Goal: Task Accomplishment & Management: Manage account settings

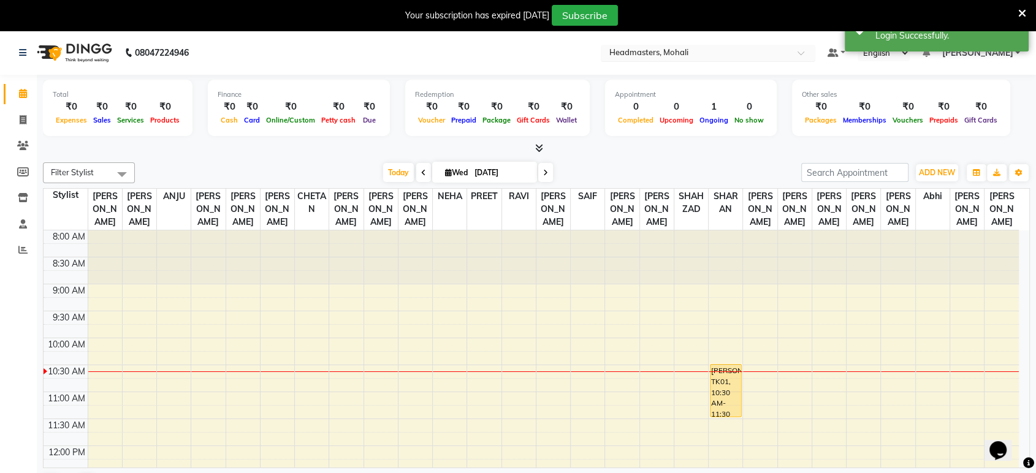
click at [737, 52] on input "text" at bounding box center [696, 54] width 178 height 12
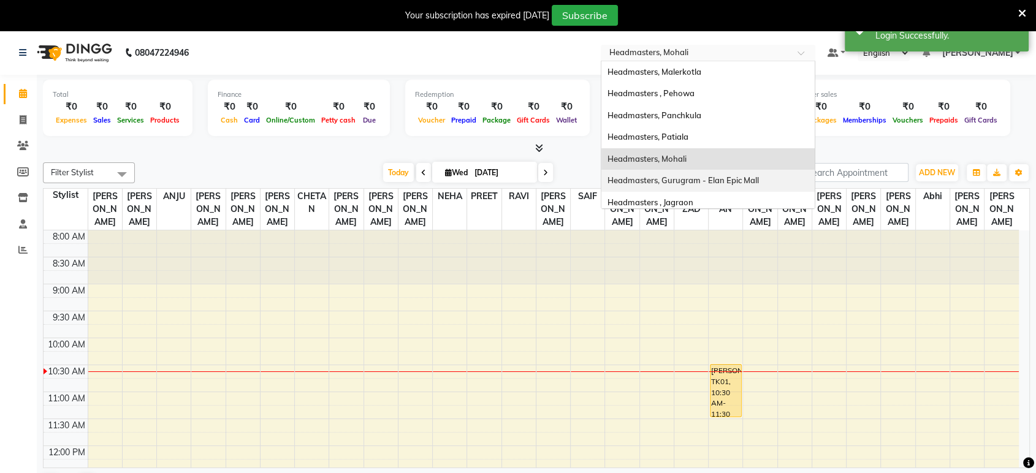
click at [759, 175] on span "Headmasters, Gurugram - Elan Epic Mall" at bounding box center [682, 180] width 151 height 10
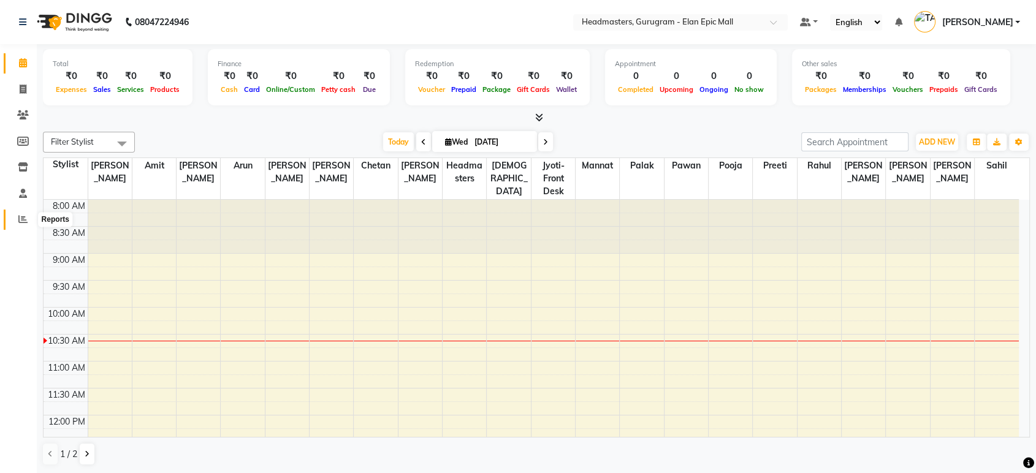
click at [27, 221] on icon at bounding box center [22, 219] width 9 height 9
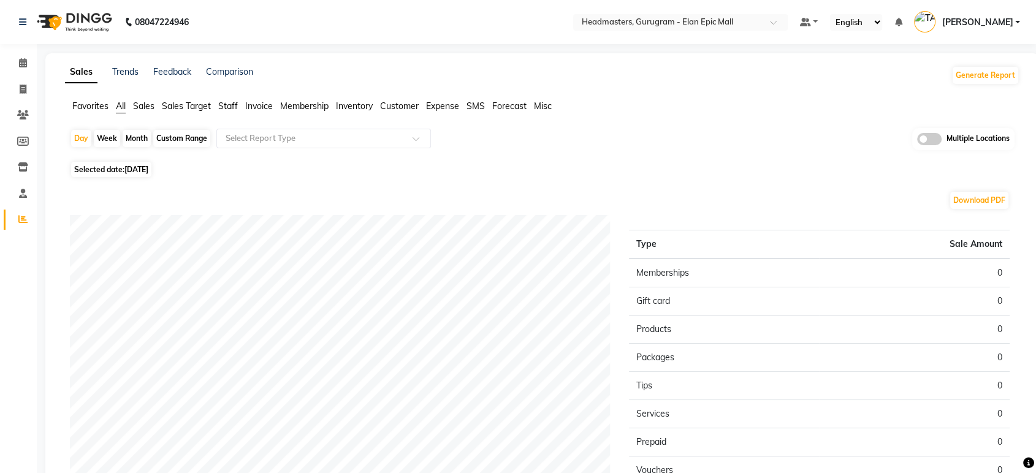
click at [139, 102] on span "Sales" at bounding box center [143, 106] width 21 height 11
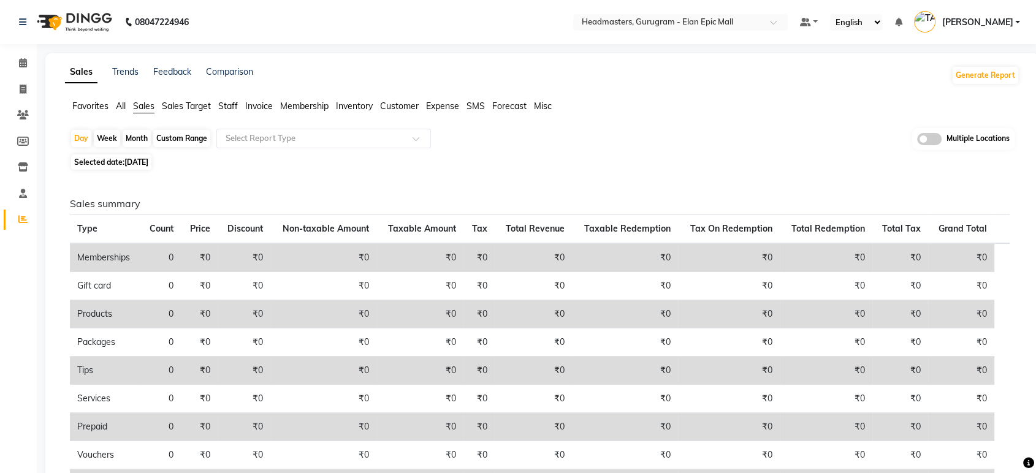
click at [140, 159] on span "03-09-2025" at bounding box center [136, 162] width 24 height 9
select select "9"
select select "2025"
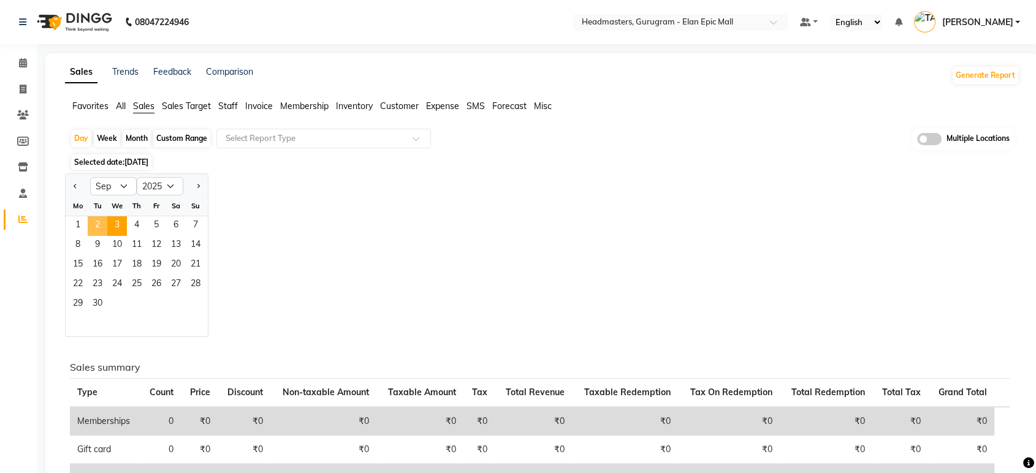
click at [96, 224] on span "2" at bounding box center [98, 226] width 20 height 20
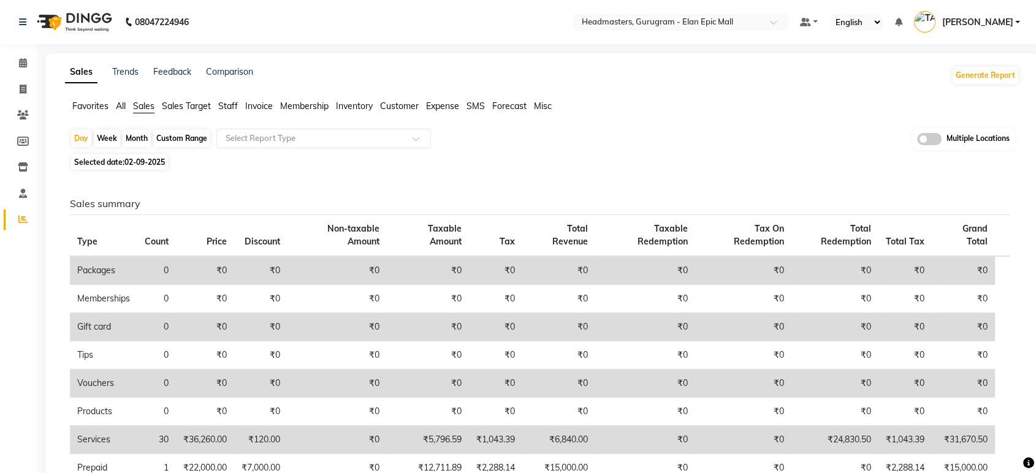
click at [97, 107] on span "Favorites" at bounding box center [90, 106] width 36 height 11
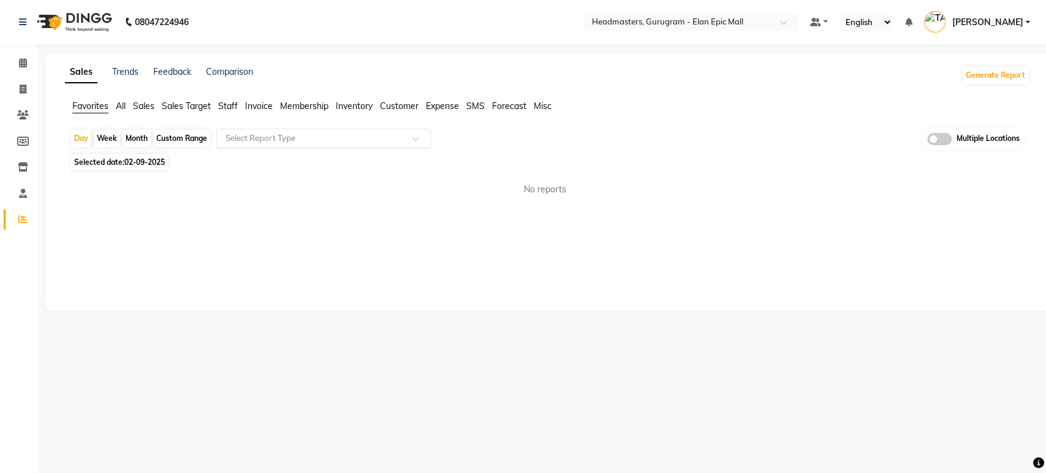
click at [274, 138] on input "text" at bounding box center [311, 138] width 177 height 12
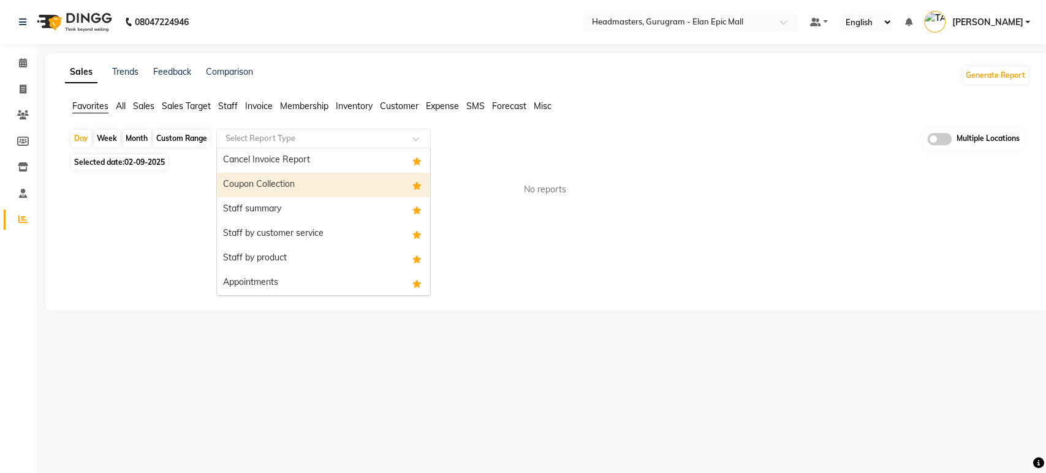
click at [270, 178] on div "Coupon Collection" at bounding box center [323, 185] width 213 height 25
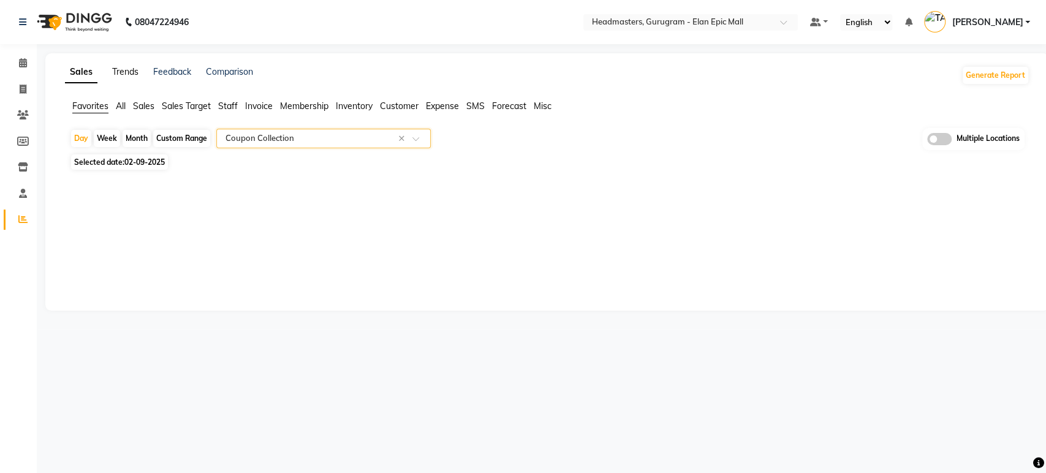
click at [124, 72] on link "Trends" at bounding box center [125, 71] width 26 height 11
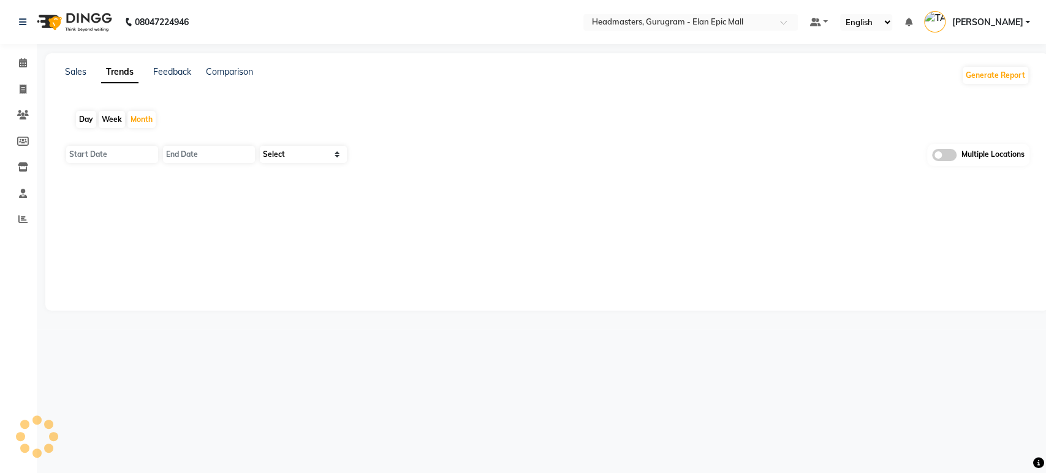
type input "[DATE]"
type input "30-09-2025"
select select "by_client"
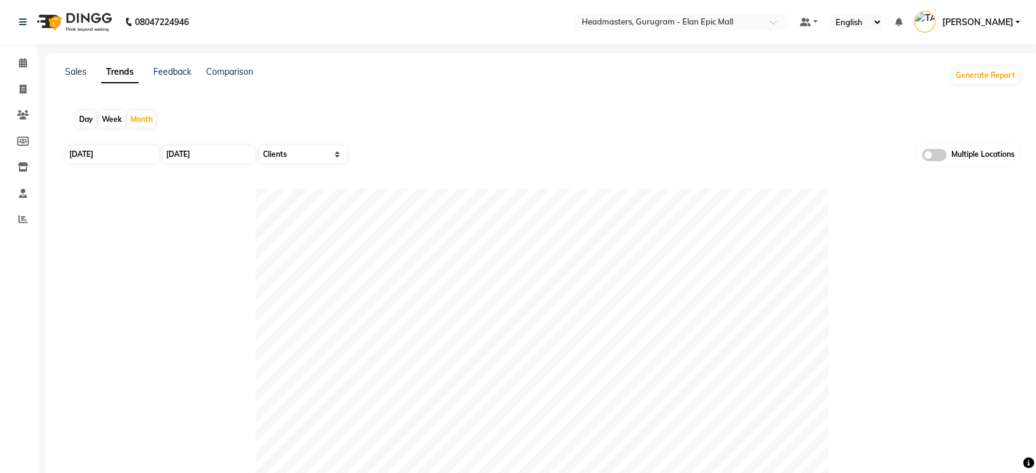
click at [83, 124] on div "Day" at bounding box center [86, 119] width 20 height 17
type input "03-09-2025"
click at [93, 156] on input "[DATE]" at bounding box center [112, 154] width 92 height 17
select select "9"
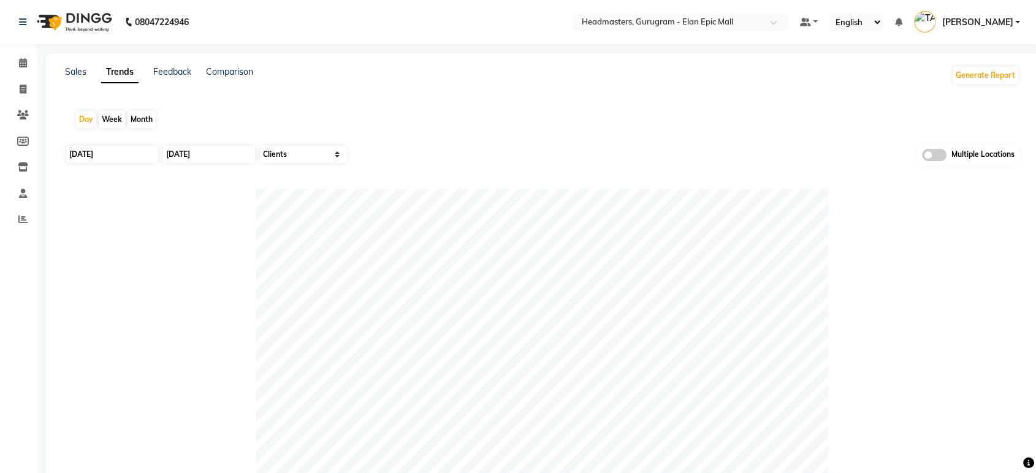
select select "2025"
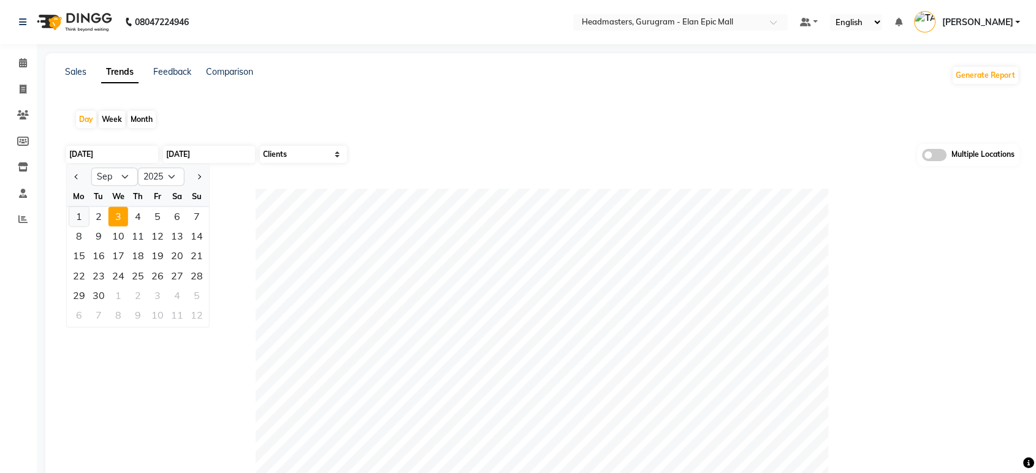
click at [83, 216] on div "1" at bounding box center [79, 217] width 20 height 20
type input "[DATE]"
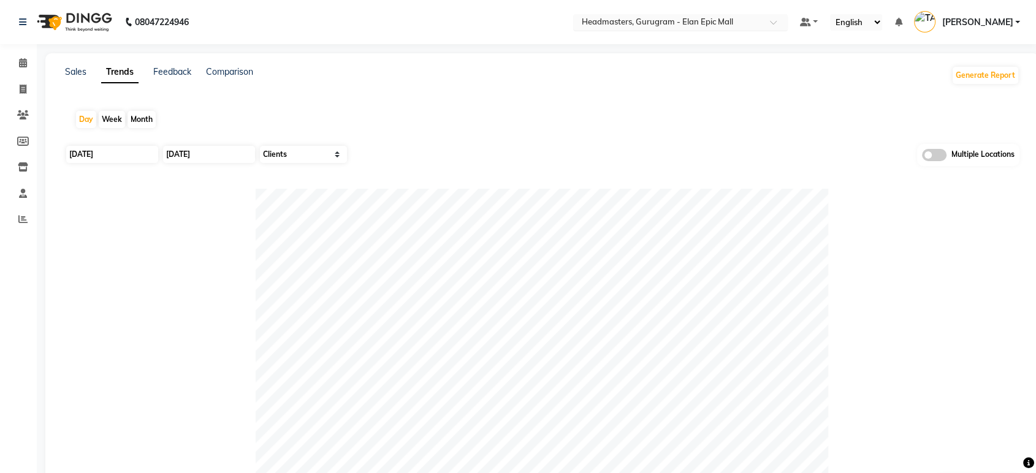
click at [731, 22] on input "text" at bounding box center [668, 23] width 178 height 12
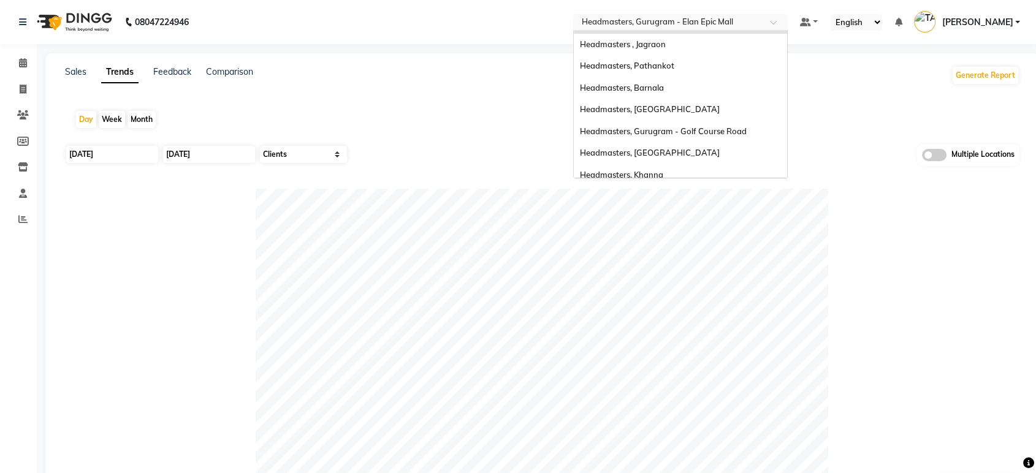
scroll to position [201, 0]
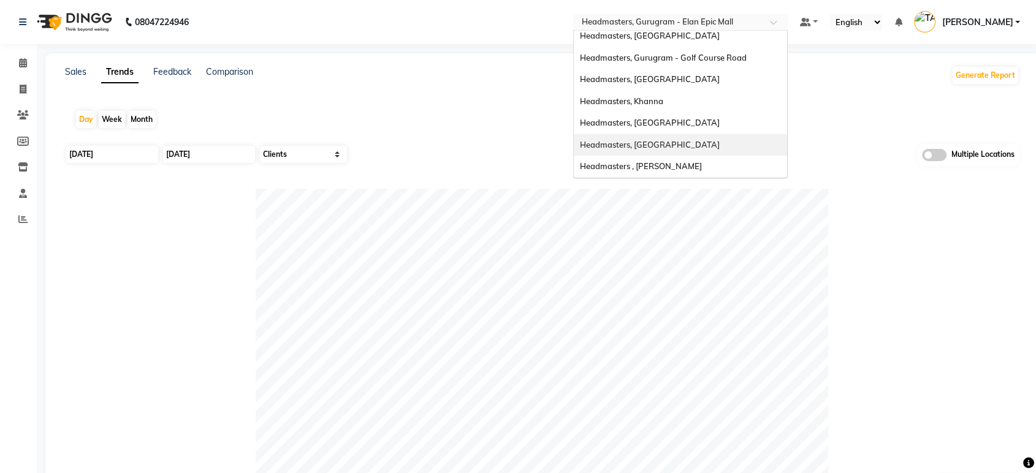
click at [713, 128] on div "Headmasters, [GEOGRAPHIC_DATA]" at bounding box center [680, 123] width 213 height 22
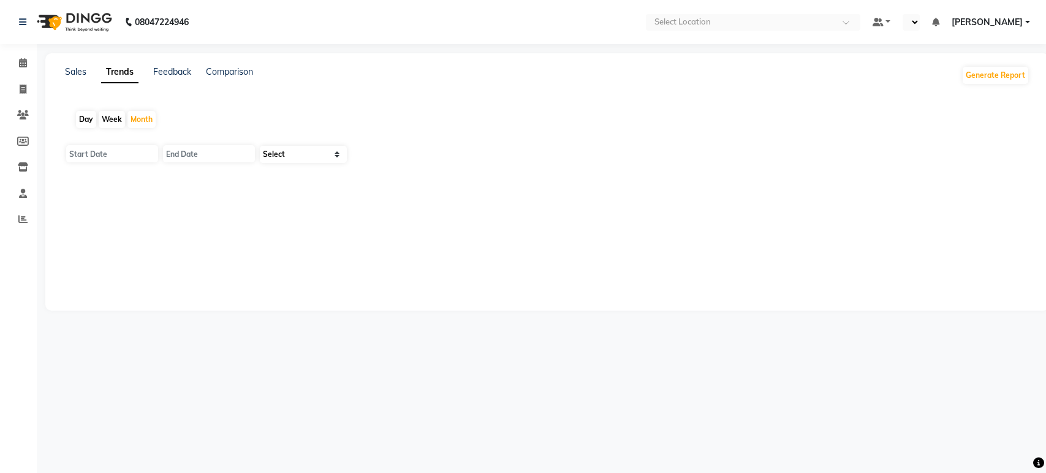
type input "[DATE]"
select select "en"
select select "by_client"
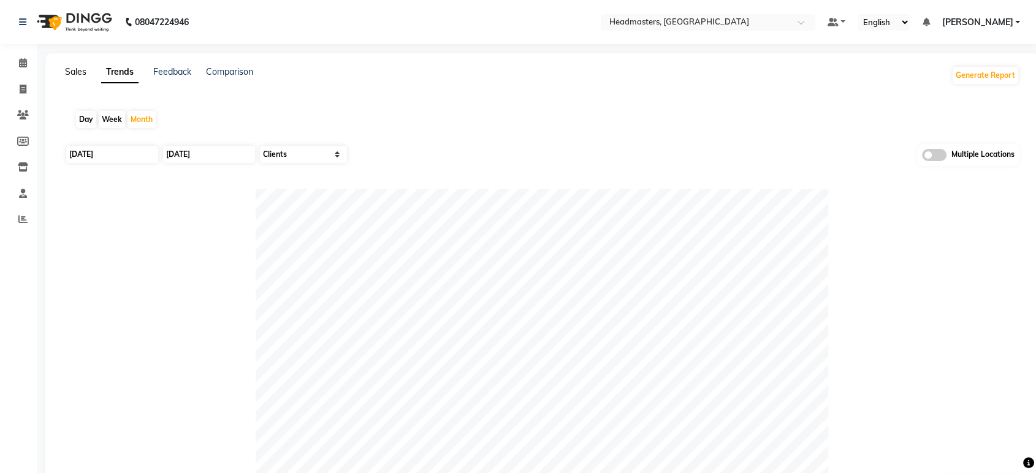
click at [71, 71] on link "Sales" at bounding box center [75, 71] width 21 height 11
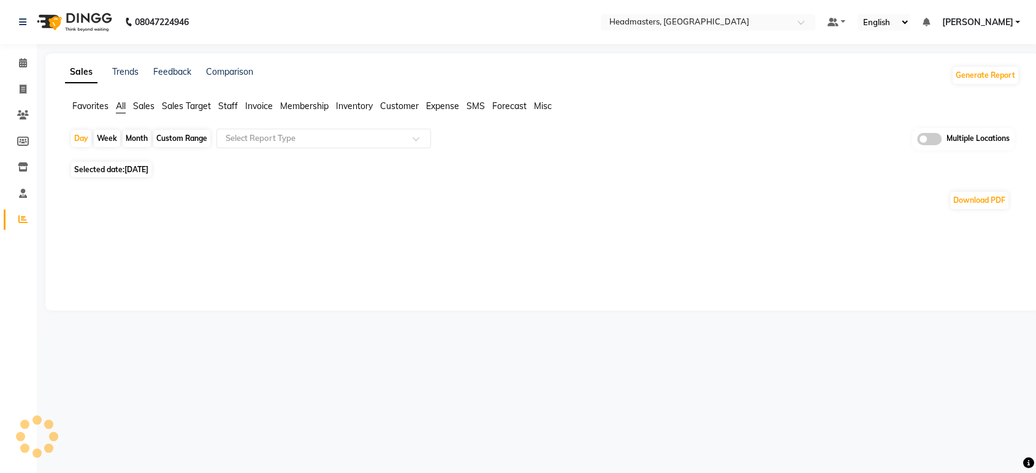
click at [142, 101] on span "Sales" at bounding box center [143, 106] width 21 height 11
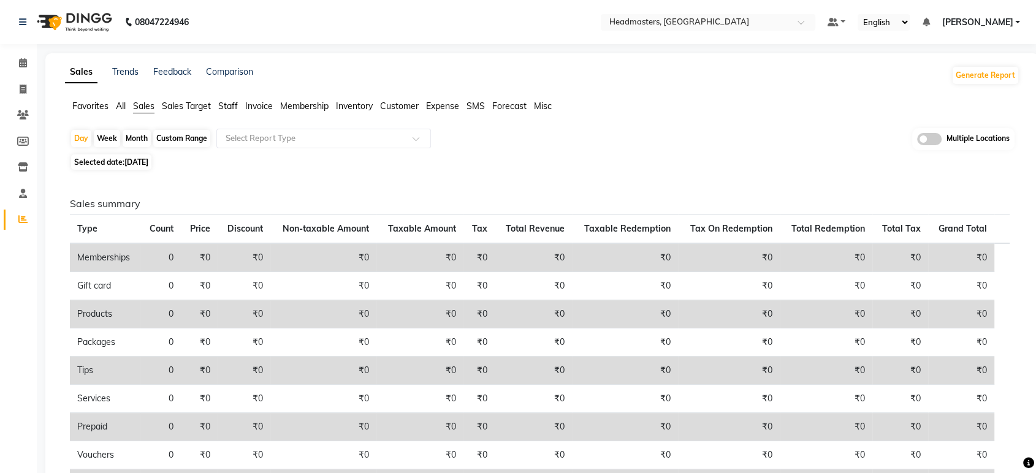
click at [148, 161] on span "[DATE]" at bounding box center [136, 162] width 24 height 9
select select "9"
select select "2025"
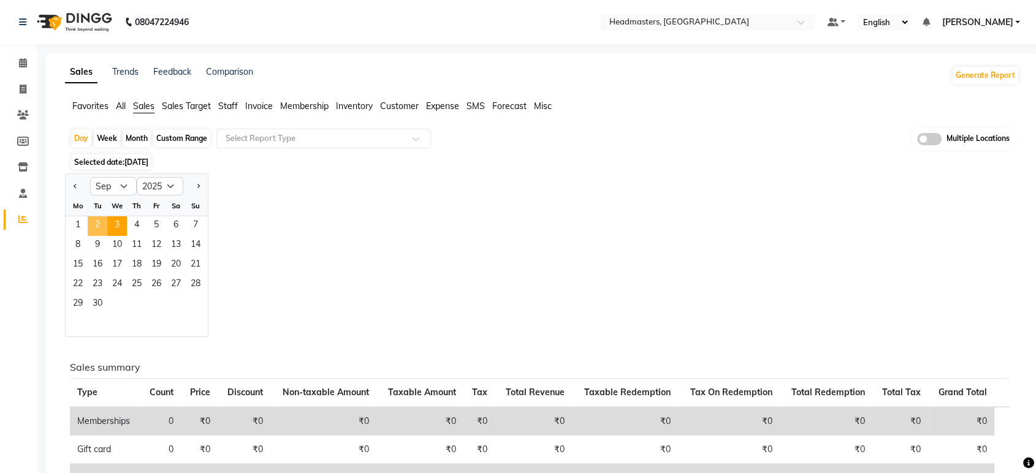
click at [93, 226] on span "2" at bounding box center [98, 226] width 20 height 20
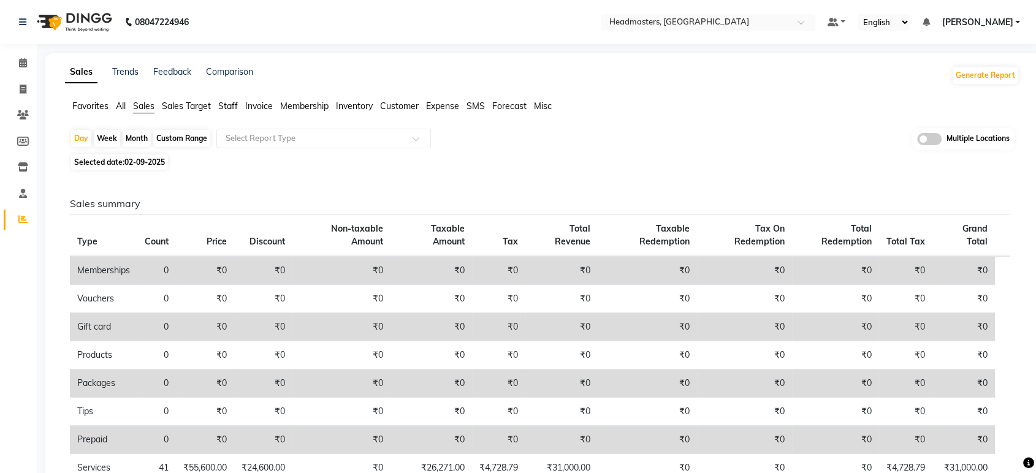
click at [78, 108] on span "Favorites" at bounding box center [90, 106] width 36 height 11
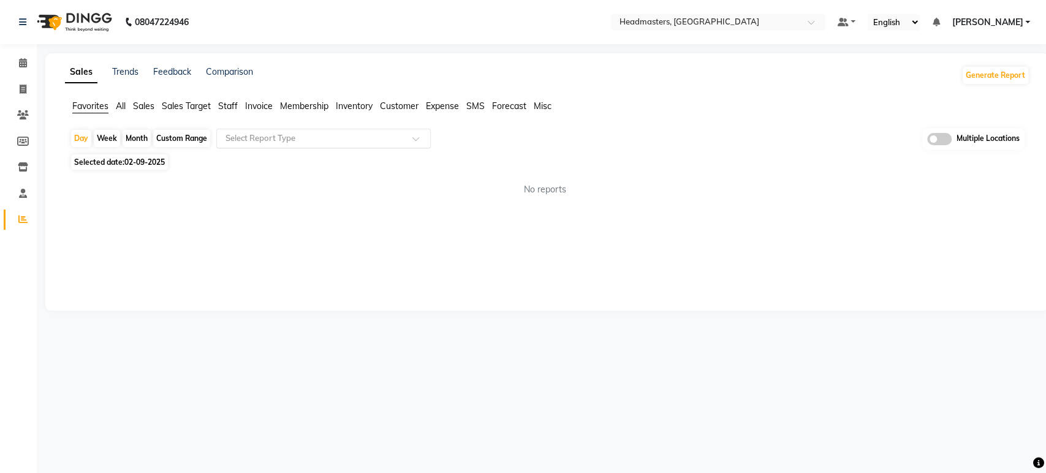
click at [283, 132] on input "text" at bounding box center [311, 138] width 177 height 12
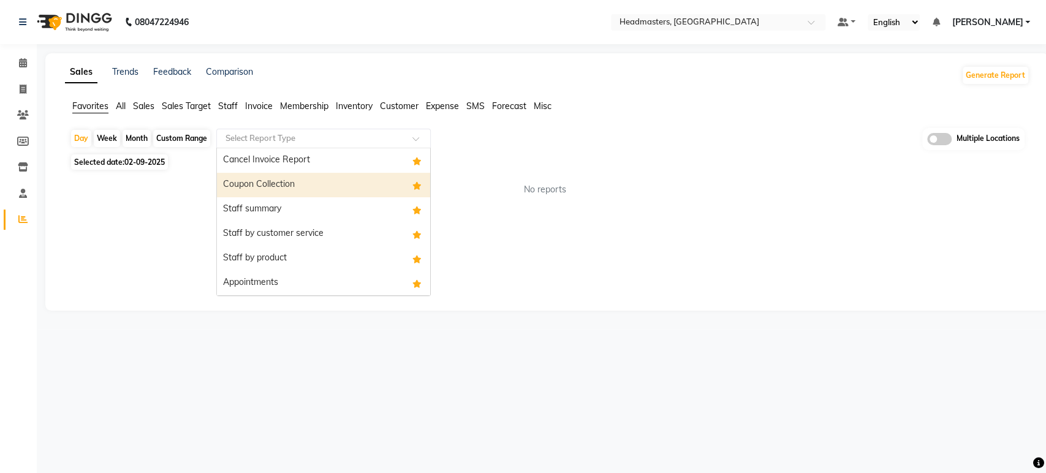
click at [286, 175] on div "Coupon Collection" at bounding box center [323, 185] width 213 height 25
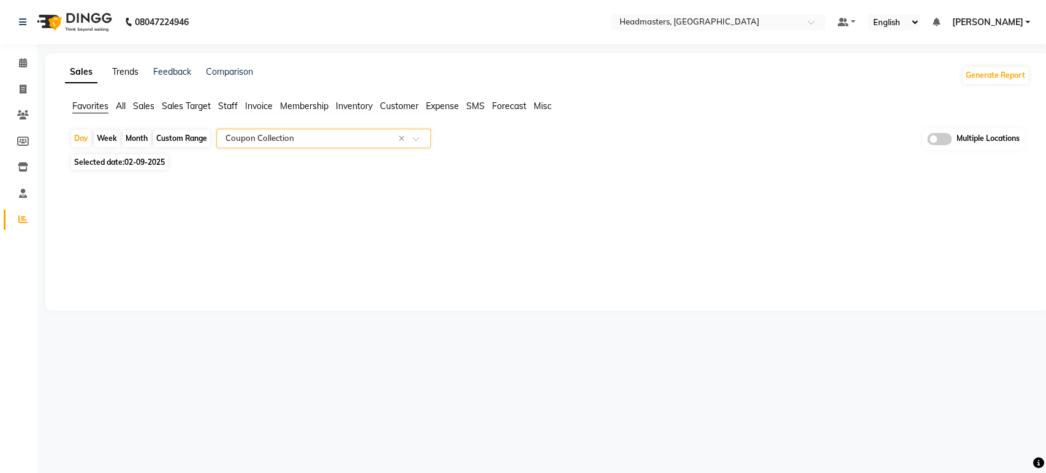
click at [127, 75] on link "Trends" at bounding box center [125, 71] width 26 height 11
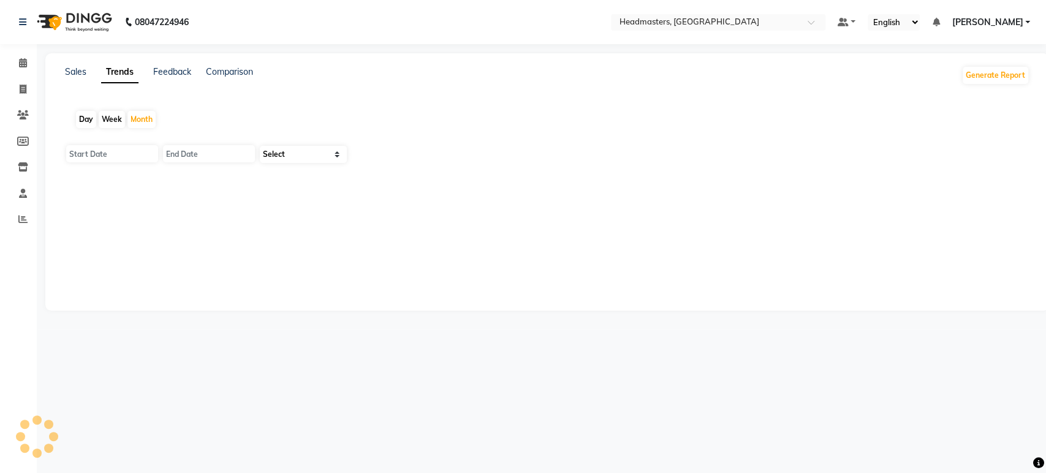
type input "01-09-2025"
type input "30-09-2025"
select select "by_client"
click at [91, 116] on div "Day" at bounding box center [86, 119] width 20 height 17
type input "03-09-2025"
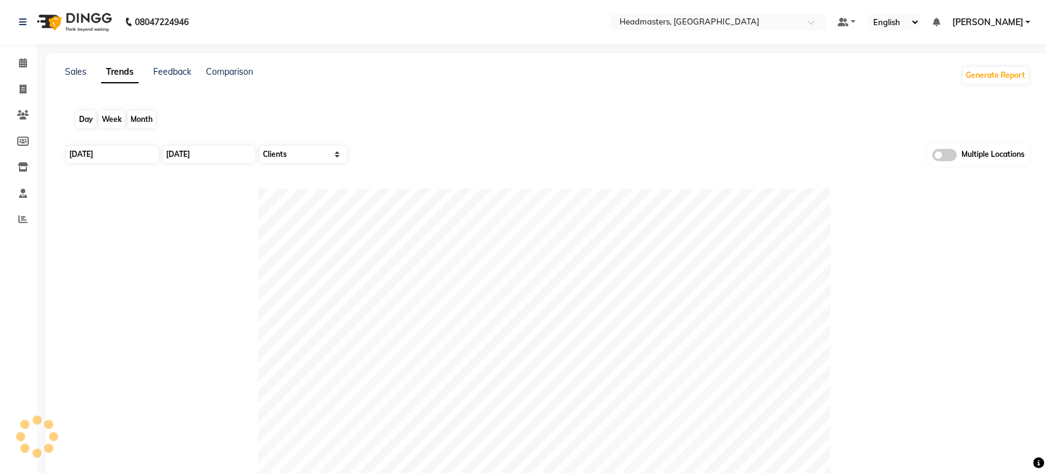
type input "03-09-2025"
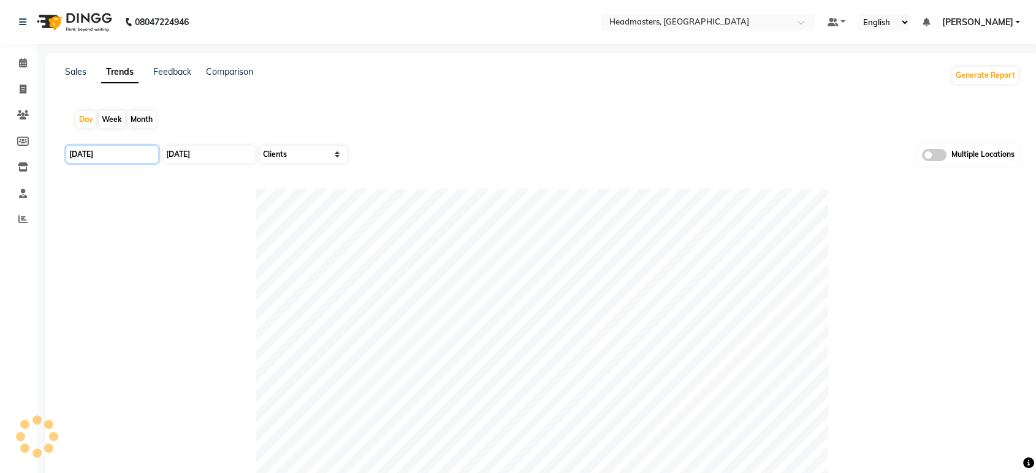
click at [109, 146] on input "03-09-2025" at bounding box center [112, 154] width 92 height 17
select select "9"
select select "2025"
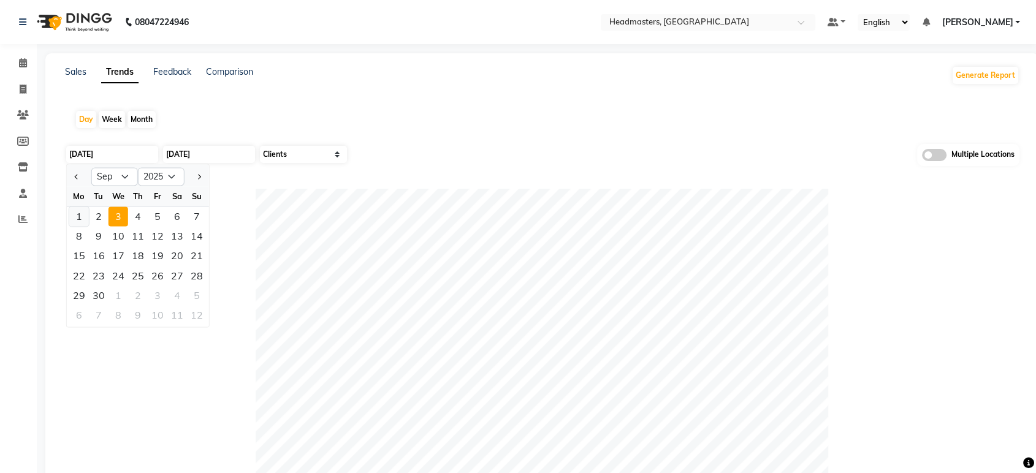
click at [86, 215] on div "1" at bounding box center [79, 217] width 20 height 20
type input "01-09-2025"
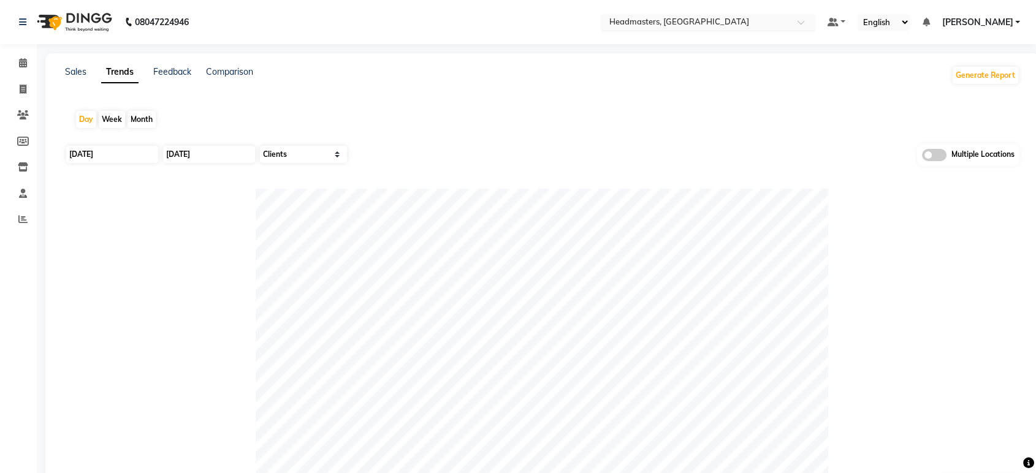
click at [718, 20] on input "text" at bounding box center [696, 23] width 178 height 12
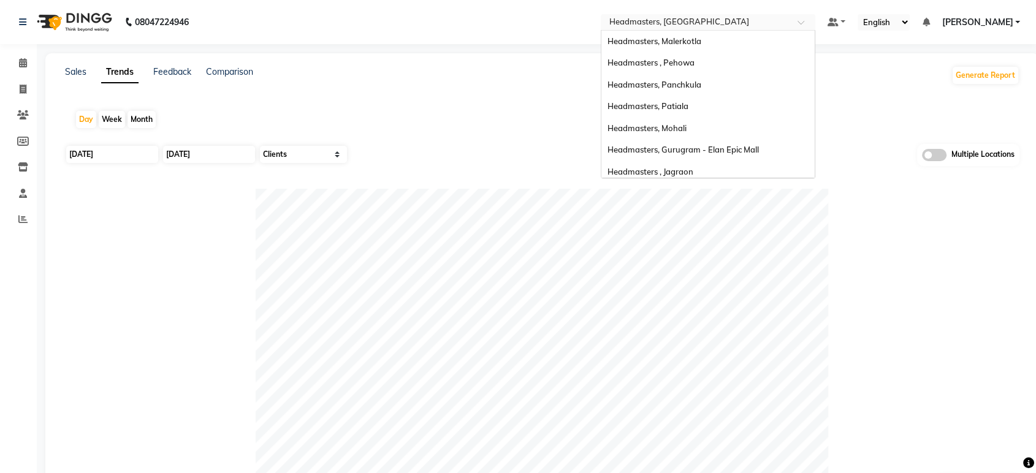
scroll to position [201, 0]
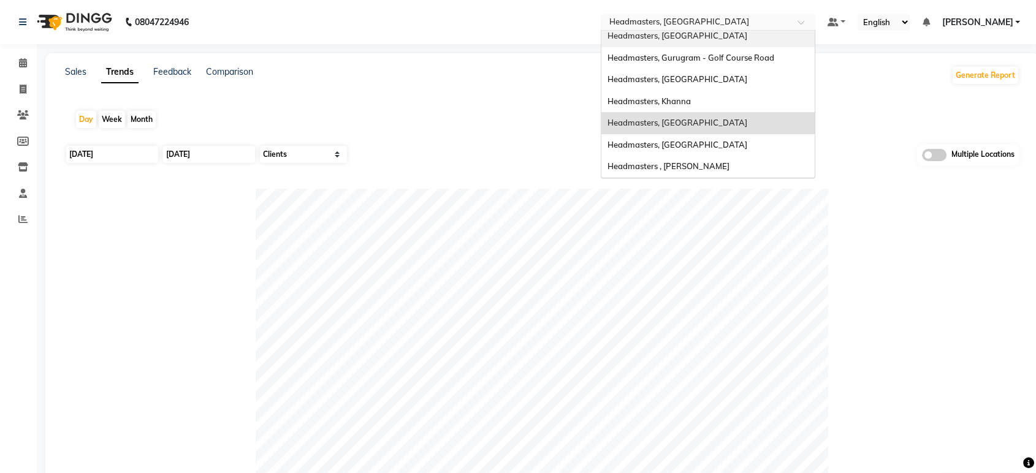
click at [745, 42] on div "Headmasters, Jalandhar" at bounding box center [707, 36] width 213 height 22
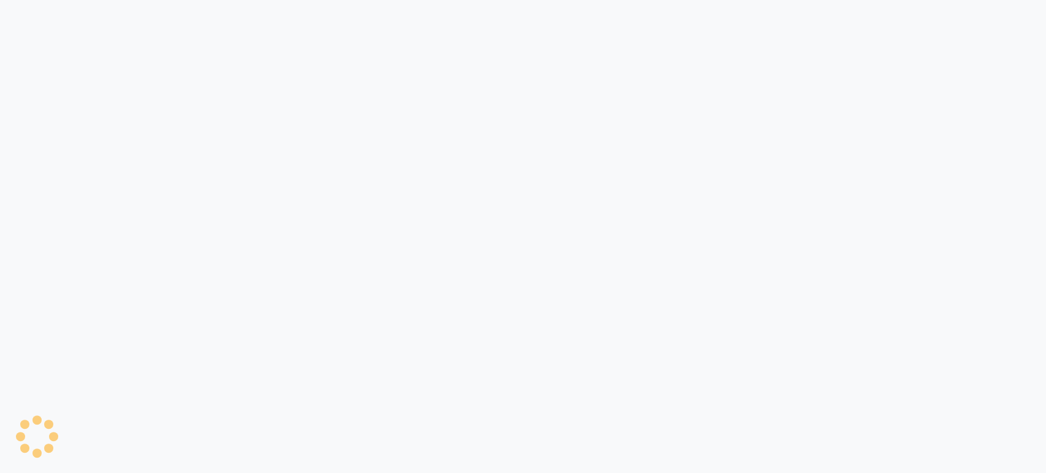
select select "by_client"
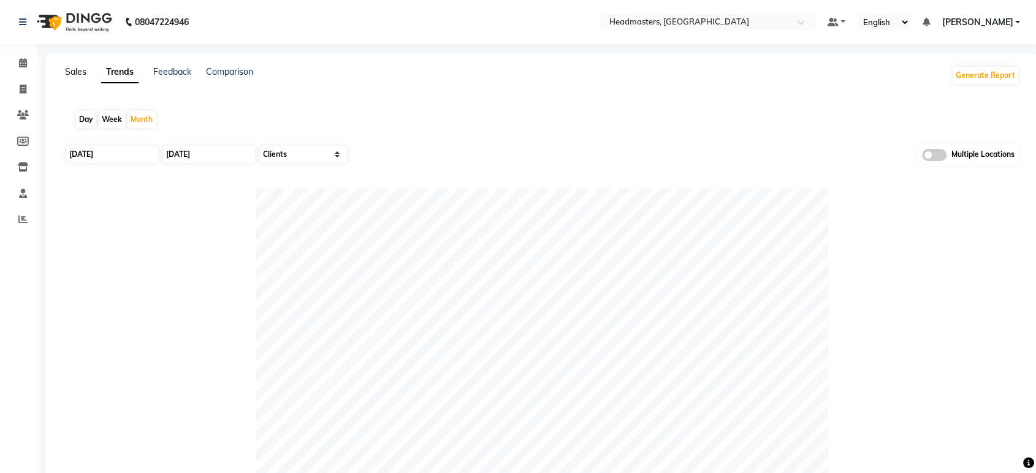
click at [72, 71] on link "Sales" at bounding box center [75, 71] width 21 height 11
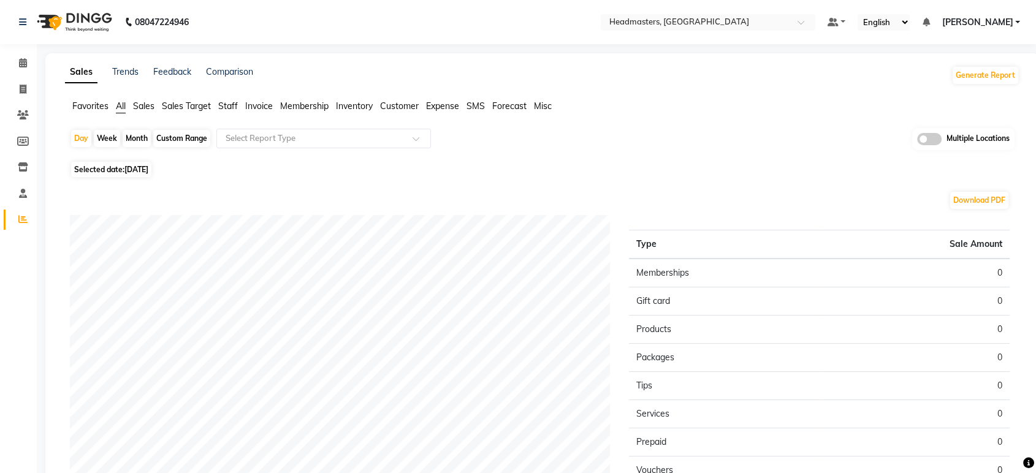
click at [142, 103] on span "Sales" at bounding box center [143, 106] width 21 height 11
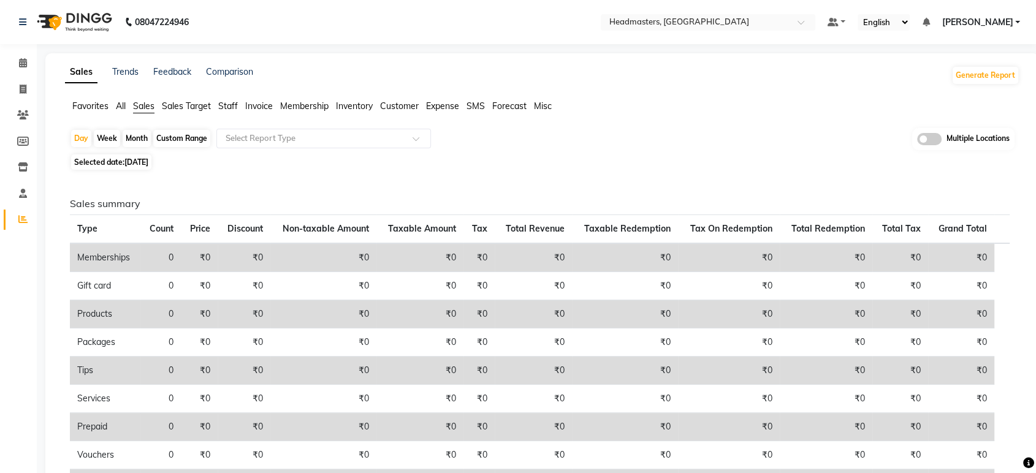
click at [140, 162] on span "03-09-2025" at bounding box center [136, 162] width 24 height 9
select select "9"
select select "2025"
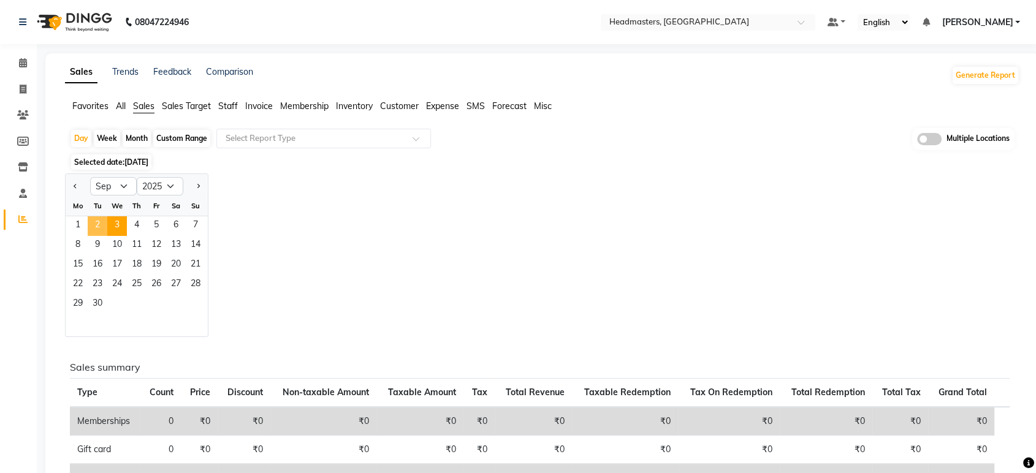
click at [100, 224] on span "2" at bounding box center [98, 226] width 20 height 20
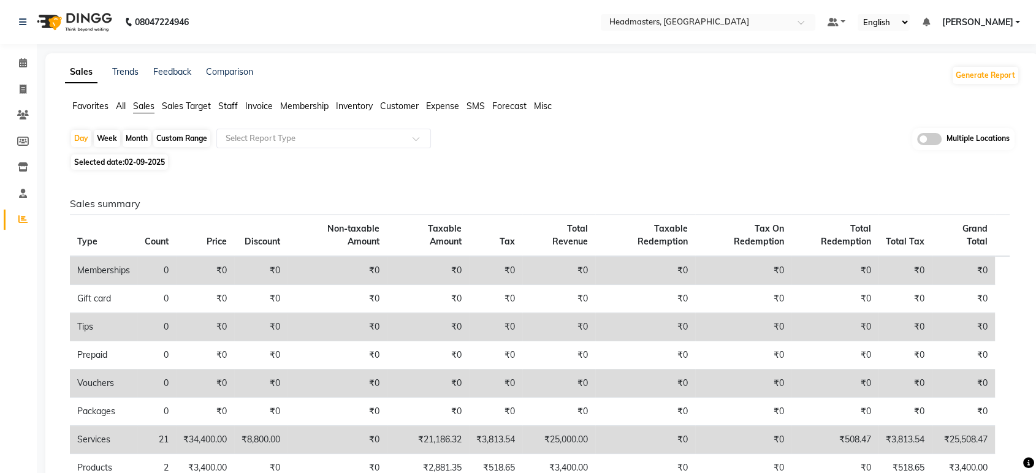
click at [72, 101] on span "Favorites" at bounding box center [90, 106] width 36 height 11
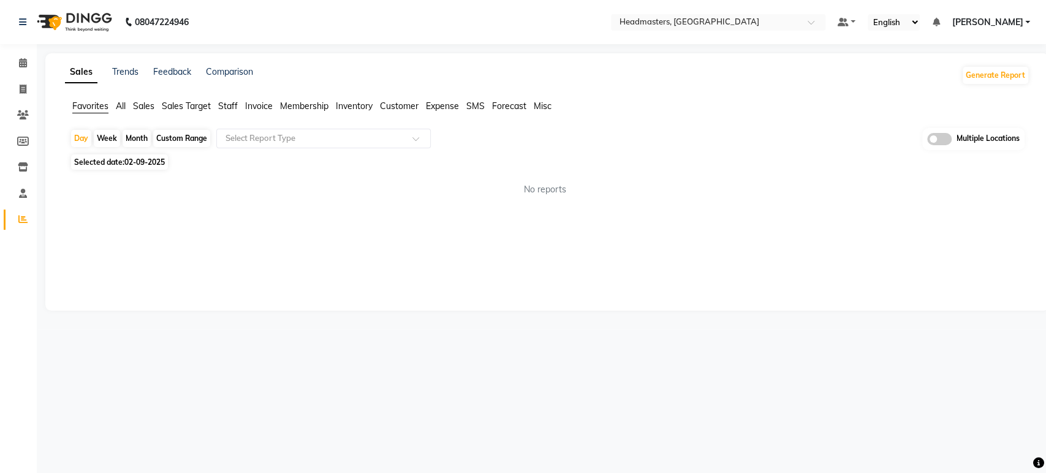
click at [278, 128] on div "Day Week Month Custom Range Select Report Type Multiple Locations" at bounding box center [547, 139] width 955 height 23
click at [294, 138] on input "text" at bounding box center [311, 138] width 177 height 12
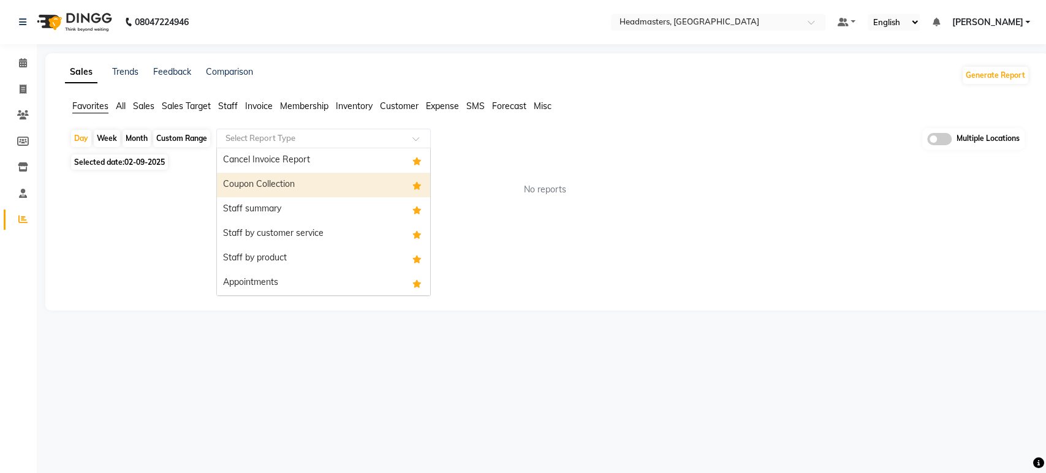
click at [293, 188] on div "Coupon Collection" at bounding box center [323, 185] width 213 height 25
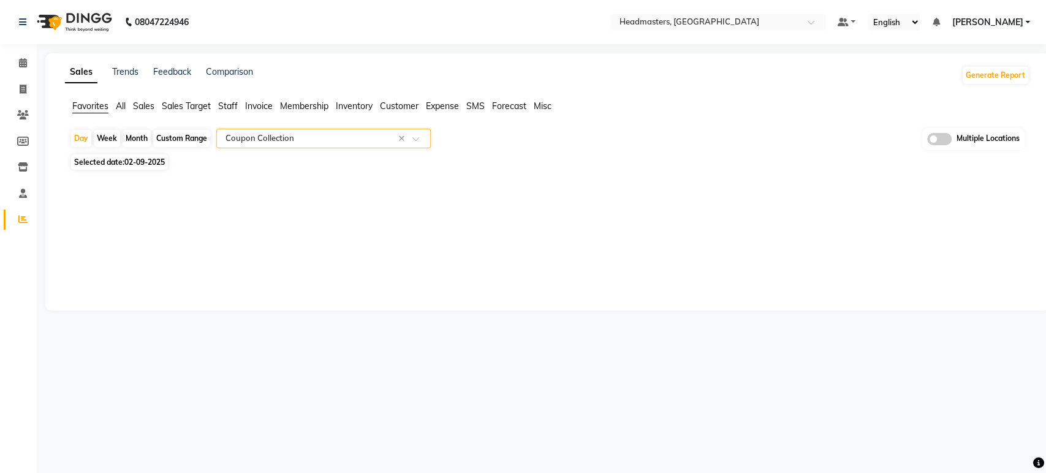
click at [150, 160] on span "02-09-2025" at bounding box center [144, 162] width 40 height 9
select select "9"
select select "2025"
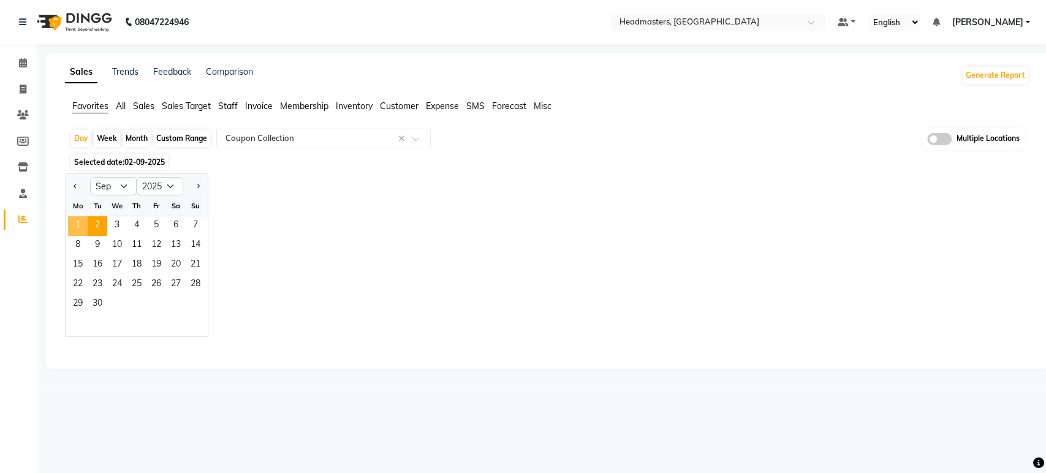
click at [78, 227] on span "1" at bounding box center [78, 226] width 20 height 20
select select "full_report"
select select "csv"
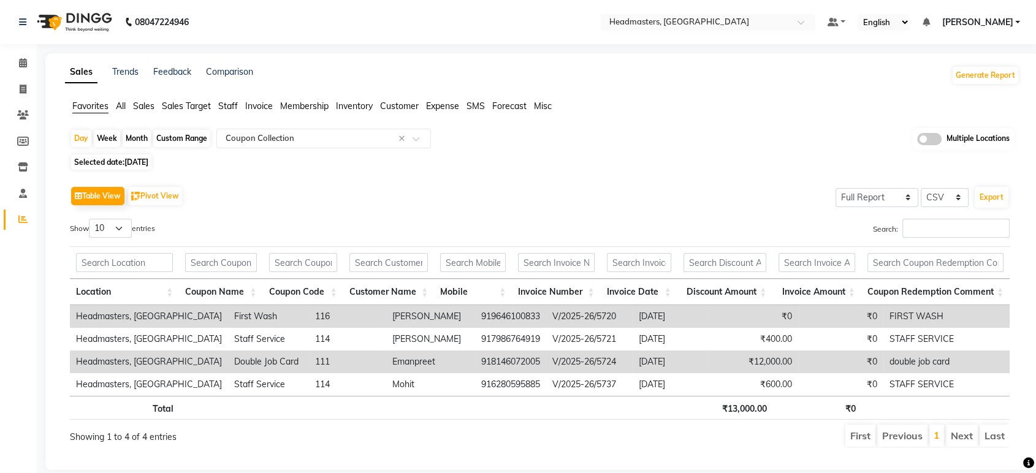
click at [255, 286] on th "Coupon Name" at bounding box center [220, 292] width 83 height 26
drag, startPoint x: 506, startPoint y: 362, endPoint x: 425, endPoint y: 362, distance: 80.9
click at [425, 362] on tr "Headmasters, Jalandhar Staff Service 114 Shubham Jaryal 917986764919 V/2025-26/…" at bounding box center [551, 362] width 962 height 23
copy tr "917986764919"
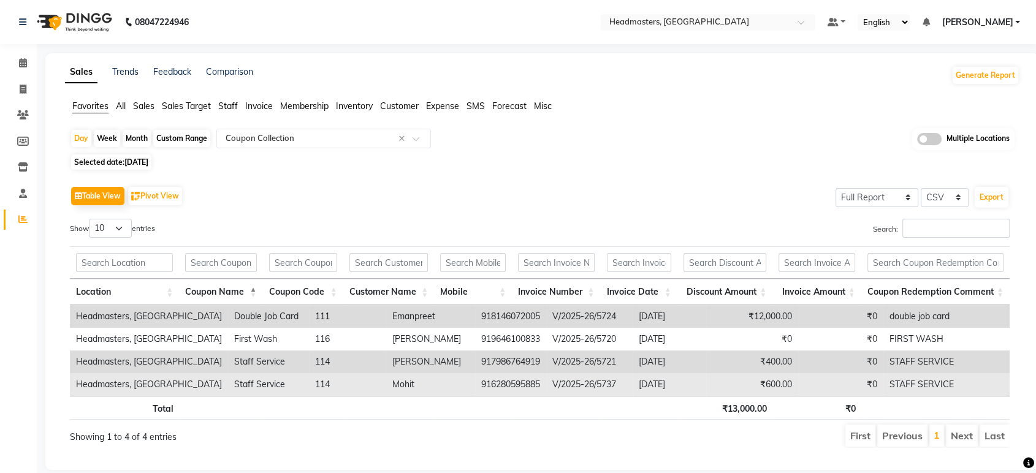
drag, startPoint x: 508, startPoint y: 381, endPoint x: 432, endPoint y: 383, distance: 76.6
click at [432, 383] on tr "Headmasters, Jalandhar Staff Service 114 Mohit 916280595885 V/2025-26/5737 2025…" at bounding box center [551, 384] width 962 height 23
copy tr "916280595885"
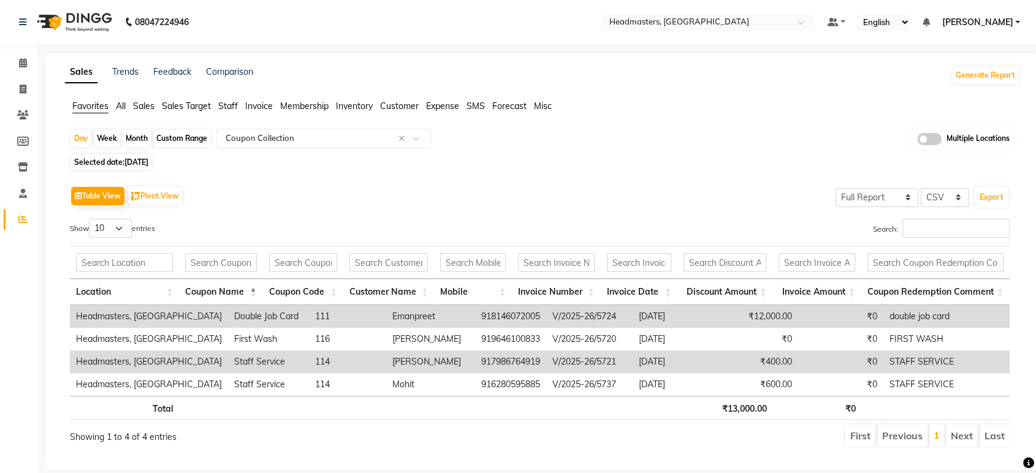
click at [496, 92] on div "Sales Trends Feedback Comparison Generate Report Favorites All Sales Sales Targ…" at bounding box center [542, 261] width 994 height 417
click at [140, 69] on div "Sales Trends Feedback Comparison" at bounding box center [159, 76] width 188 height 20
click at [132, 71] on link "Trends" at bounding box center [125, 71] width 26 height 11
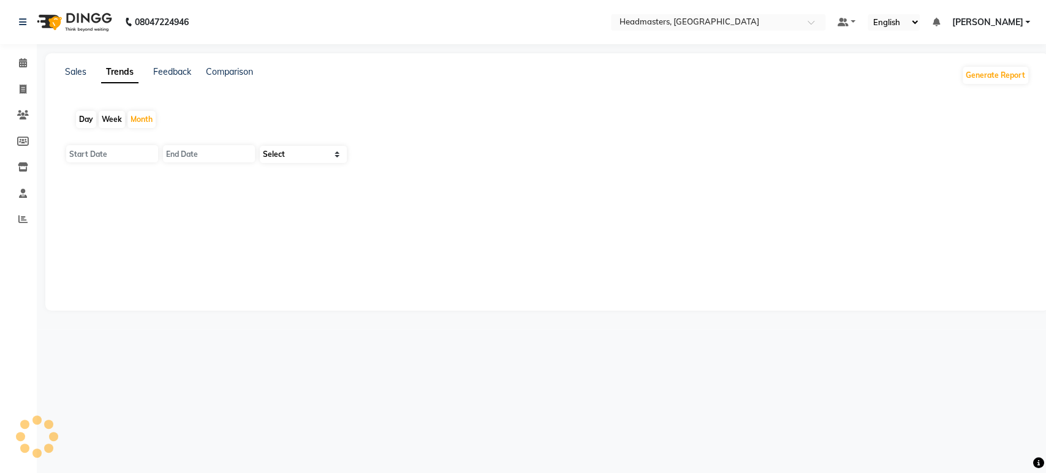
type input "01-09-2025"
type input "30-09-2025"
select select "by_client"
click at [83, 120] on div "Day" at bounding box center [86, 119] width 20 height 17
type input "[DATE]"
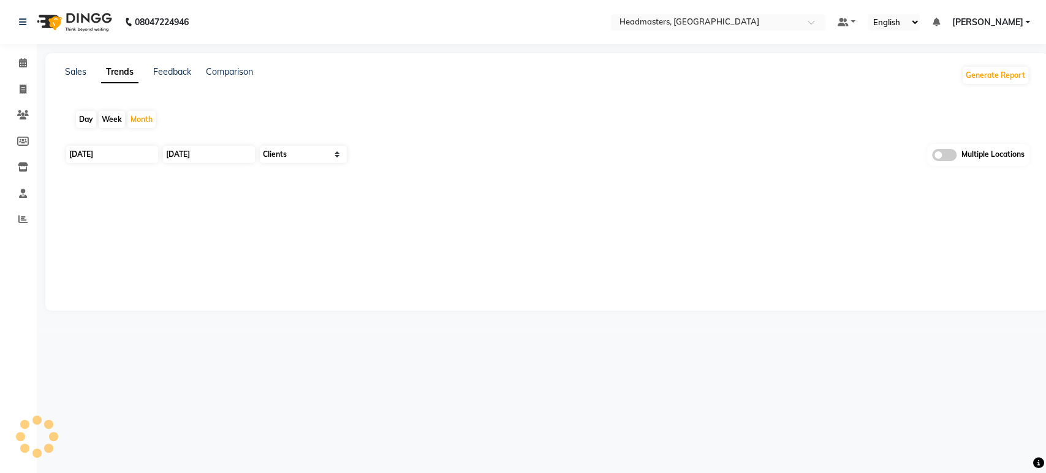
type input "[DATE]"
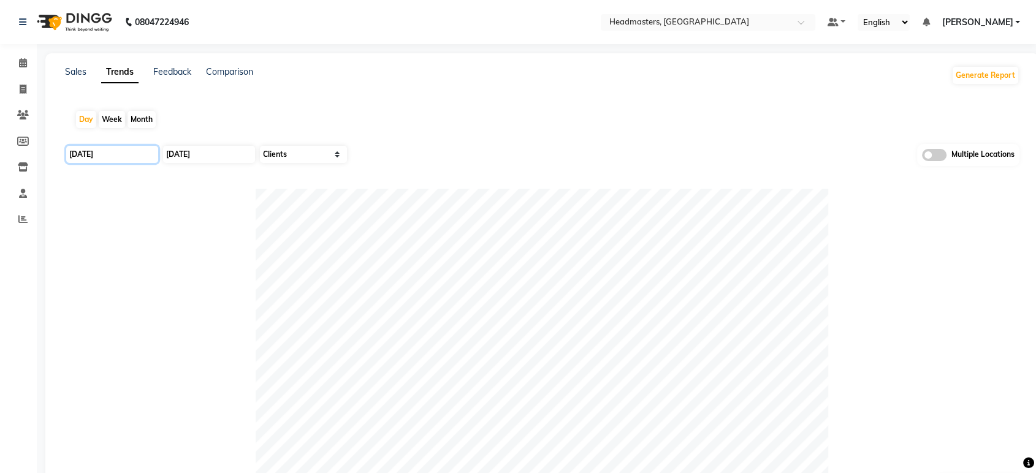
drag, startPoint x: 93, startPoint y: 149, endPoint x: 93, endPoint y: 161, distance: 11.7
click at [93, 150] on input "[DATE]" at bounding box center [112, 154] width 92 height 17
select select "9"
select select "2025"
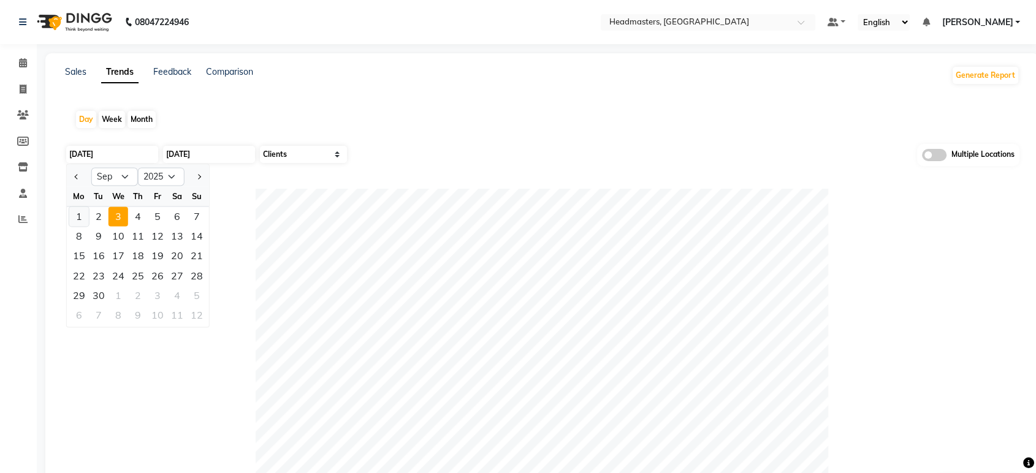
click at [85, 216] on div "1" at bounding box center [79, 217] width 20 height 20
type input "01-09-2025"
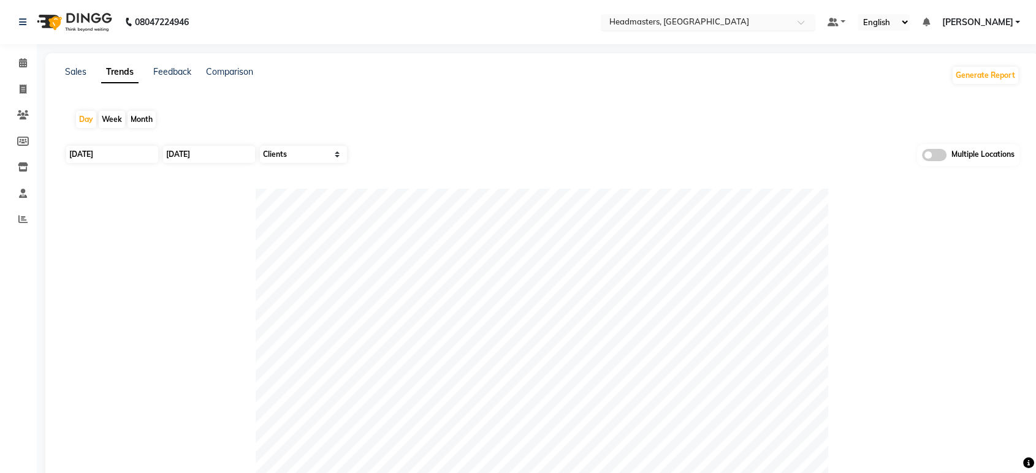
click at [758, 17] on input "text" at bounding box center [696, 23] width 178 height 12
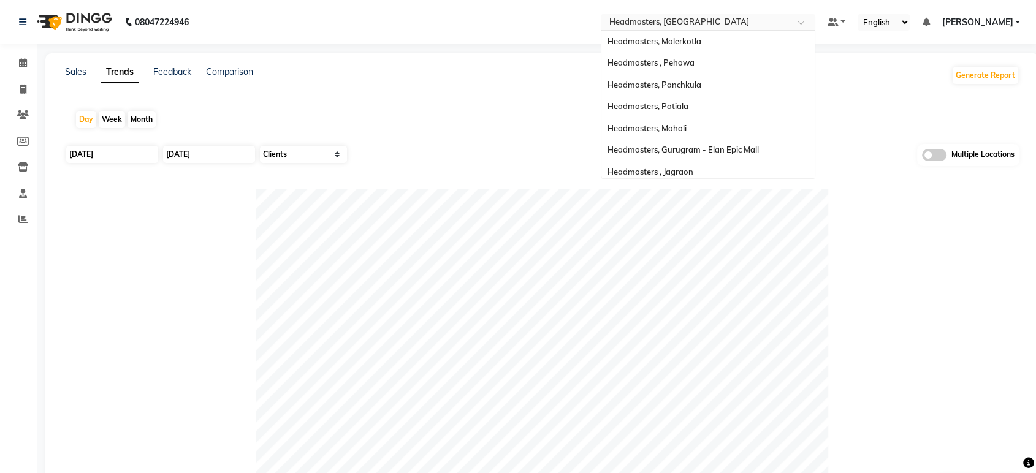
scroll to position [196, 0]
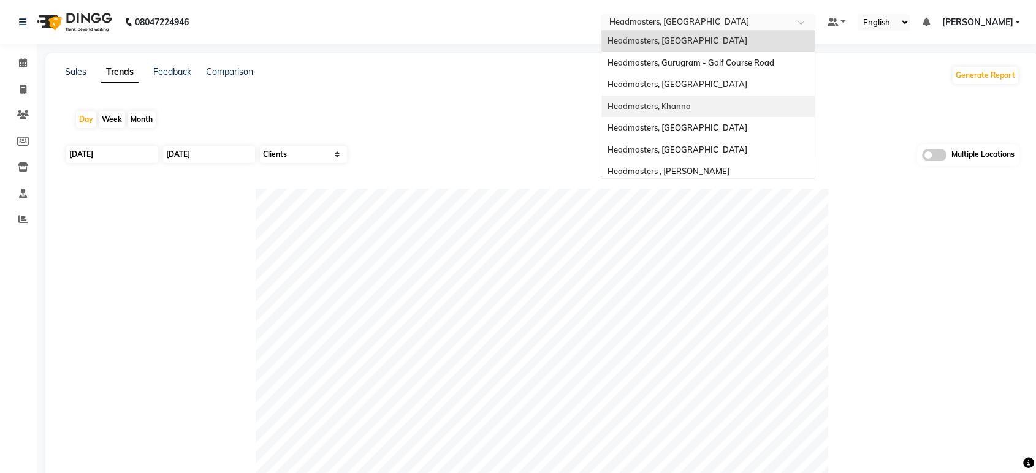
click at [744, 99] on div "Headmasters, Khanna" at bounding box center [707, 107] width 213 height 22
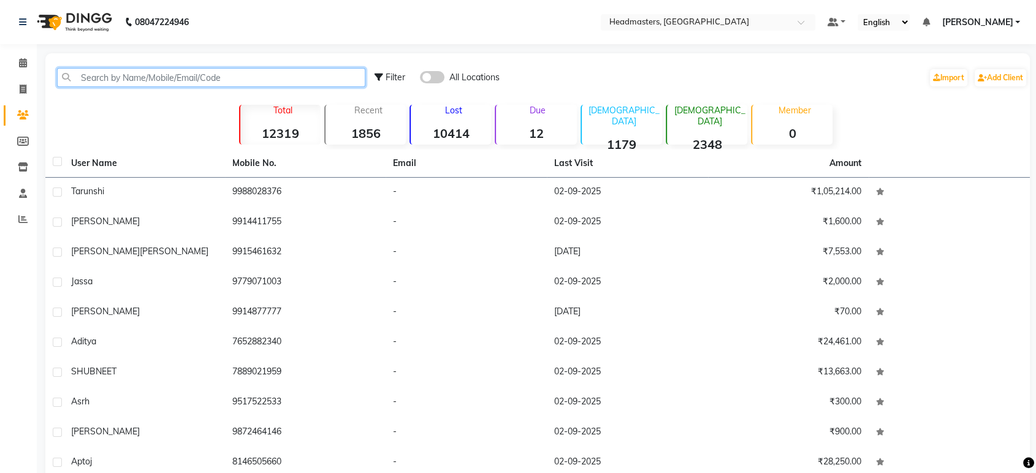
click at [99, 83] on input "text" at bounding box center [211, 77] width 308 height 19
paste input "917986764919"
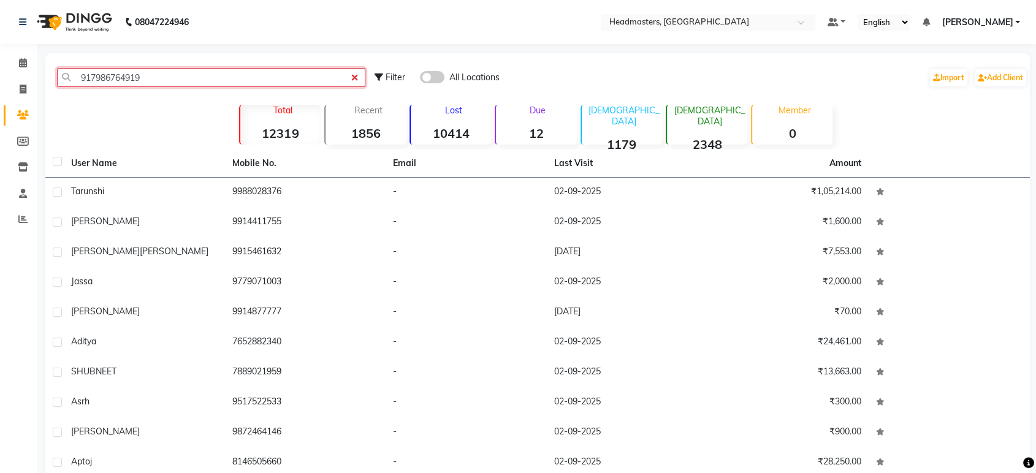
click at [99, 83] on input "917986764919" at bounding box center [211, 77] width 308 height 19
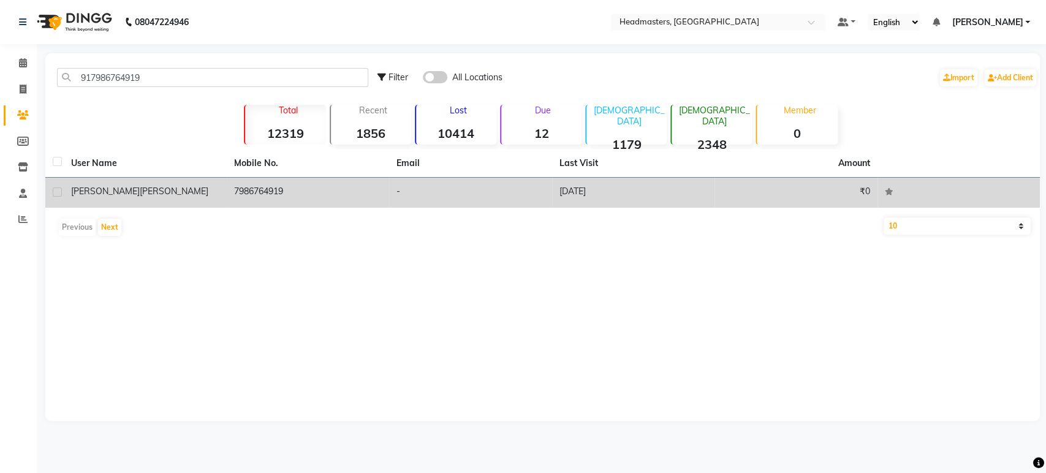
click at [140, 194] on span "[PERSON_NAME]" at bounding box center [174, 191] width 69 height 11
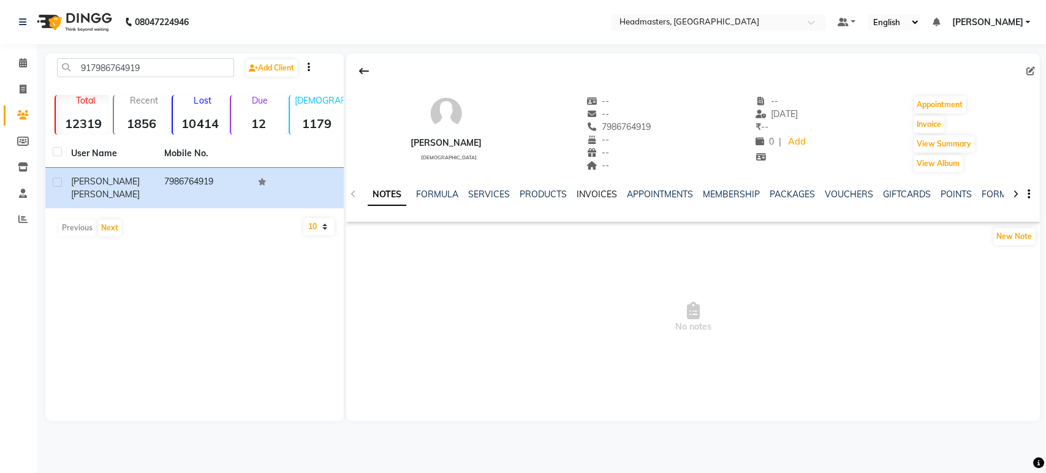
click at [584, 191] on link "INVOICES" at bounding box center [597, 194] width 40 height 11
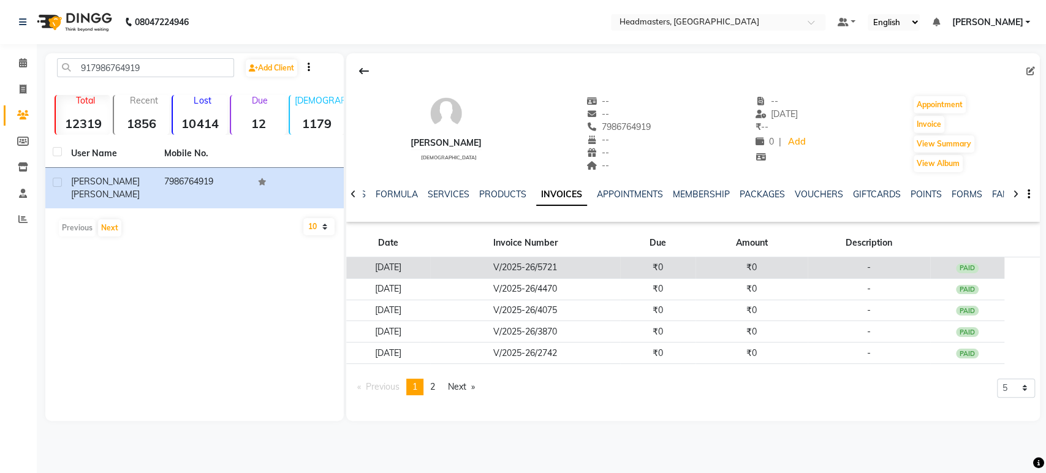
click at [681, 266] on td "₹0" at bounding box center [657, 267] width 75 height 21
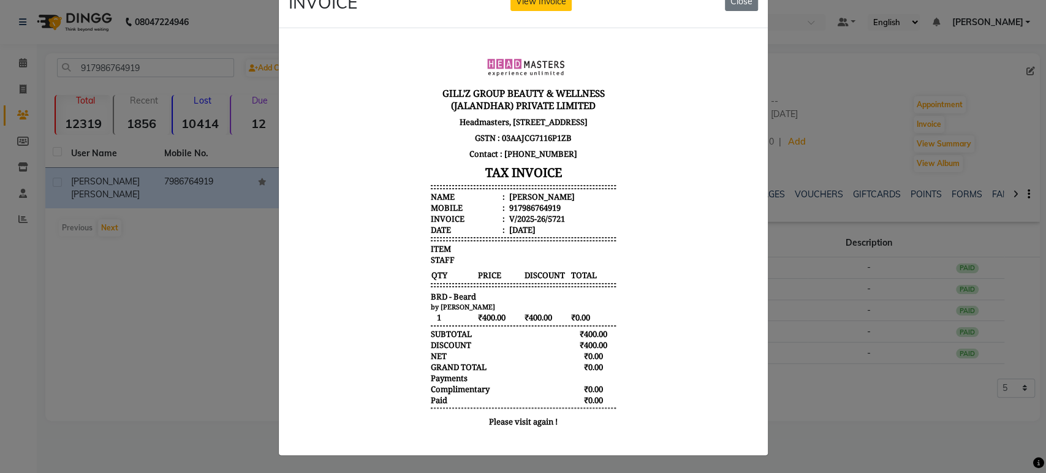
scroll to position [45, 0]
drag, startPoint x: 471, startPoint y: 304, endPoint x: 566, endPoint y: 331, distance: 99.4
click at [288, 303] on html "[PERSON_NAME]'Z GROUP BEAUTY & WELLNESS (JALANDHAR) PRIVATE LIMITED Headmasters…" at bounding box center [523, 240] width 470 height 406
copy span "BRD - Beard"
click at [142, 342] on ngb-modal-window "INVOICE View Invoice Close" at bounding box center [523, 236] width 1046 height 473
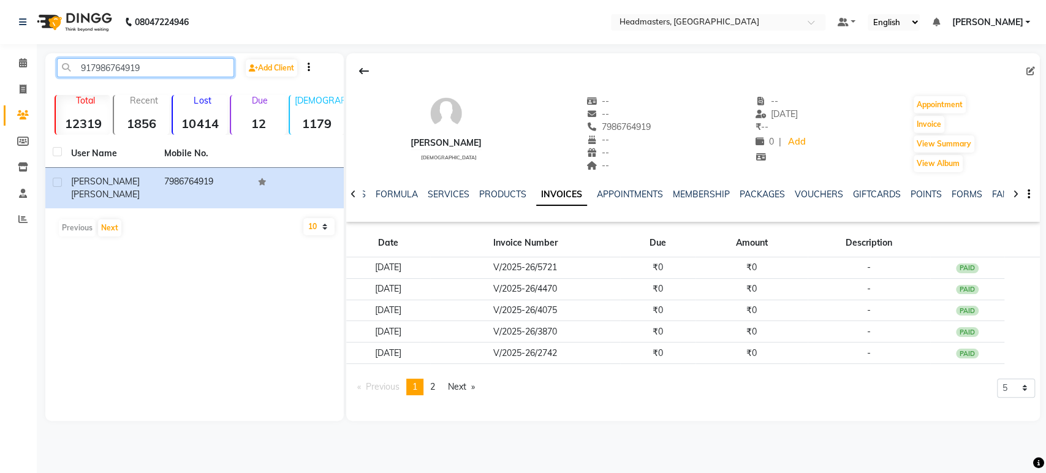
drag, startPoint x: 158, startPoint y: 61, endPoint x: 0, endPoint y: 67, distance: 158.3
click at [0, 67] on app-home "08047224946 Select Location × Headmasters, [GEOGRAPHIC_DATA] Default Panel My P…" at bounding box center [523, 219] width 1046 height 439
paste input "916280595885"
click at [96, 67] on input "916280595885" at bounding box center [145, 67] width 177 height 19
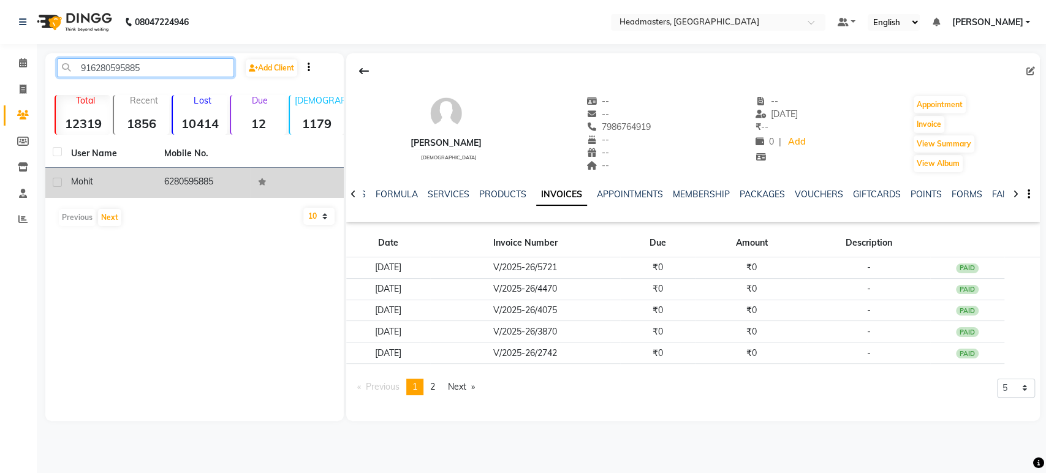
type input "916280595885"
click at [133, 180] on div "mohit" at bounding box center [110, 181] width 78 height 13
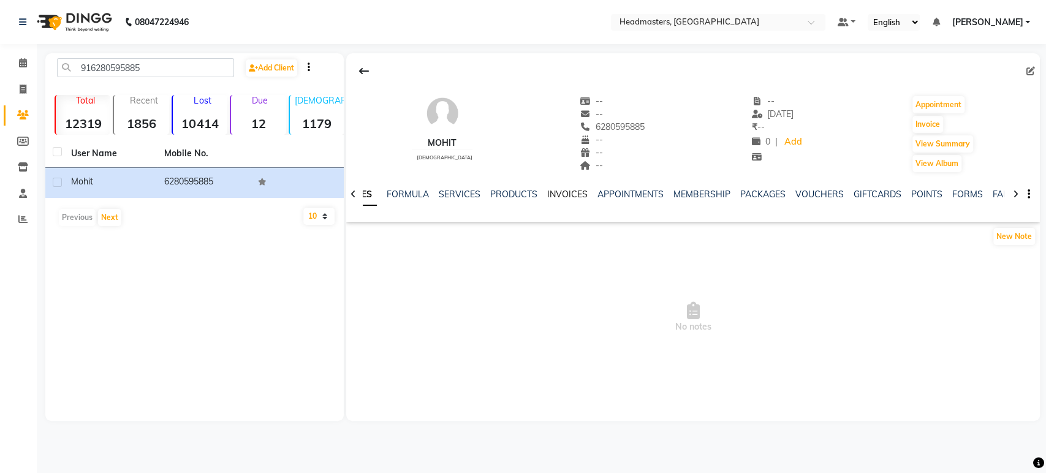
click at [574, 191] on link "INVOICES" at bounding box center [567, 194] width 40 height 11
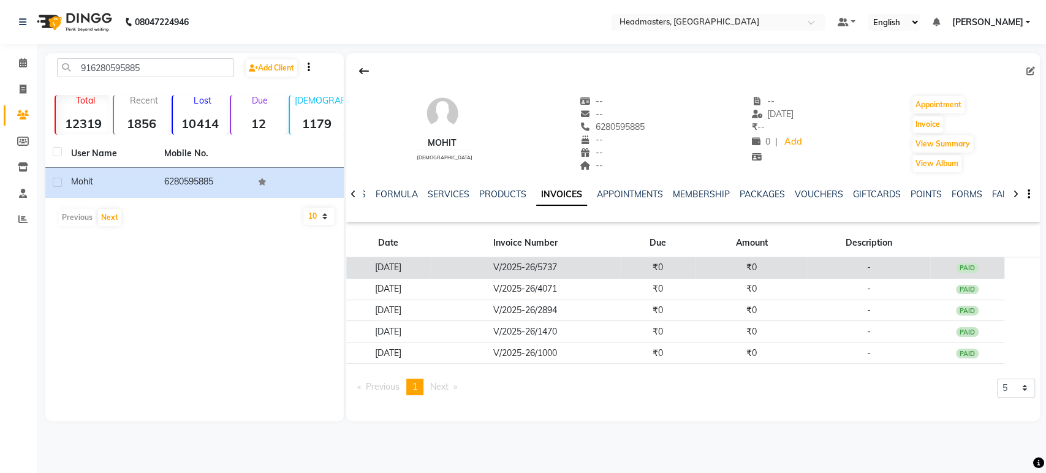
click at [696, 270] on td "₹0" at bounding box center [657, 267] width 75 height 21
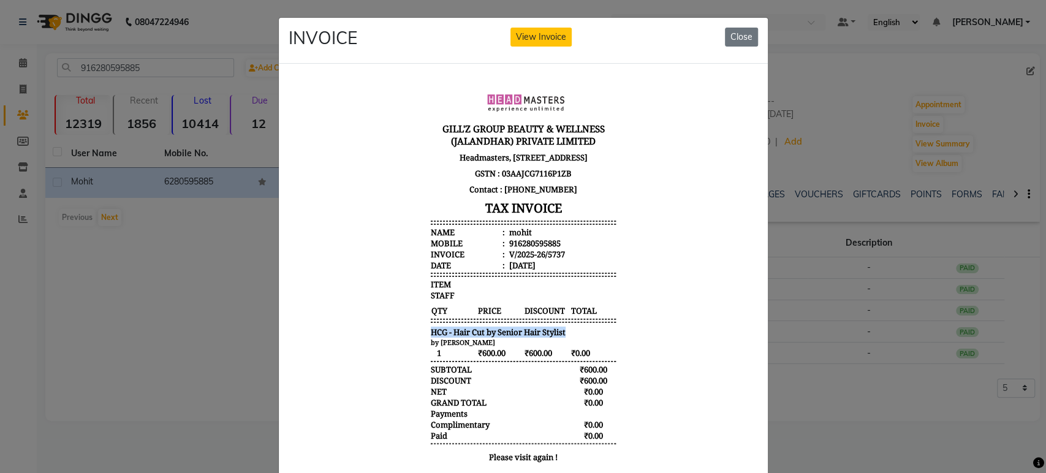
drag, startPoint x: 567, startPoint y: 338, endPoint x: 306, endPoint y: 343, distance: 260.6
click at [306, 343] on body "[PERSON_NAME]'Z GROUP BEAUTY & WELLNESS (JALANDHAR) PRIVATE LIMITED Headmasters…" at bounding box center [523, 276] width 460 height 397
copy span "HCG - Hair Cut by Senior Hair Stylist"
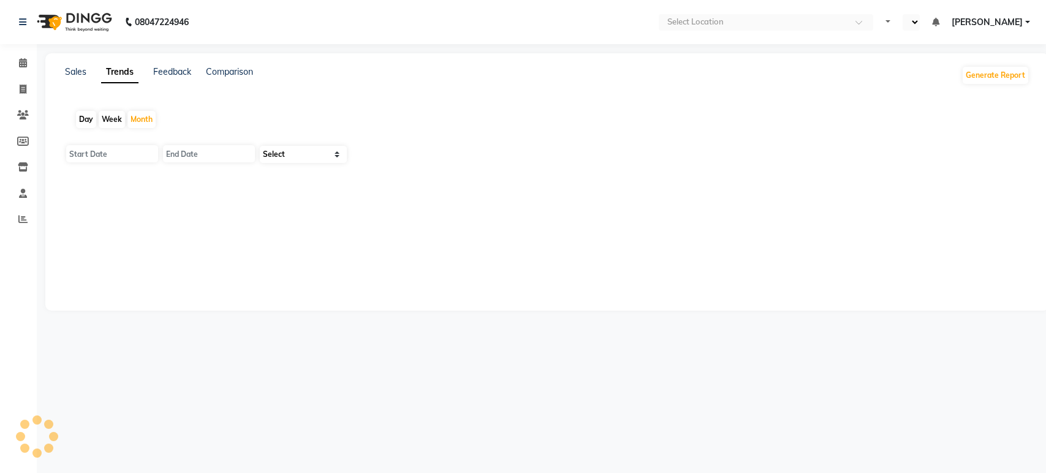
type input "[DATE]"
select select "en"
select select "by_client"
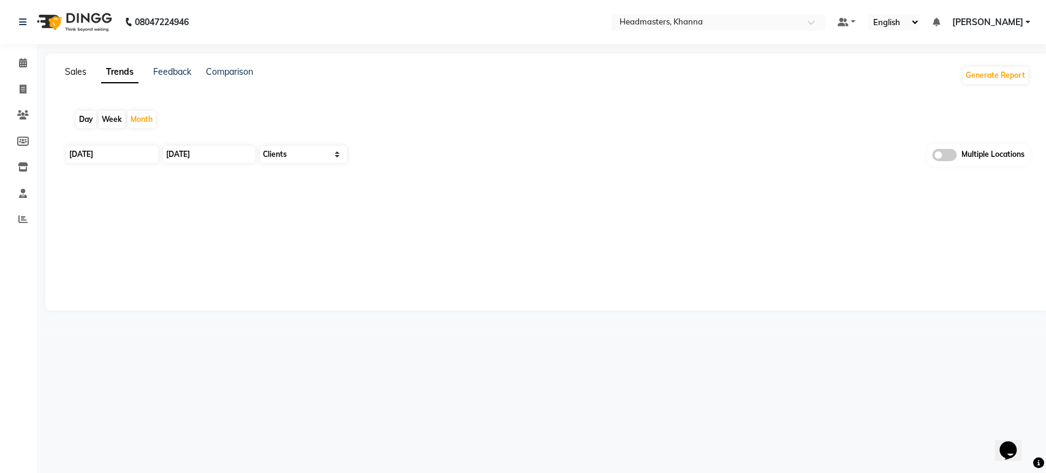
click at [77, 75] on link "Sales" at bounding box center [75, 71] width 21 height 11
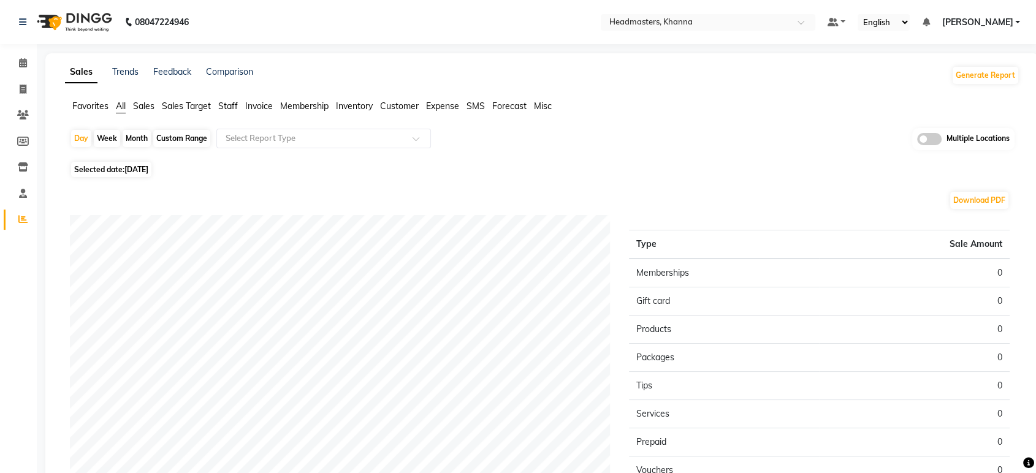
click at [96, 104] on span "Favorites" at bounding box center [90, 106] width 36 height 11
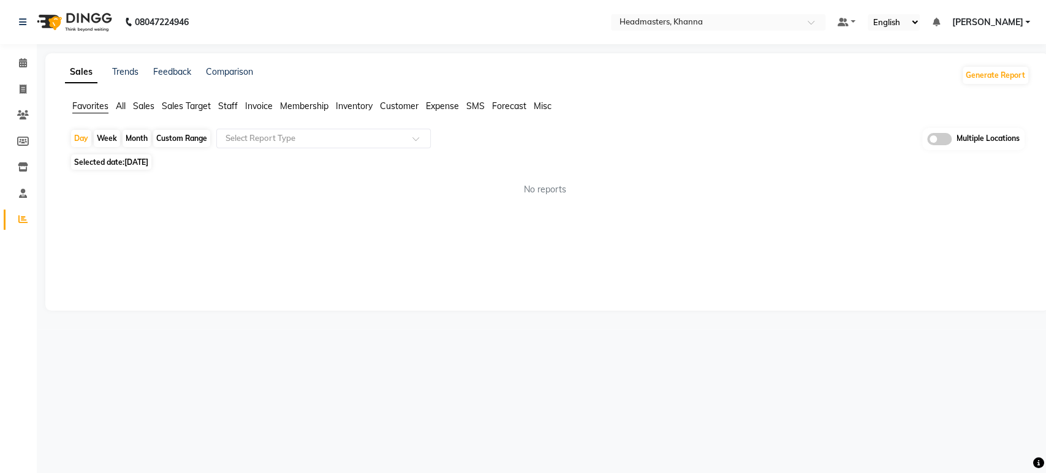
click at [146, 104] on span "Sales" at bounding box center [143, 106] width 21 height 11
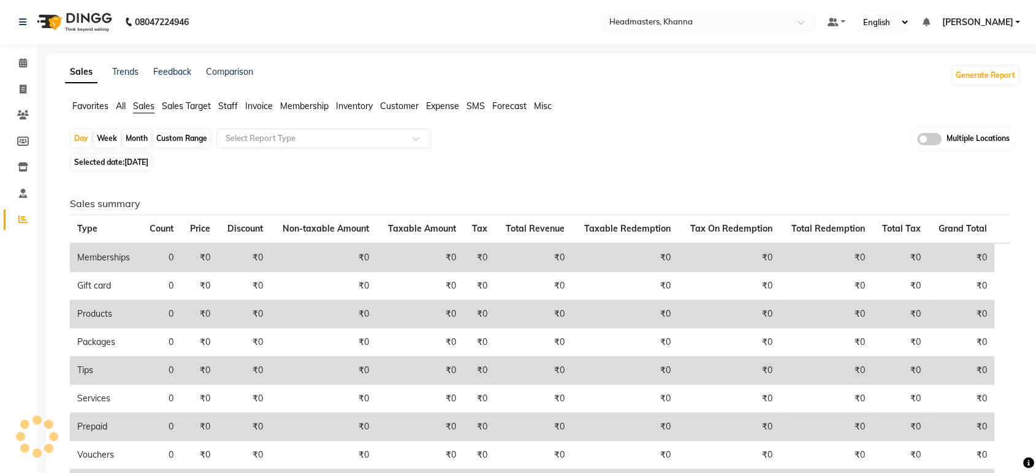
click at [145, 162] on span "[DATE]" at bounding box center [136, 162] width 24 height 9
select select "9"
select select "2025"
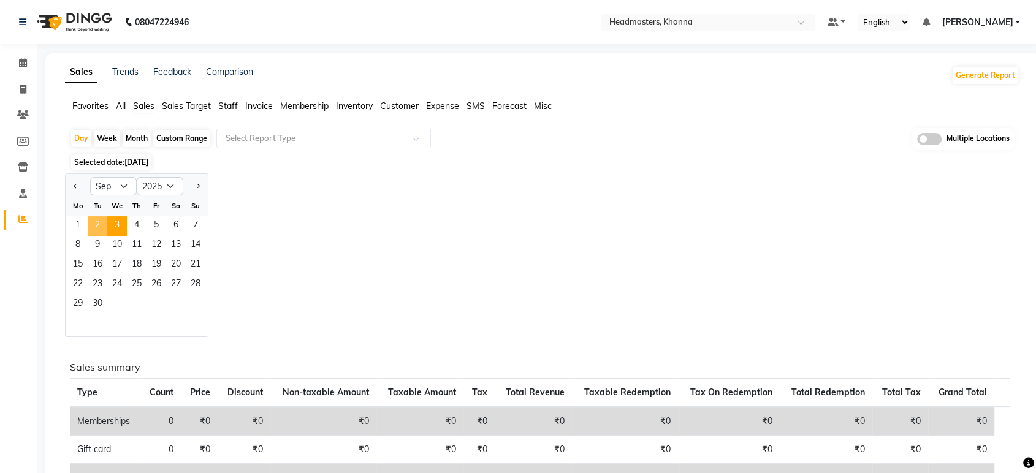
click at [98, 224] on span "2" at bounding box center [98, 226] width 20 height 20
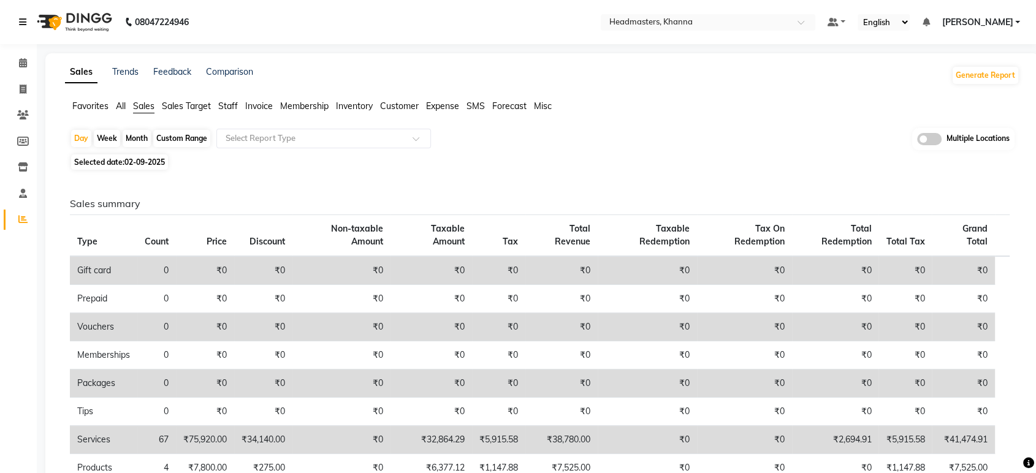
scroll to position [313, 0]
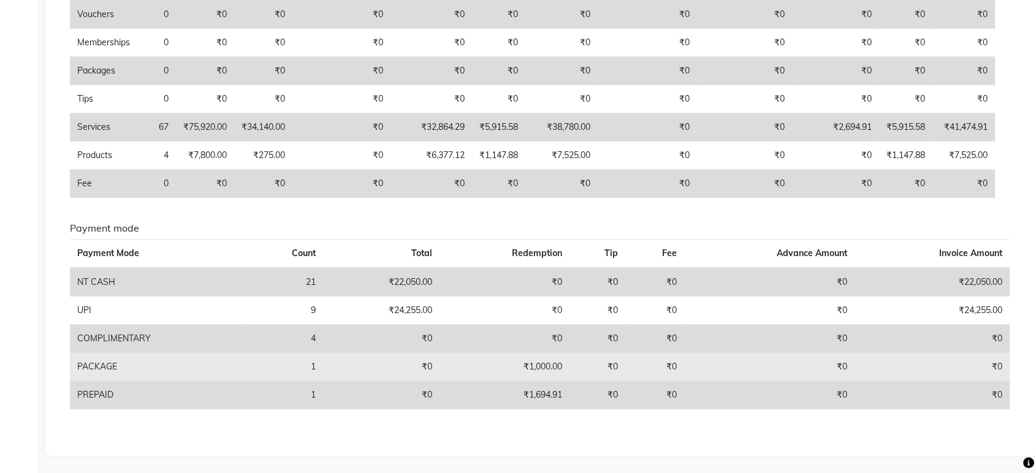
click at [542, 362] on td "₹1,000.00" at bounding box center [504, 367] width 130 height 28
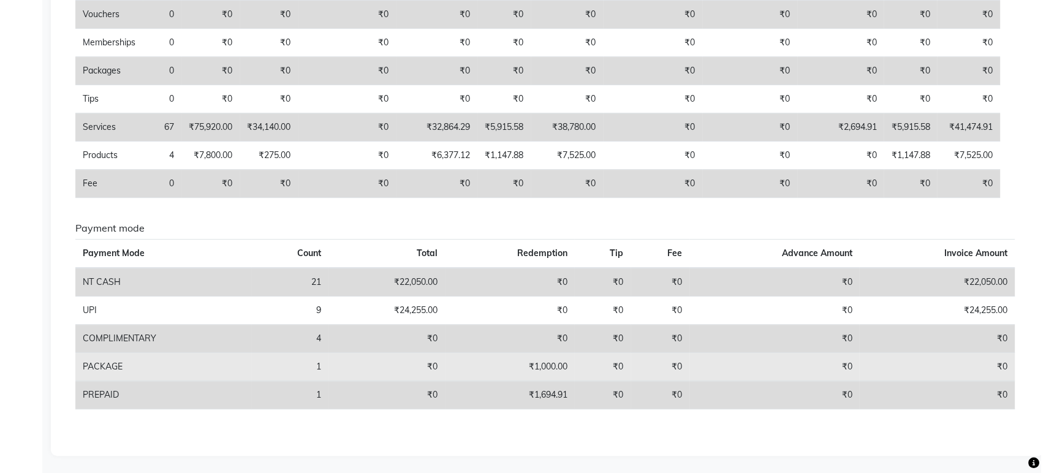
scroll to position [0, 0]
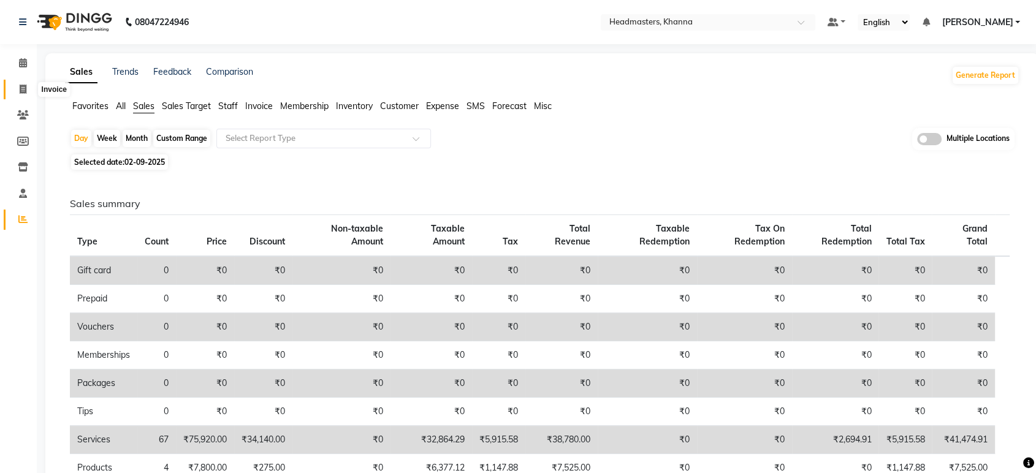
click at [21, 93] on icon at bounding box center [23, 89] width 7 height 9
select select "service"
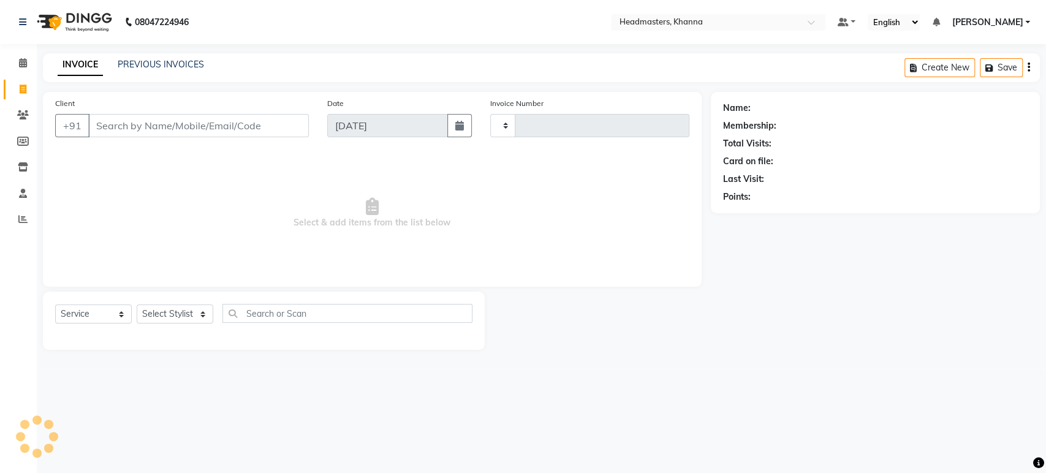
type input "5521"
select select "7138"
click at [174, 64] on link "PREVIOUS INVOICES" at bounding box center [161, 64] width 86 height 11
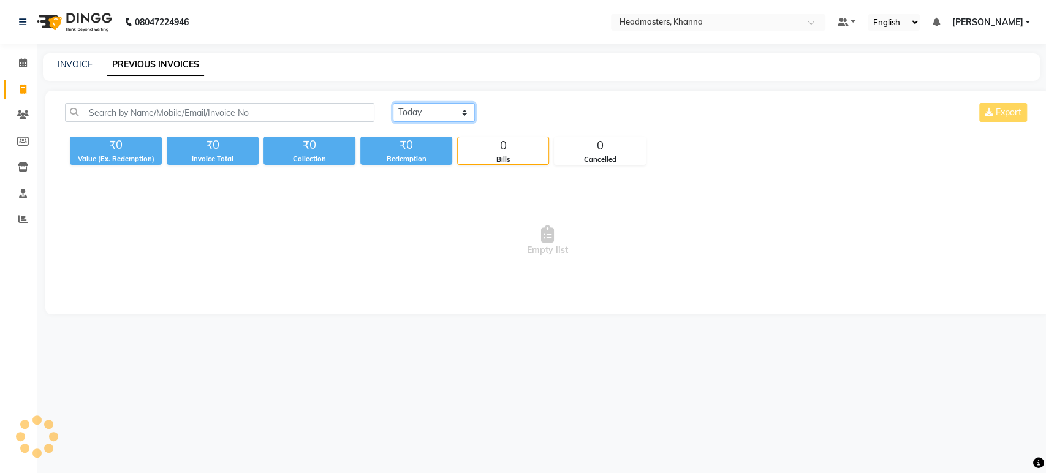
click at [451, 117] on select "[DATE] [DATE] Custom Range" at bounding box center [434, 112] width 82 height 19
select select "[DATE]"
click at [393, 103] on select "[DATE] [DATE] Custom Range" at bounding box center [434, 112] width 82 height 19
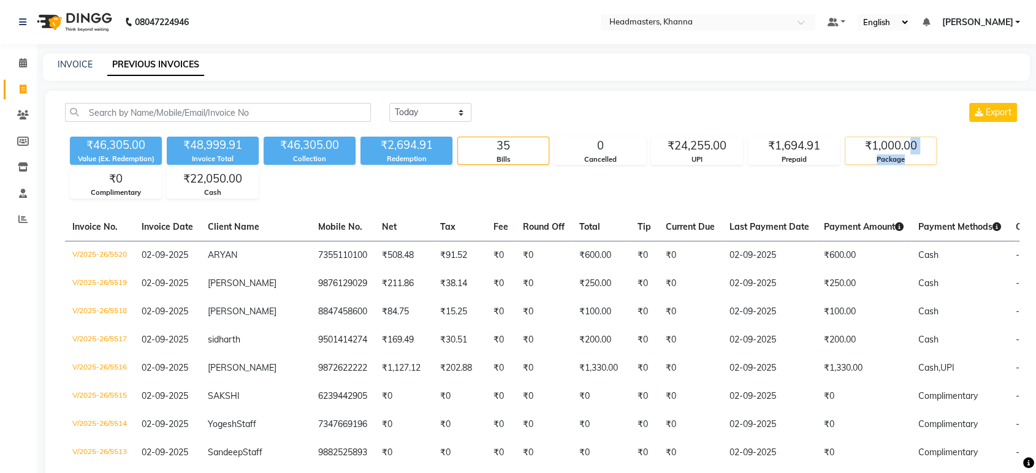
click at [913, 153] on div "₹1,000.00 Package" at bounding box center [891, 151] width 92 height 28
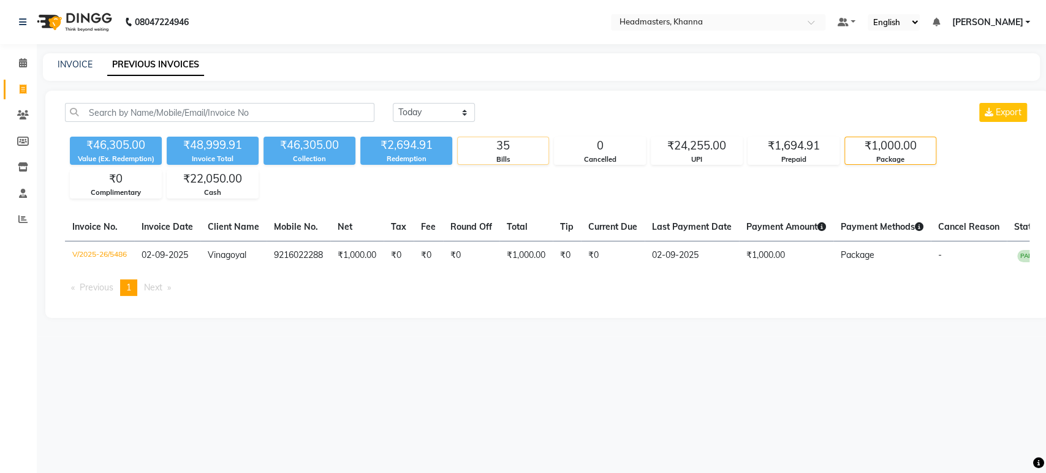
click at [522, 156] on div "Bills" at bounding box center [503, 159] width 91 height 10
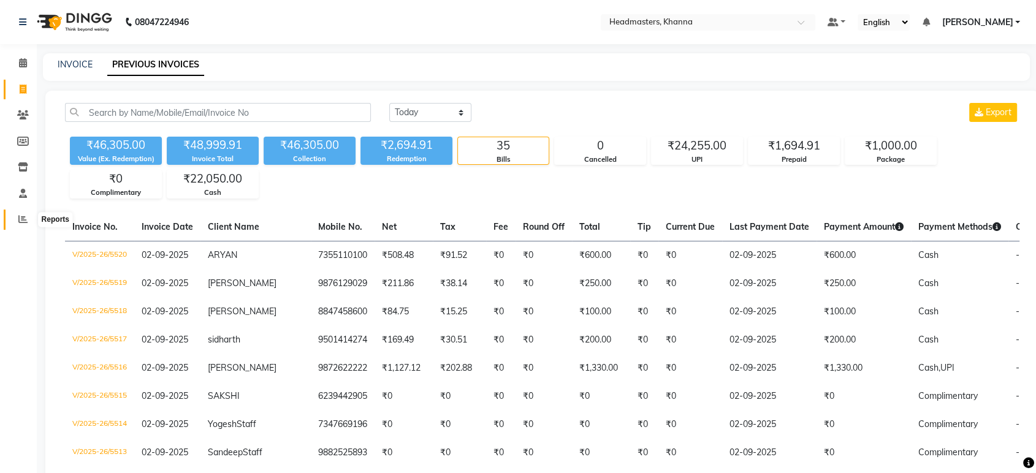
click at [20, 221] on icon at bounding box center [22, 219] width 9 height 9
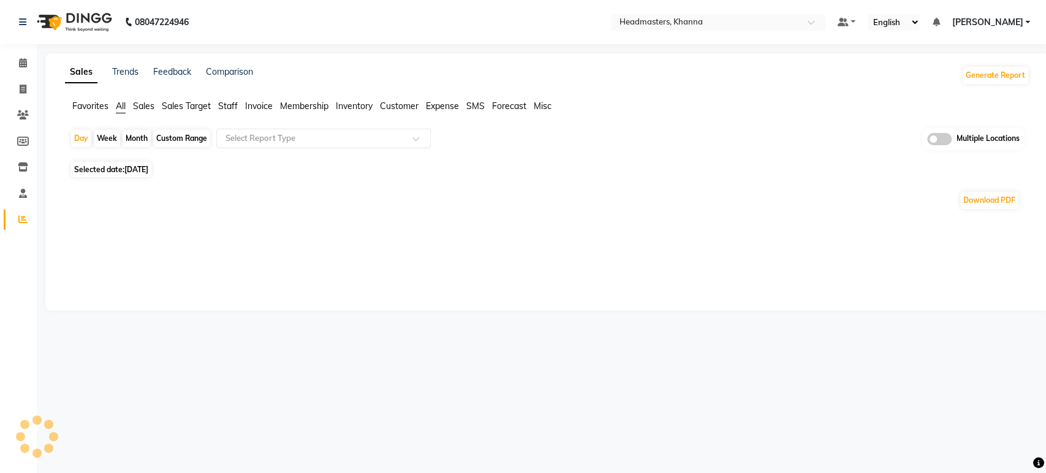
click at [85, 107] on span "Favorites" at bounding box center [90, 106] width 36 height 11
click at [281, 150] on div "Day Week Month Custom Range Select Report Type Multiple Locations" at bounding box center [547, 139] width 955 height 23
click at [290, 135] on input "text" at bounding box center [311, 138] width 177 height 12
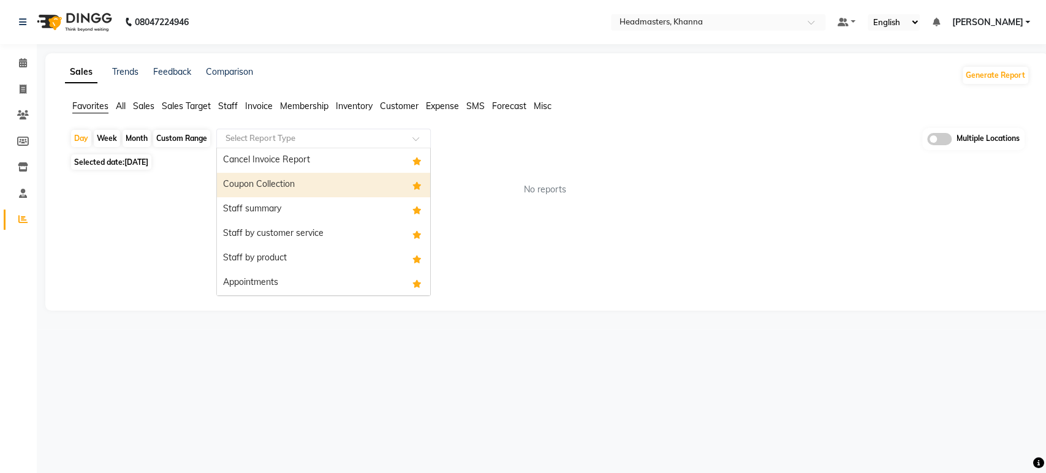
click at [290, 178] on div "Coupon Collection" at bounding box center [323, 185] width 213 height 25
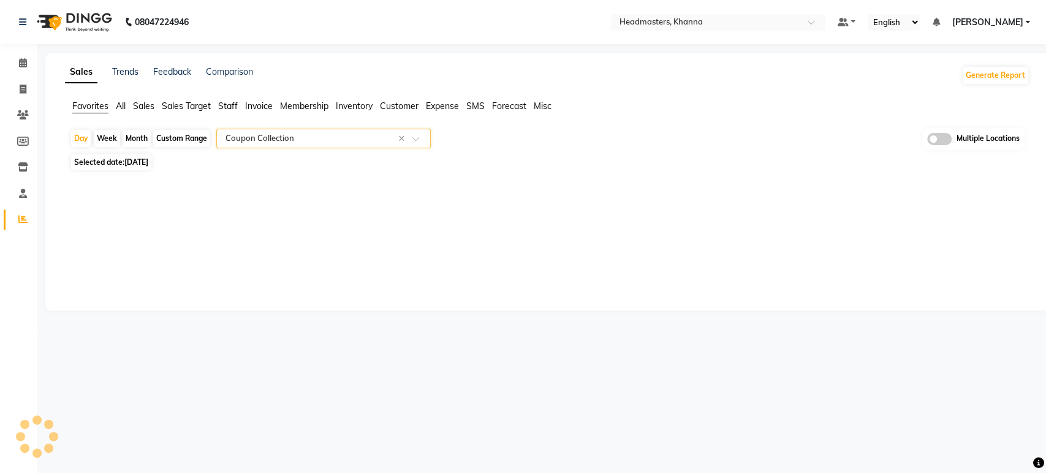
click at [148, 159] on span "[DATE]" at bounding box center [136, 162] width 24 height 9
select select "9"
select select "2025"
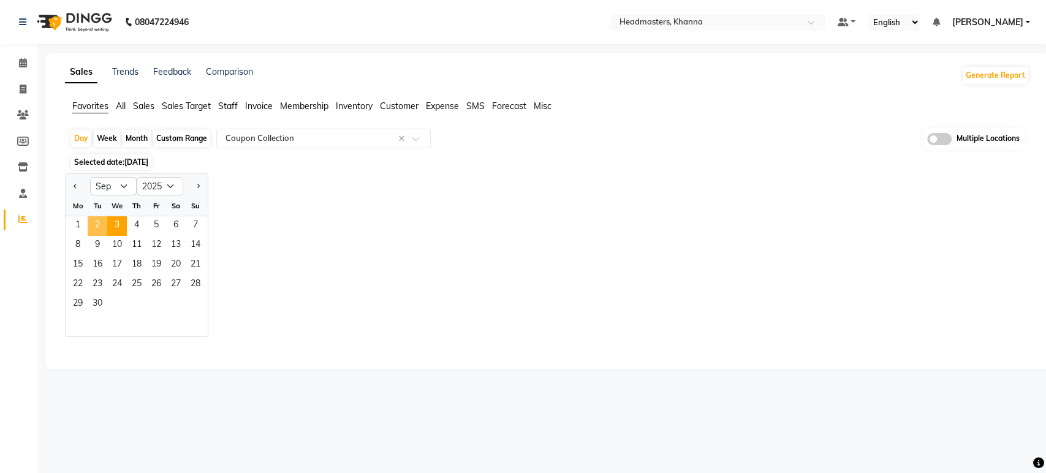
click at [97, 224] on span "2" at bounding box center [98, 226] width 20 height 20
select select "full_report"
select select "csv"
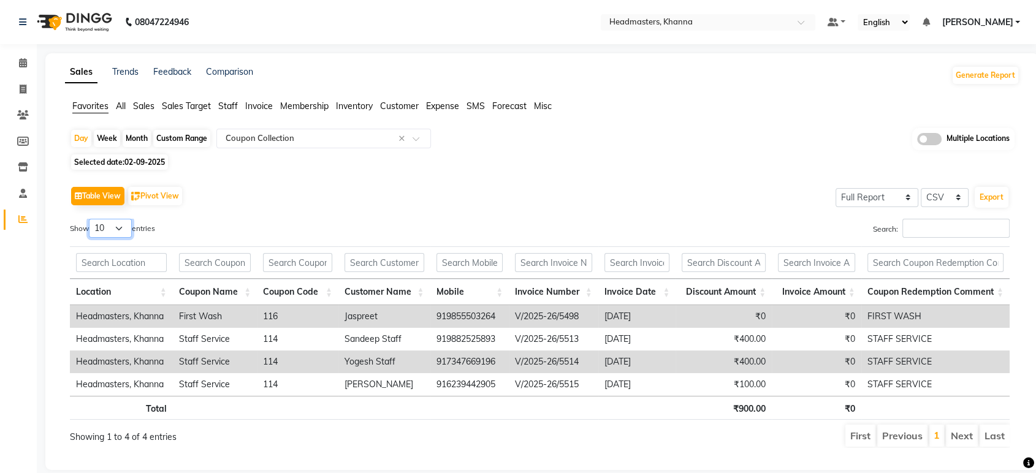
click at [97, 224] on select "10 25 50 100" at bounding box center [110, 228] width 43 height 19
click at [565, 156] on div "Selected date: 02-09-2025" at bounding box center [544, 162] width 949 height 13
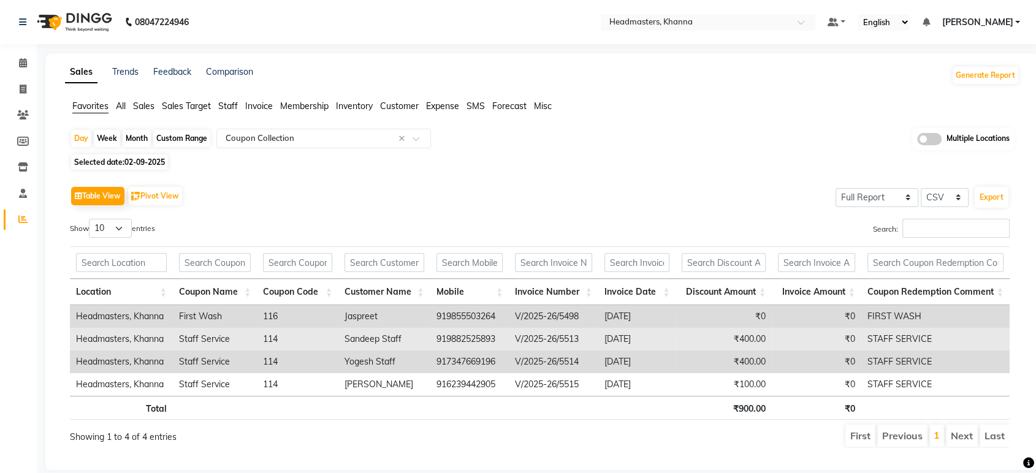
click at [72, 341] on td "Headmasters, Khanna" at bounding box center [121, 339] width 103 height 23
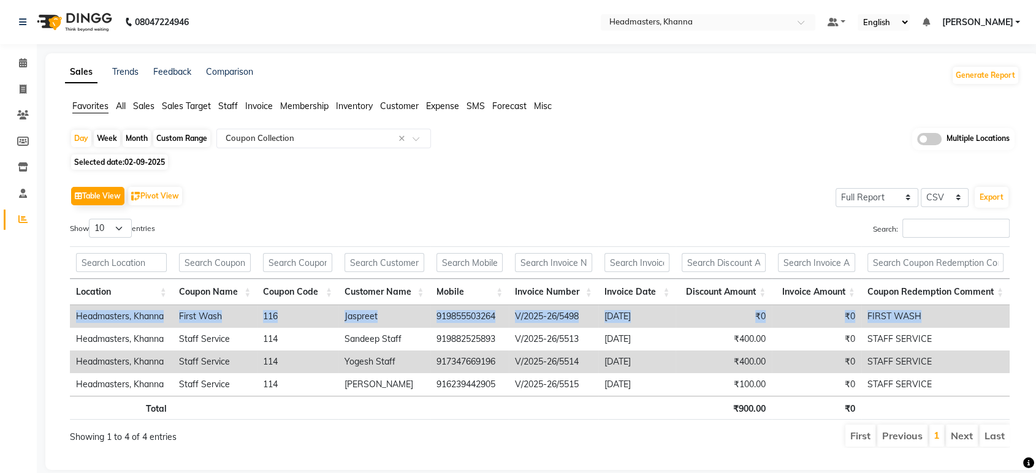
scroll to position [0, 9]
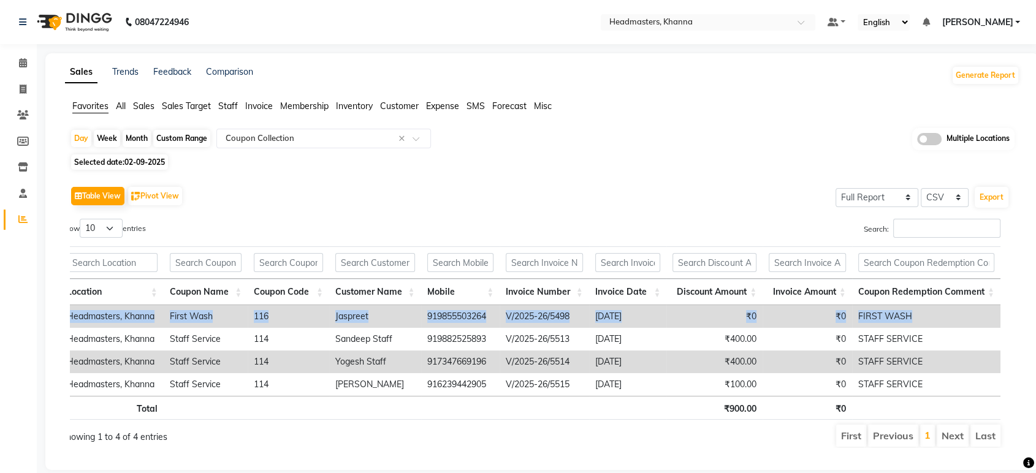
drag, startPoint x: 75, startPoint y: 337, endPoint x: 1011, endPoint y: 382, distance: 936.5
click at [1011, 382] on div "Table View Pivot View Select Full Report Filtered Report Select CSV PDF Export …" at bounding box center [539, 315] width 959 height 284
copy table "Location Coupon Name Coupon Code Customer Name Mobile Invoice Number Invoice Da…"
click at [650, 155] on div "Day Week Month Custom Range Select Report Type × Coupon Collection × Multiple L…" at bounding box center [542, 293] width 954 height 330
click at [713, 28] on input "text" at bounding box center [696, 23] width 178 height 12
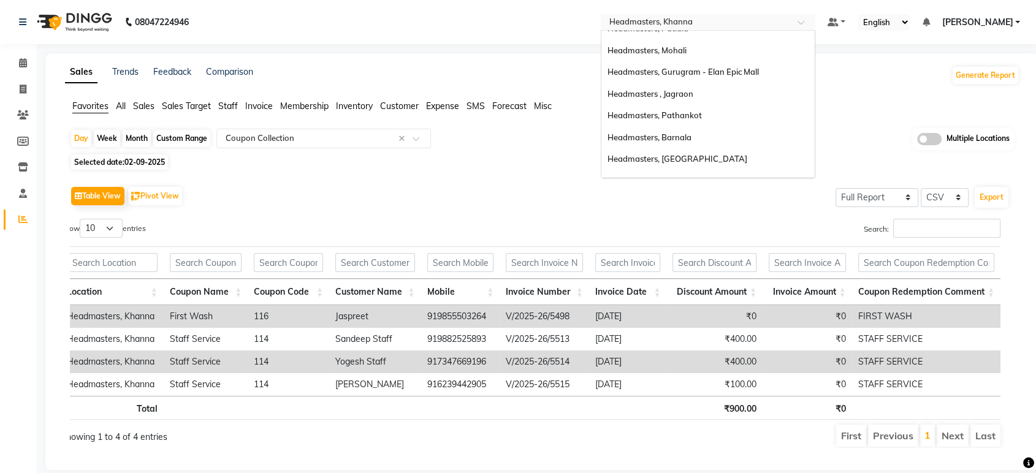
scroll to position [64, 0]
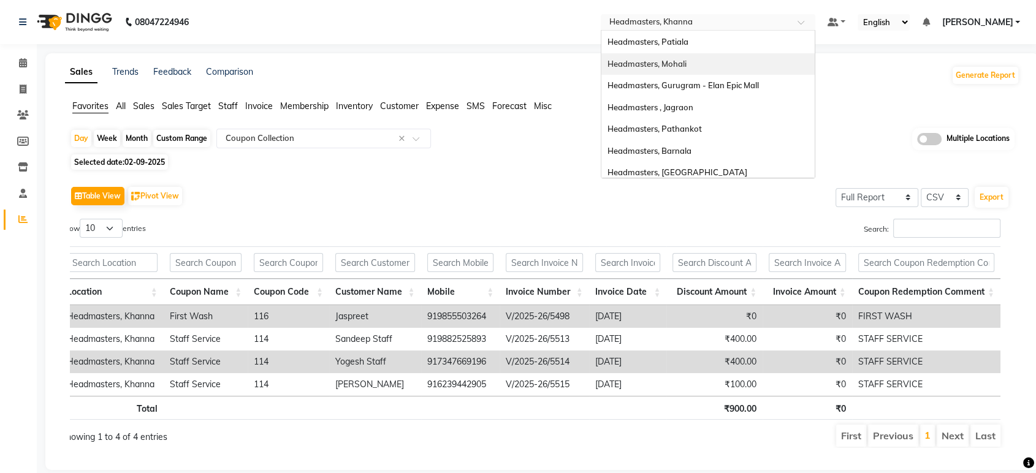
click at [739, 66] on div "Headmasters, Mohali" at bounding box center [707, 64] width 213 height 22
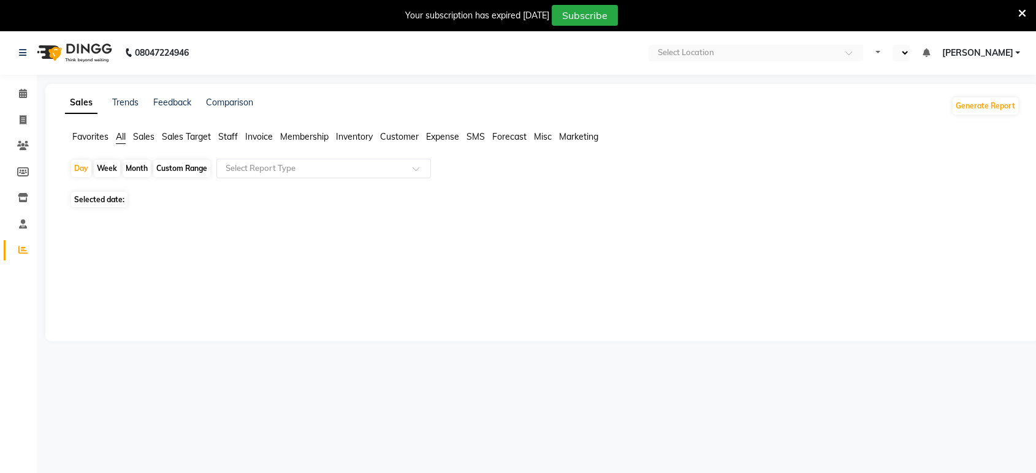
select select "en"
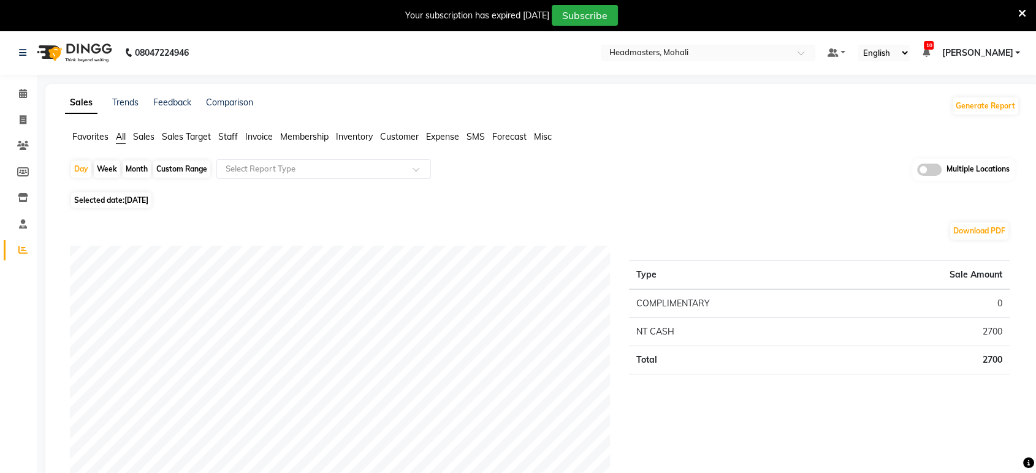
click at [148, 136] on span "Sales" at bounding box center [143, 136] width 21 height 11
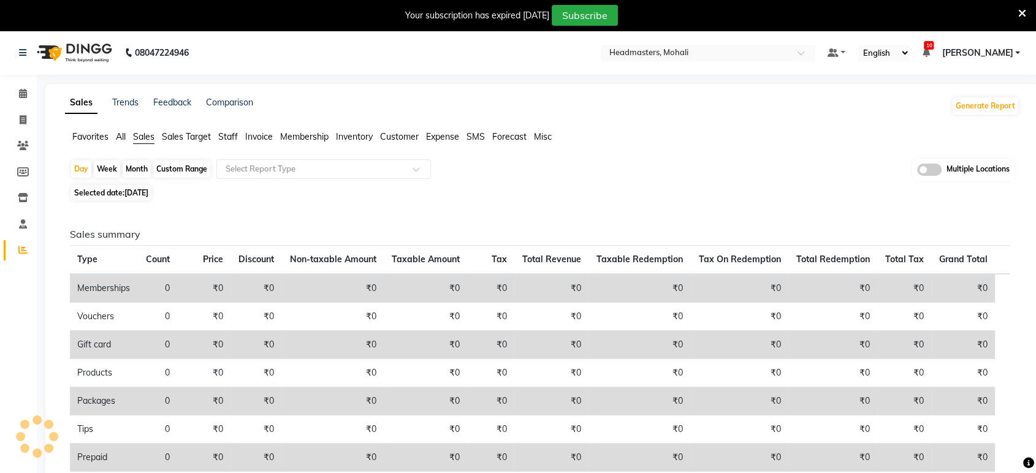
click at [136, 196] on span "[DATE]" at bounding box center [136, 192] width 24 height 9
select select "9"
select select "2025"
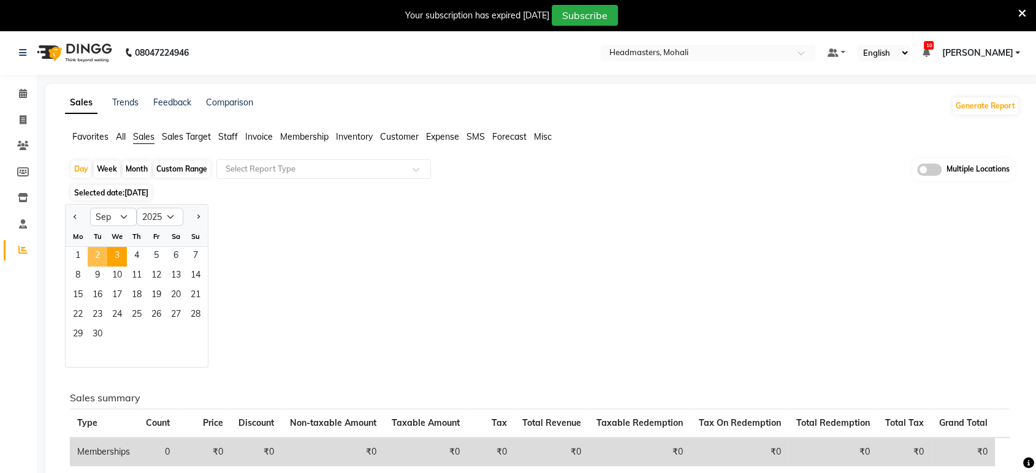
click at [95, 264] on span "2" at bounding box center [98, 257] width 20 height 20
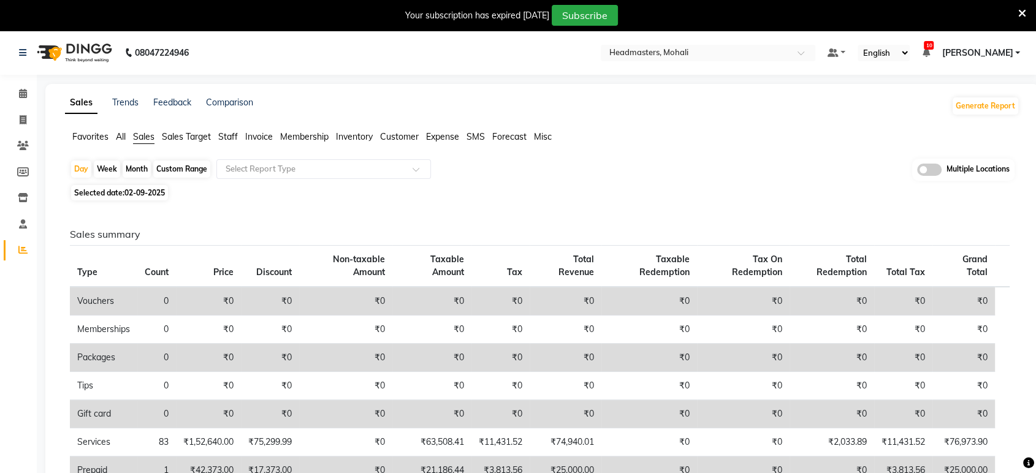
drag, startPoint x: 83, startPoint y: 132, endPoint x: 108, endPoint y: 140, distance: 26.9
click at [83, 132] on span "Favorites" at bounding box center [90, 136] width 36 height 11
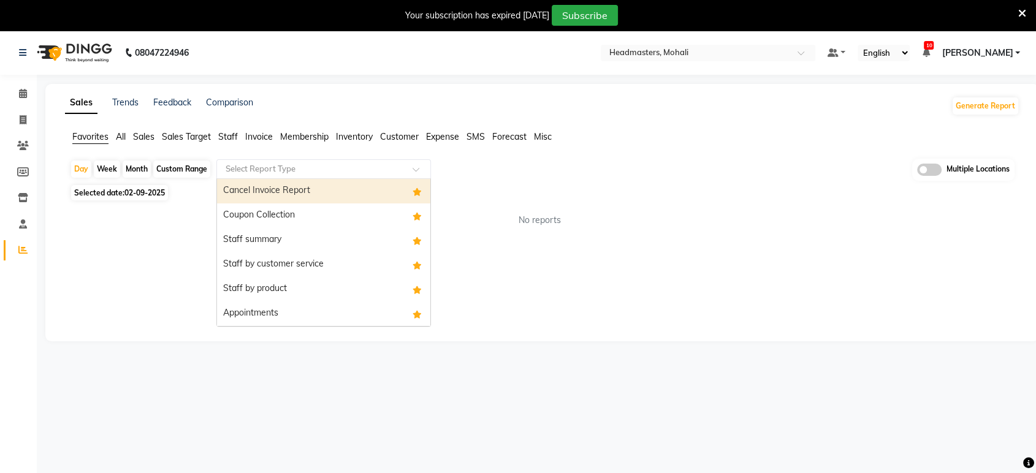
click at [299, 160] on div "Select Report Type" at bounding box center [323, 169] width 215 height 20
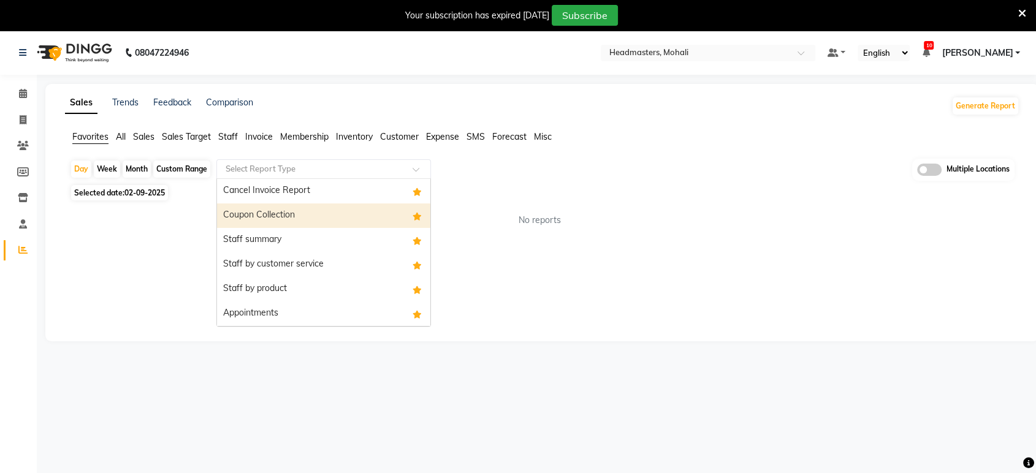
click at [289, 214] on div "Coupon Collection" at bounding box center [323, 216] width 213 height 25
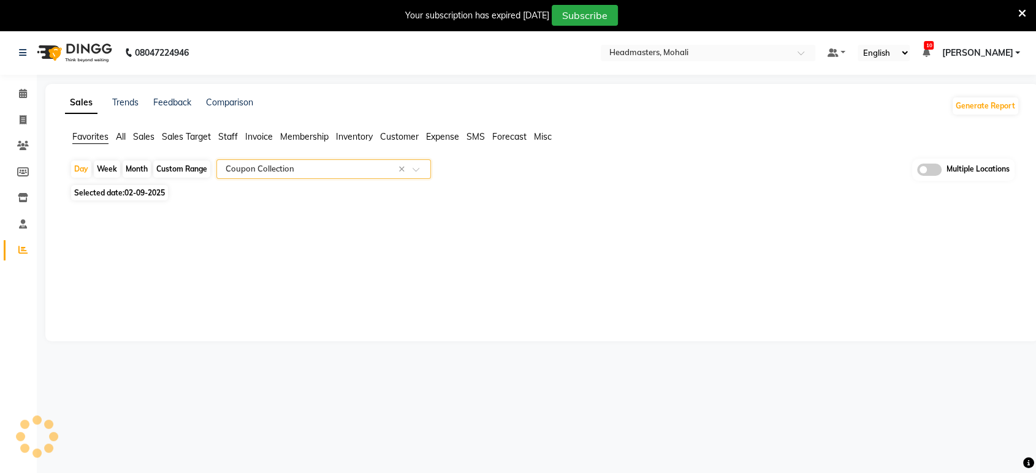
select select "full_report"
select select "csv"
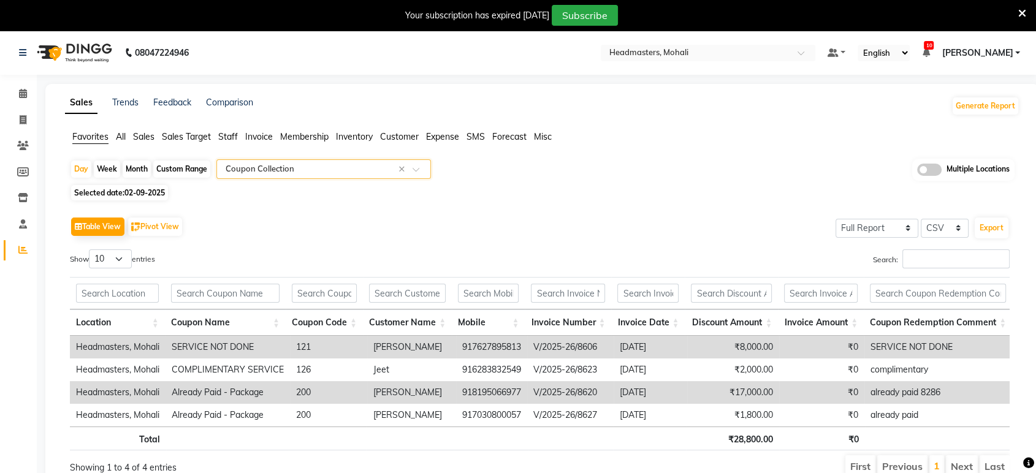
scroll to position [66, 0]
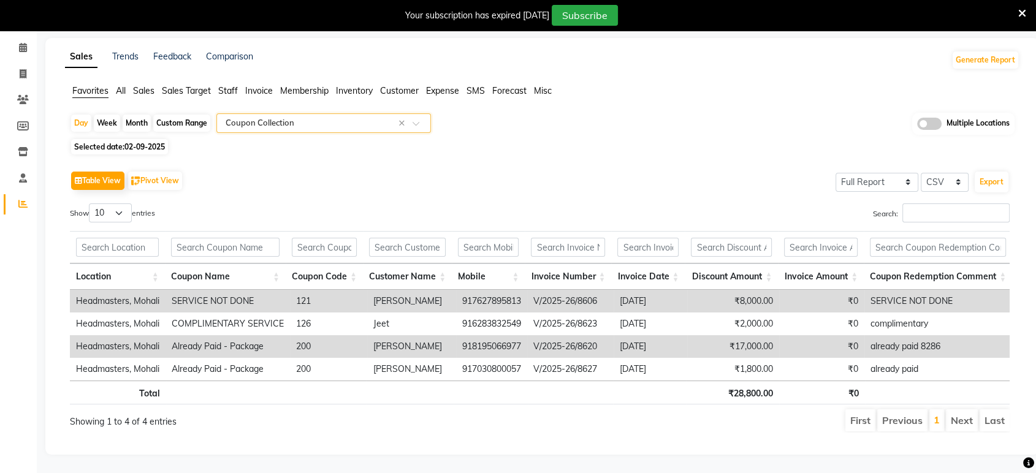
click at [283, 264] on th "Coupon Name" at bounding box center [225, 277] width 121 height 26
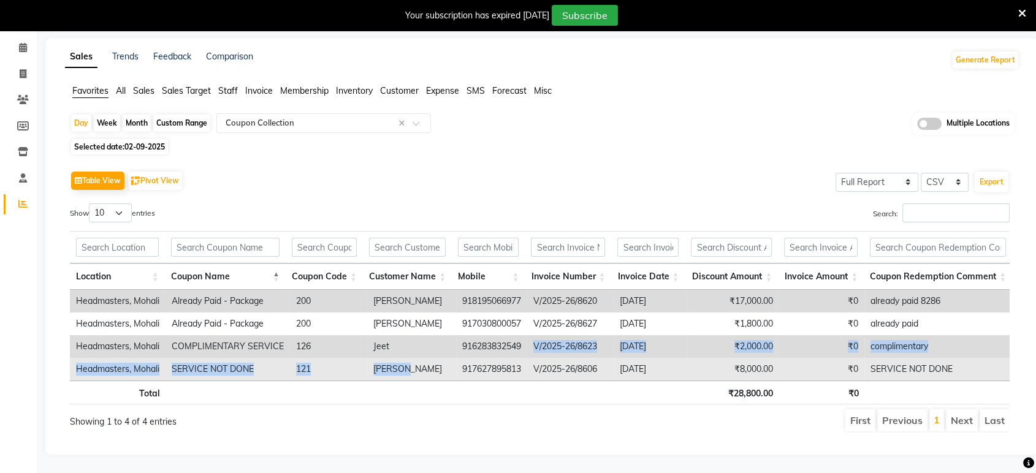
drag, startPoint x: 522, startPoint y: 324, endPoint x: 432, endPoint y: 341, distance: 91.7
click at [432, 341] on tbody "Headmasters, Mohali Already Paid - Package 200 Gurwinder 918195066977 V/2025-26…" at bounding box center [541, 335] width 943 height 91
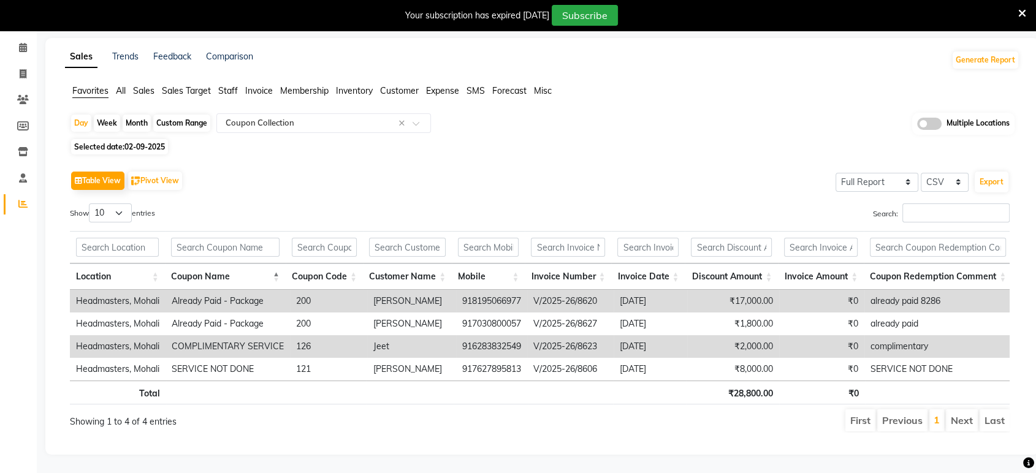
click at [491, 335] on td "916283832549" at bounding box center [491, 346] width 71 height 23
drag, startPoint x: 454, startPoint y: 324, endPoint x: 548, endPoint y: 327, distance: 94.4
click at [548, 335] on tr "Headmasters, Mohali COMPLIMENTARY SERVICE 126 Jeet 916283832549 V/2025-26/8623 …" at bounding box center [541, 346] width 943 height 23
click at [504, 381] on th at bounding box center [491, 393] width 74 height 24
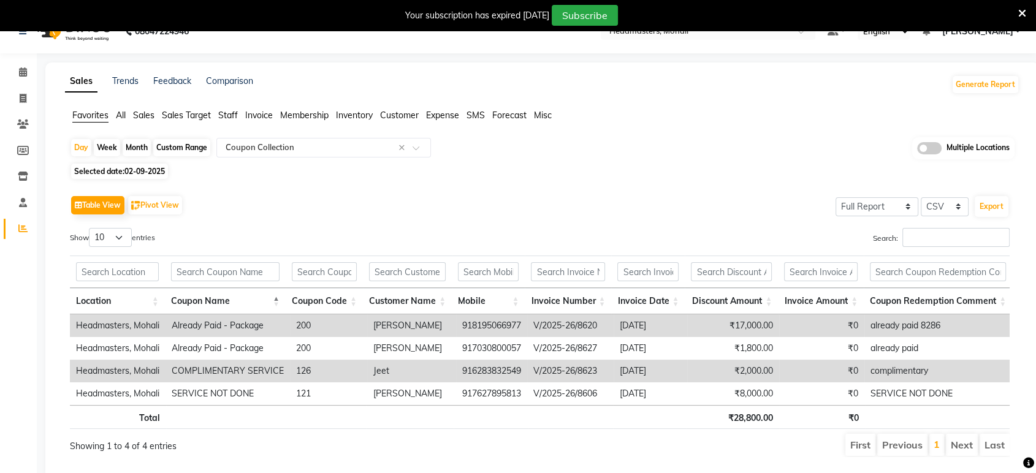
scroll to position [0, 0]
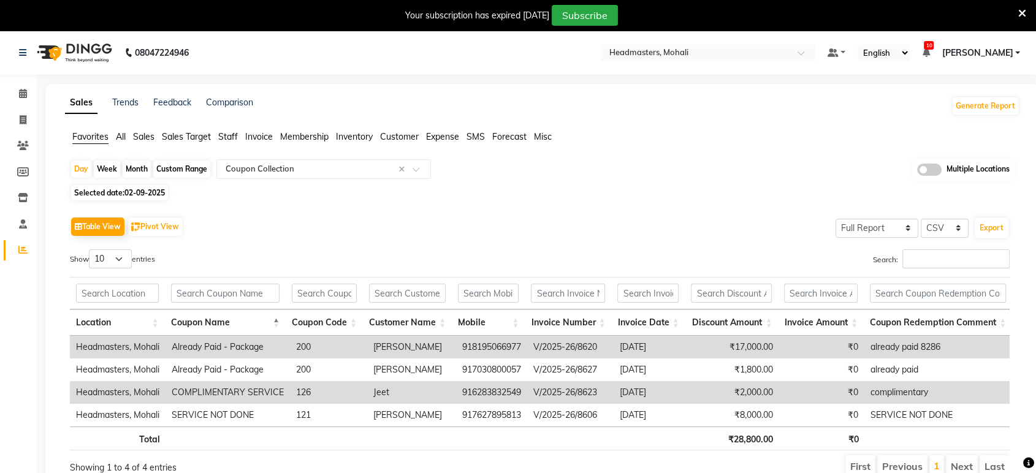
click at [1021, 8] on icon at bounding box center [1022, 13] width 8 height 11
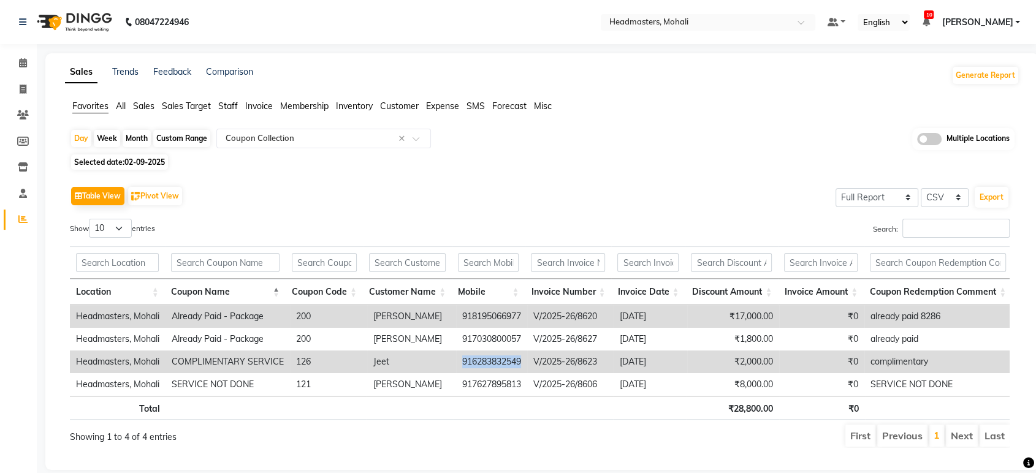
drag, startPoint x: 461, startPoint y: 362, endPoint x: 527, endPoint y: 351, distance: 67.0
click at [527, 351] on tr "Headmasters, Mohali COMPLIMENTARY SERVICE 126 Jeet 916283832549 V/2025-26/8623 …" at bounding box center [541, 362] width 943 height 23
copy td "916283832549"
click at [736, 17] on input "text" at bounding box center [696, 23] width 178 height 12
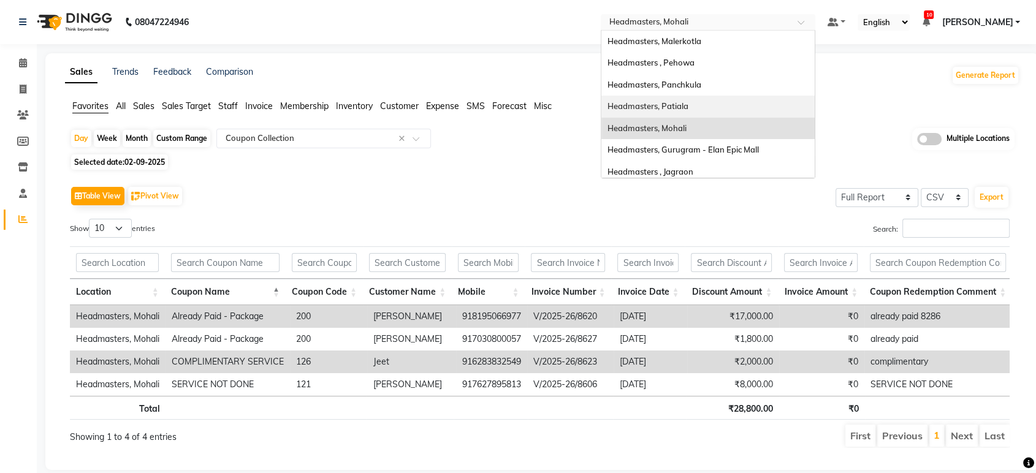
click at [749, 103] on div "Headmasters, Patiala" at bounding box center [707, 107] width 213 height 22
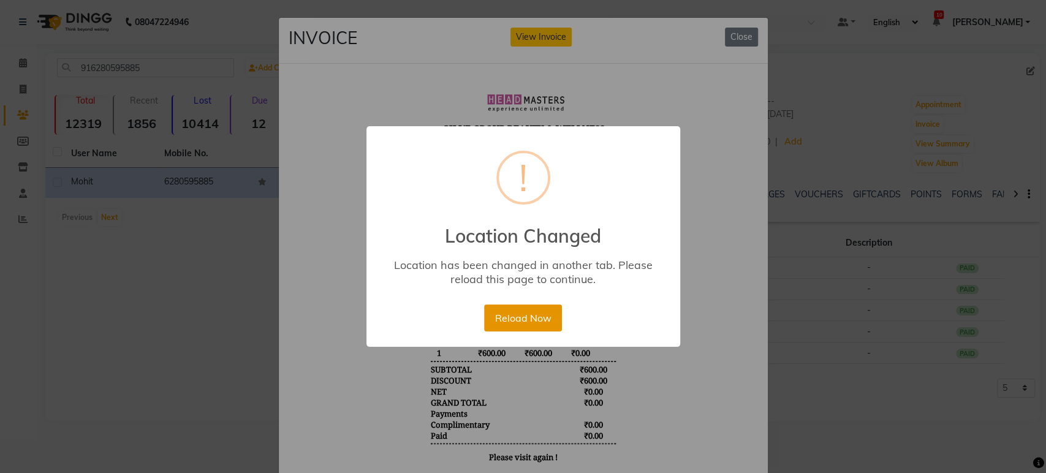
click at [525, 325] on button "Reload Now" at bounding box center [523, 318] width 78 height 27
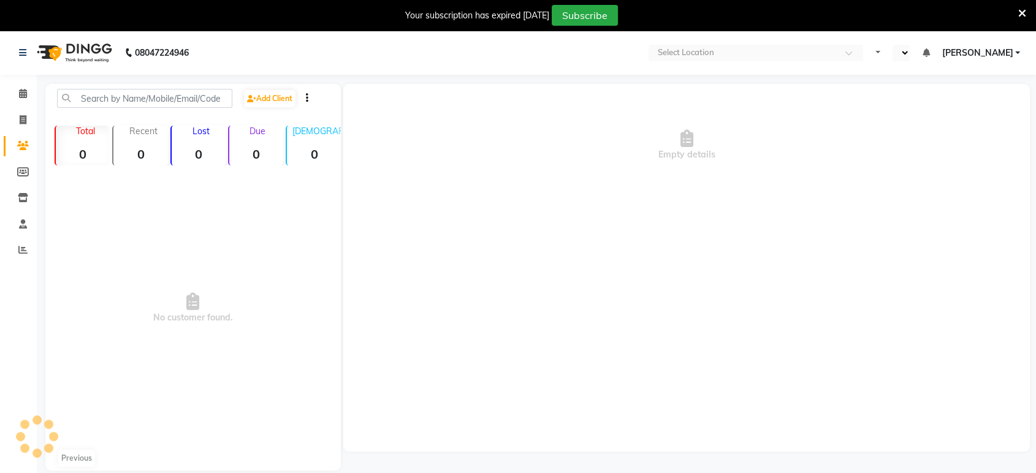
select select "en"
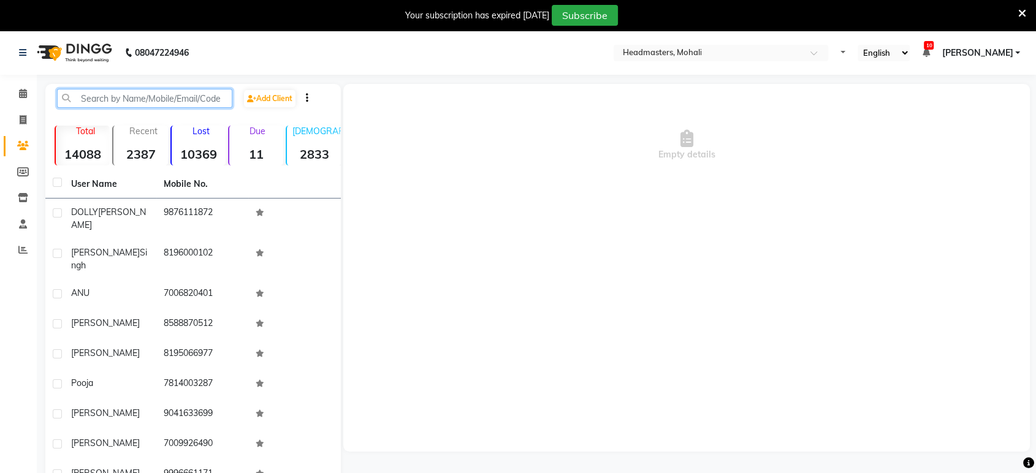
click at [118, 97] on input "text" at bounding box center [144, 98] width 175 height 19
paste input "916283832549"
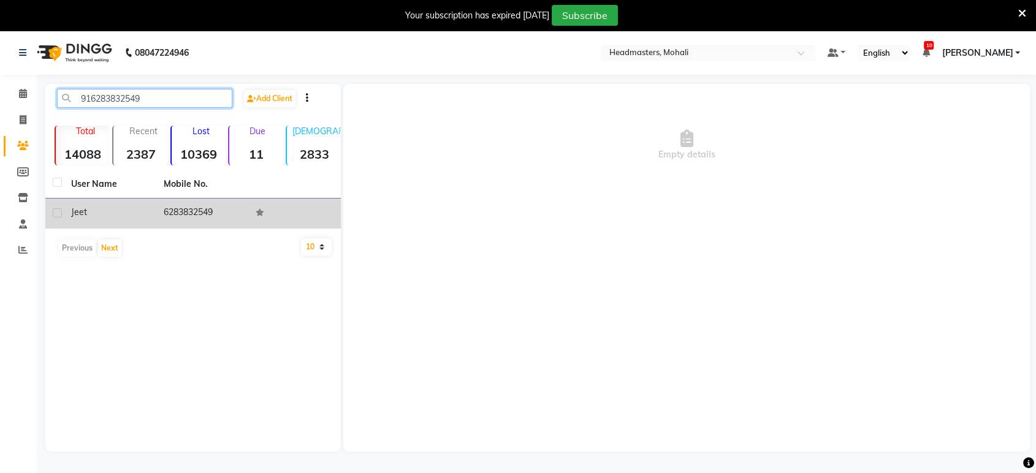
type input "916283832549"
click at [144, 213] on div "jeet" at bounding box center [110, 212] width 78 height 13
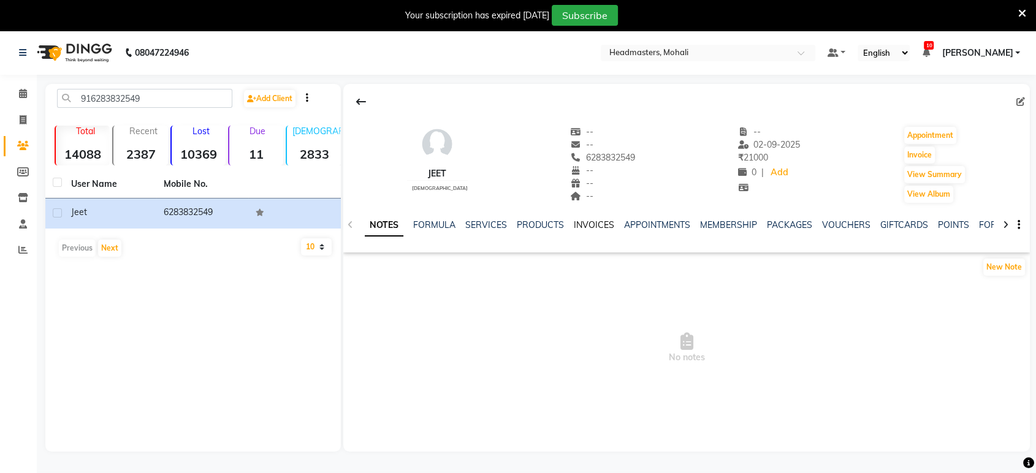
click at [592, 223] on link "INVOICES" at bounding box center [594, 224] width 40 height 11
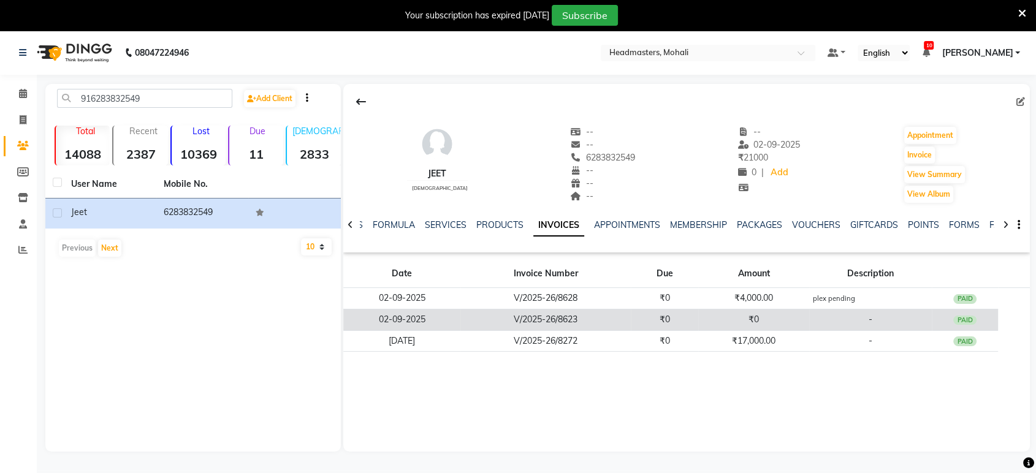
click at [715, 318] on td "₹0" at bounding box center [753, 319] width 111 height 21
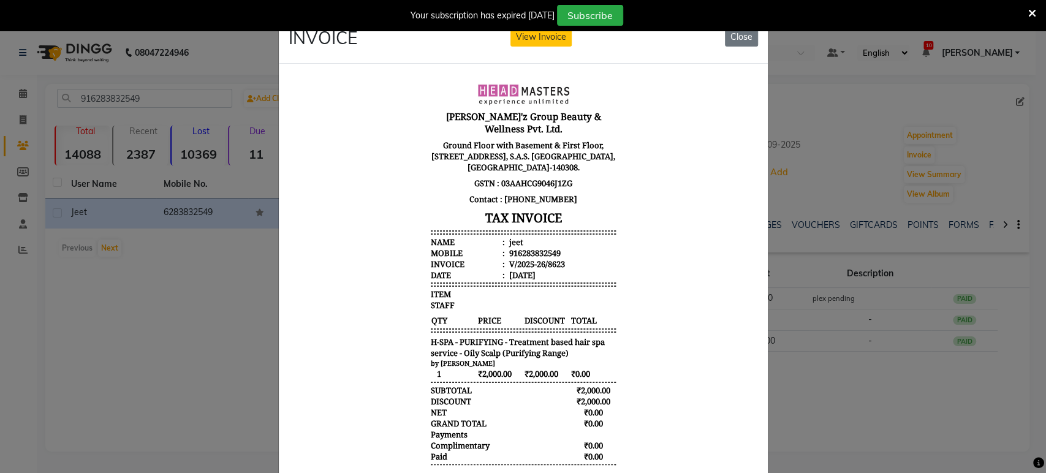
click at [824, 387] on ngb-modal-window "INVOICE View Invoice Close" at bounding box center [523, 236] width 1046 height 473
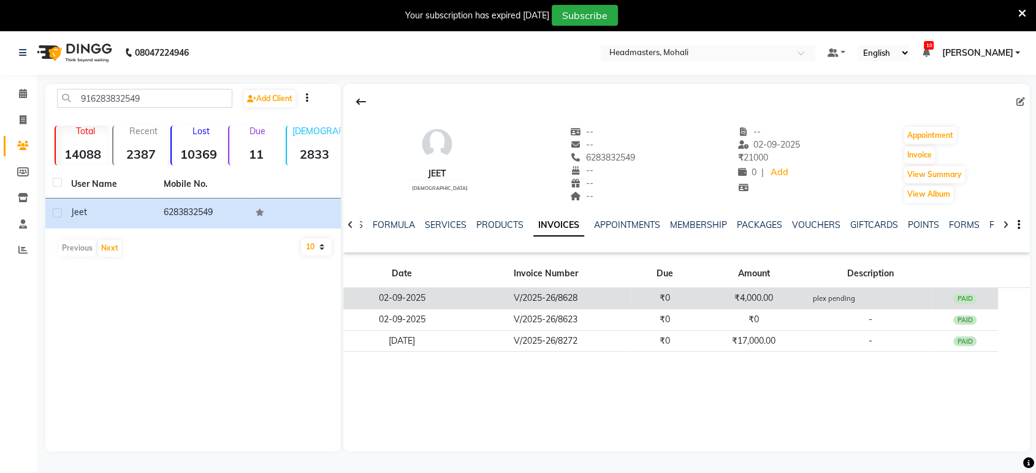
click at [770, 298] on td "₹4,000.00" at bounding box center [753, 298] width 111 height 21
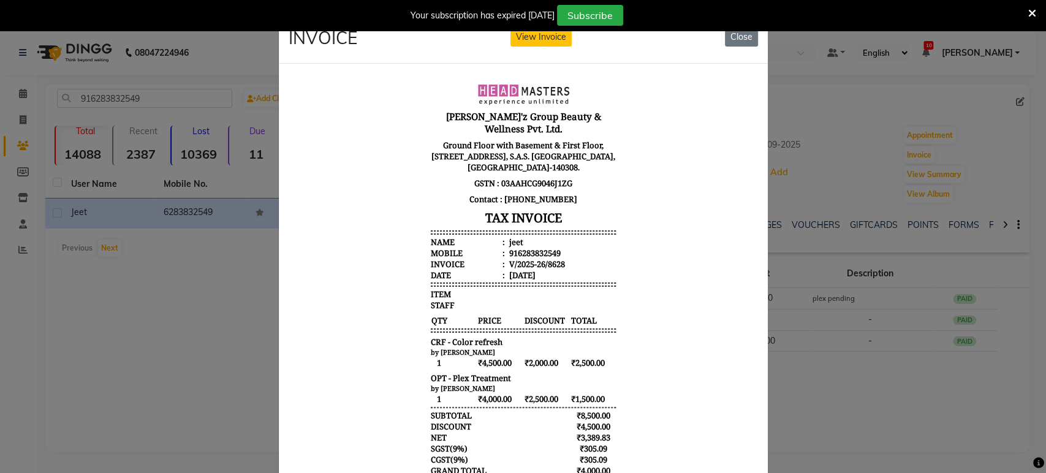
click at [834, 392] on ngb-modal-window "INVOICE View Invoice Close" at bounding box center [523, 236] width 1046 height 473
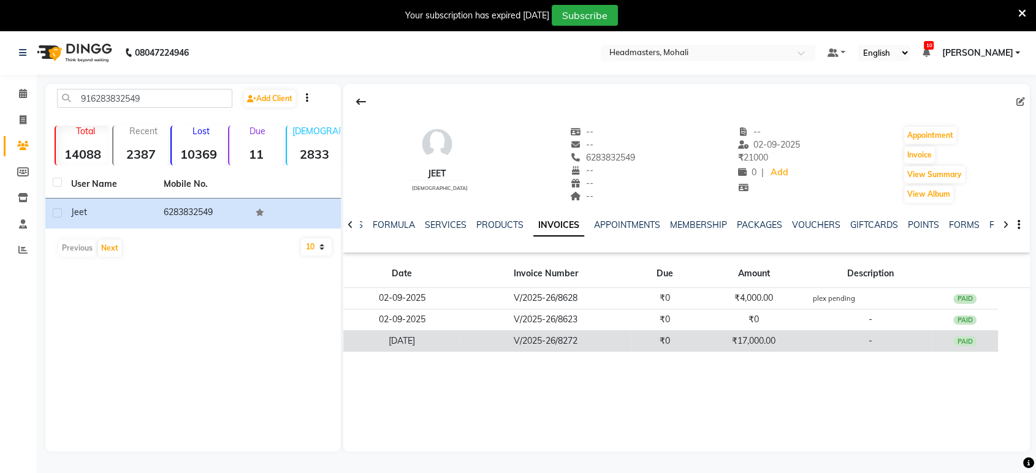
click at [799, 344] on td "₹17,000.00" at bounding box center [753, 340] width 111 height 21
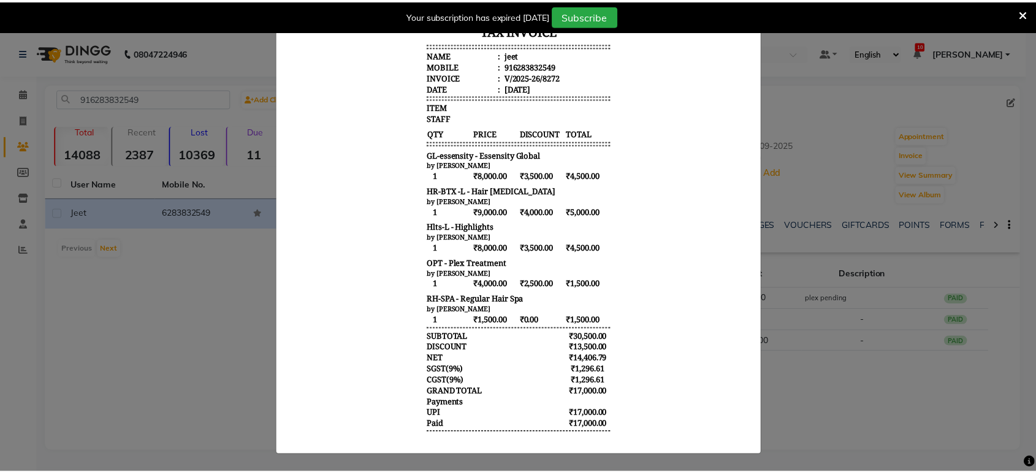
scroll to position [197, 0]
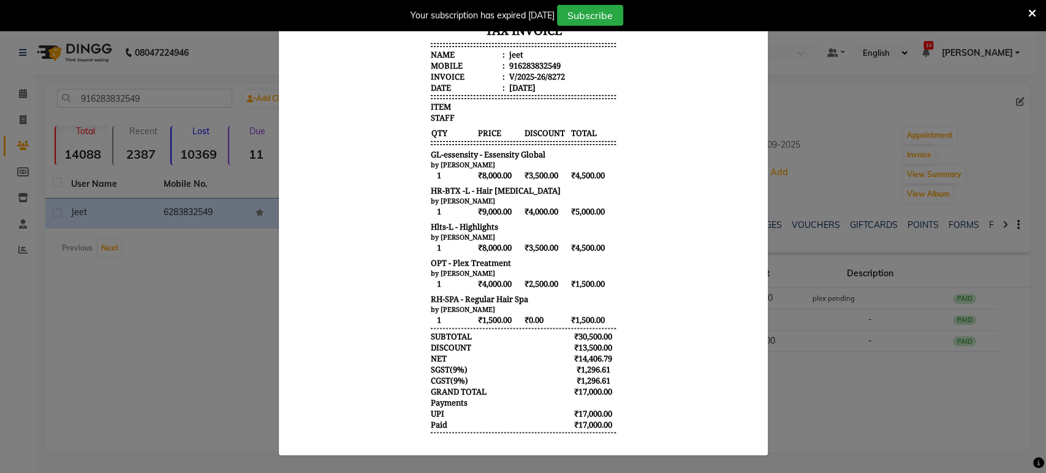
click at [816, 414] on ngb-modal-window "INVOICE View Invoice Close" at bounding box center [523, 236] width 1046 height 473
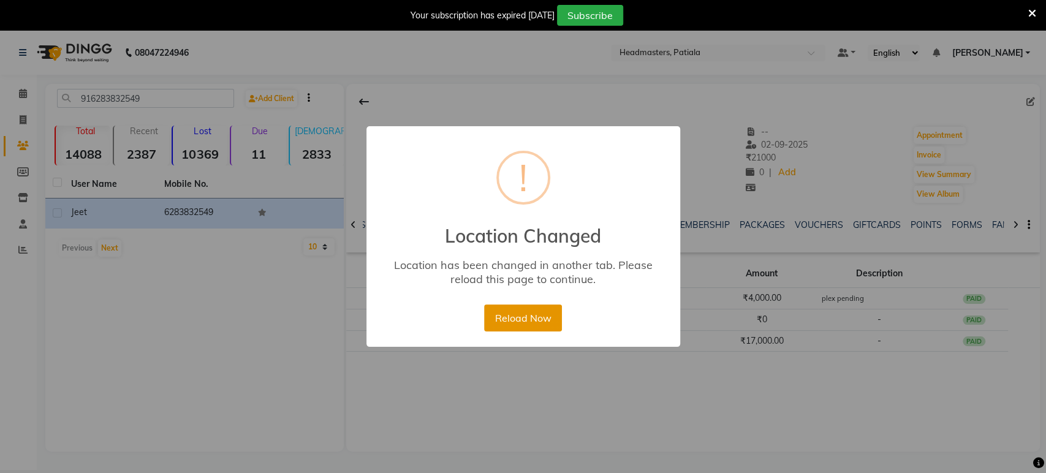
click at [514, 317] on button "Reload Now" at bounding box center [523, 318] width 78 height 27
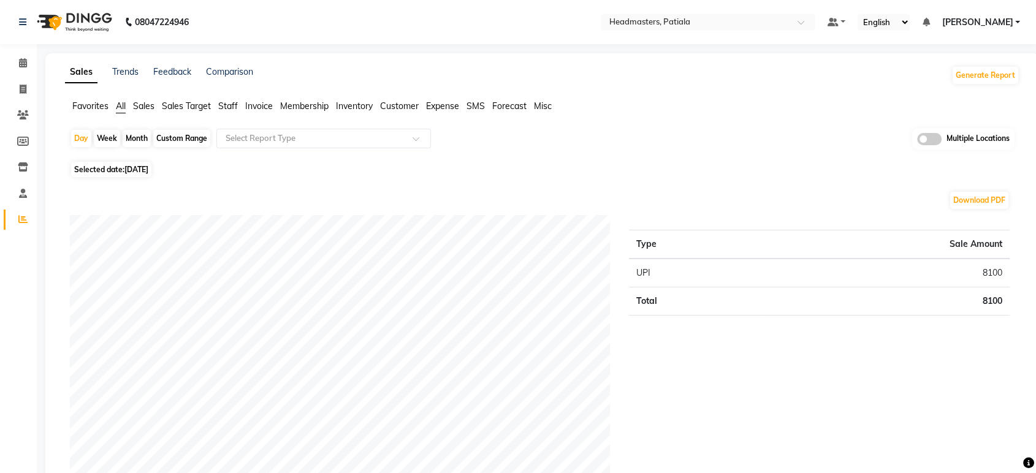
click at [147, 107] on span "Sales" at bounding box center [143, 106] width 21 height 11
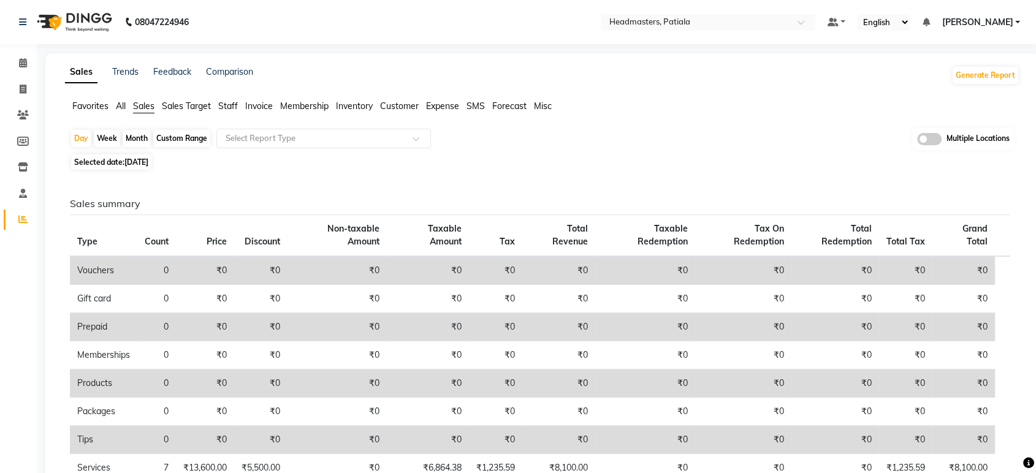
click at [145, 151] on div "Day Week Month Custom Range Select Report Type Multiple Locations Selected date…" at bounding box center [542, 386] width 954 height 516
click at [146, 158] on span "[DATE]" at bounding box center [136, 162] width 24 height 9
select select "9"
select select "2025"
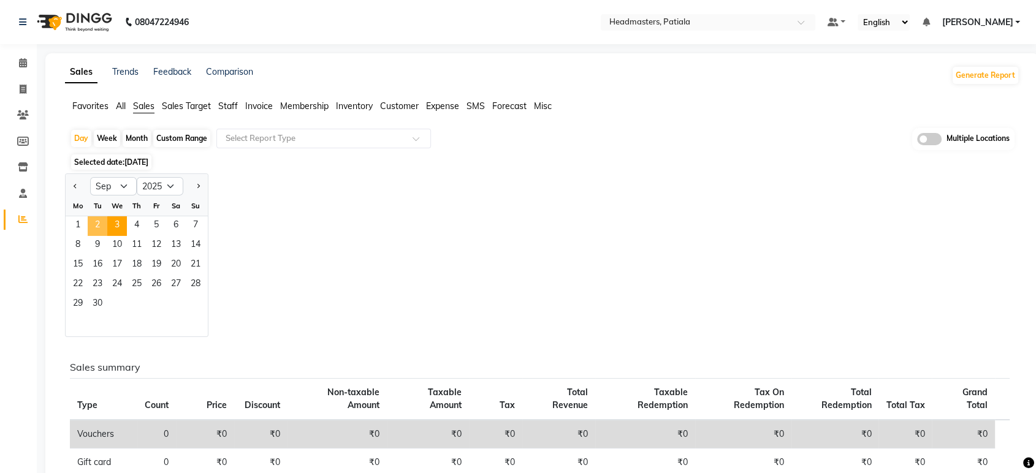
click at [101, 228] on span "2" at bounding box center [98, 226] width 20 height 20
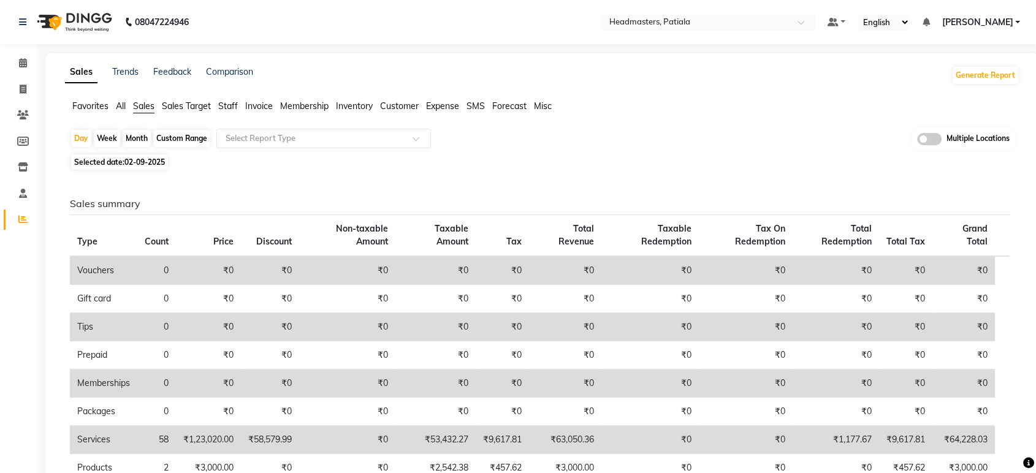
click at [93, 107] on span "Favorites" at bounding box center [90, 106] width 36 height 11
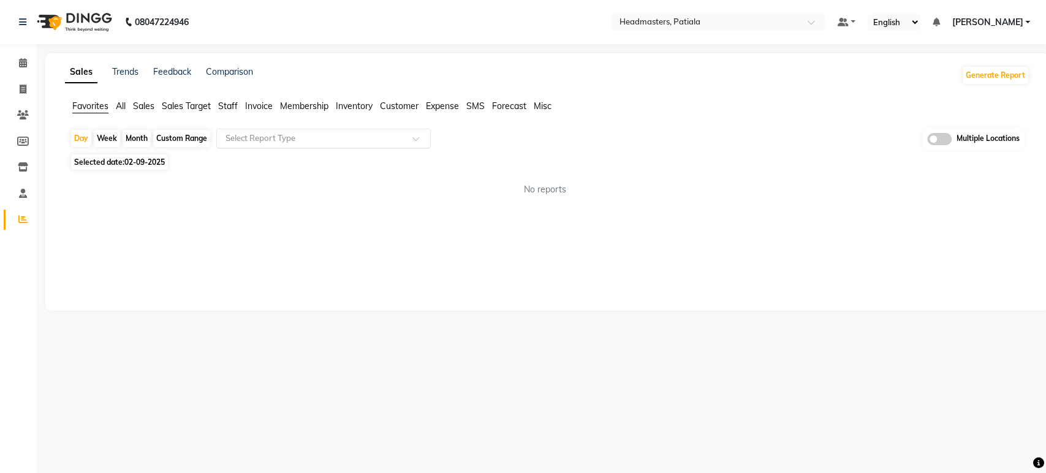
click at [251, 137] on input "text" at bounding box center [311, 138] width 177 height 12
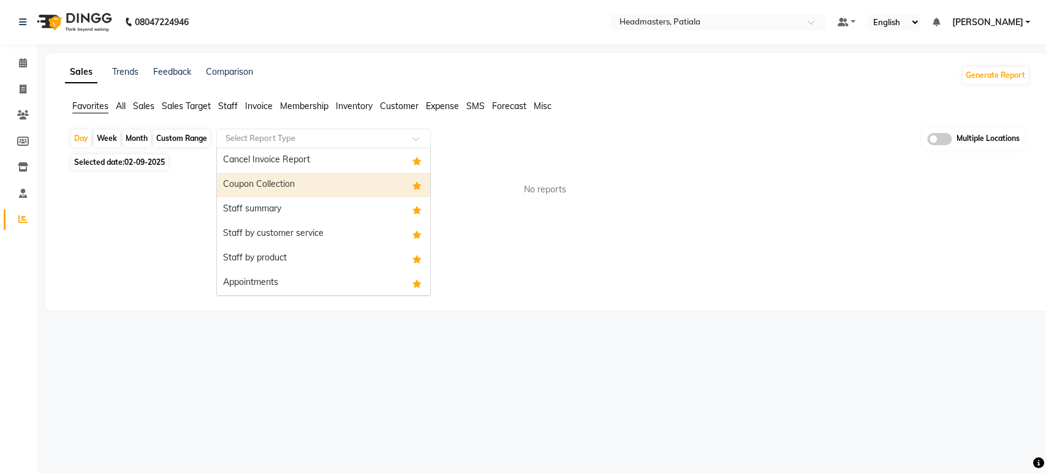
click at [259, 185] on div "Coupon Collection" at bounding box center [323, 185] width 213 height 25
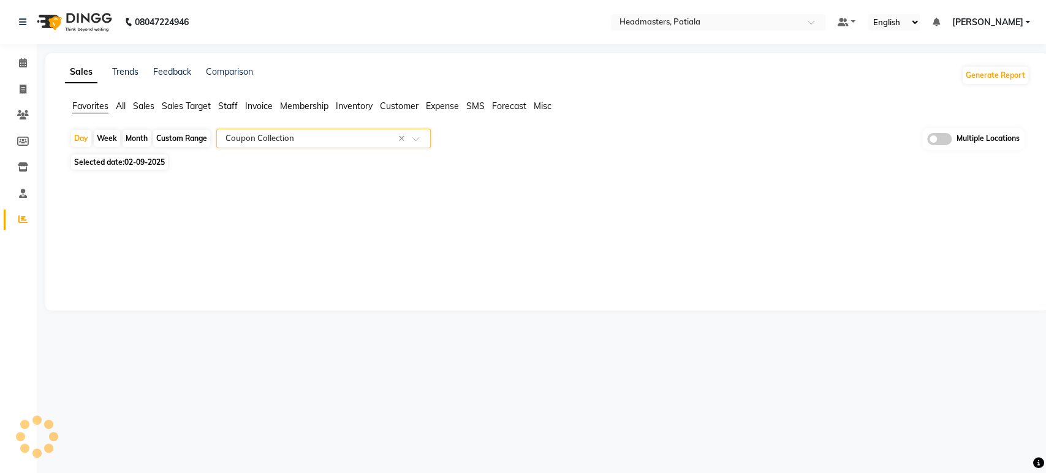
select select "full_report"
select select "csv"
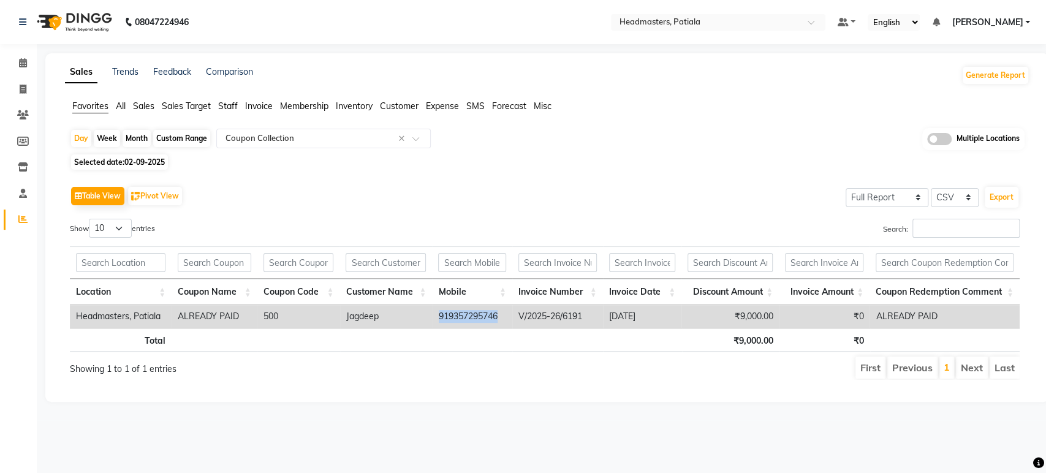
drag, startPoint x: 436, startPoint y: 316, endPoint x: 503, endPoint y: 312, distance: 66.9
click at [503, 312] on td "919357295746" at bounding box center [473, 316] width 80 height 23
copy td "919357295746"
click at [118, 71] on link "Trends" at bounding box center [125, 71] width 26 height 11
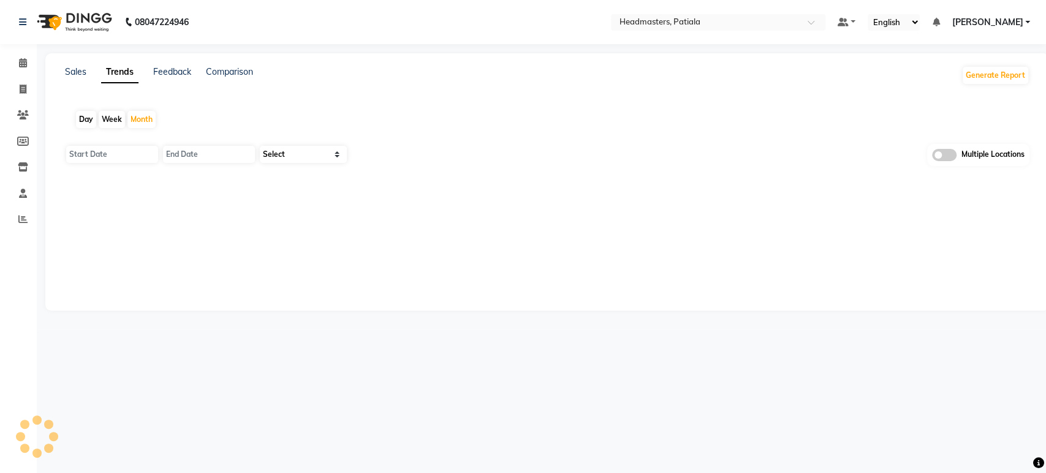
type input "[DATE]"
select select "by_client"
click at [82, 123] on div "Day" at bounding box center [86, 119] width 20 height 17
type input "[DATE]"
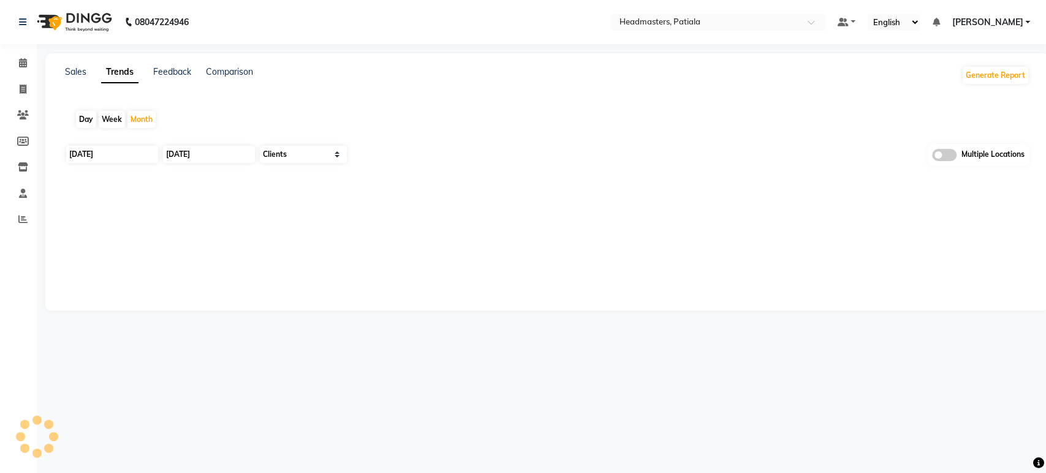
type input "[DATE]"
click at [88, 153] on input "[DATE]" at bounding box center [112, 154] width 92 height 17
select select "9"
select select "2025"
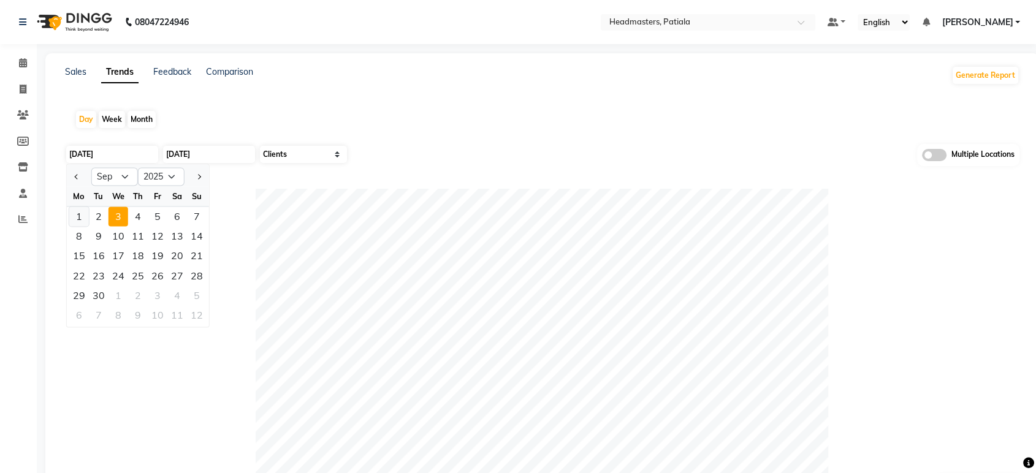
click at [78, 219] on div "1" at bounding box center [79, 217] width 20 height 20
type input "[DATE]"
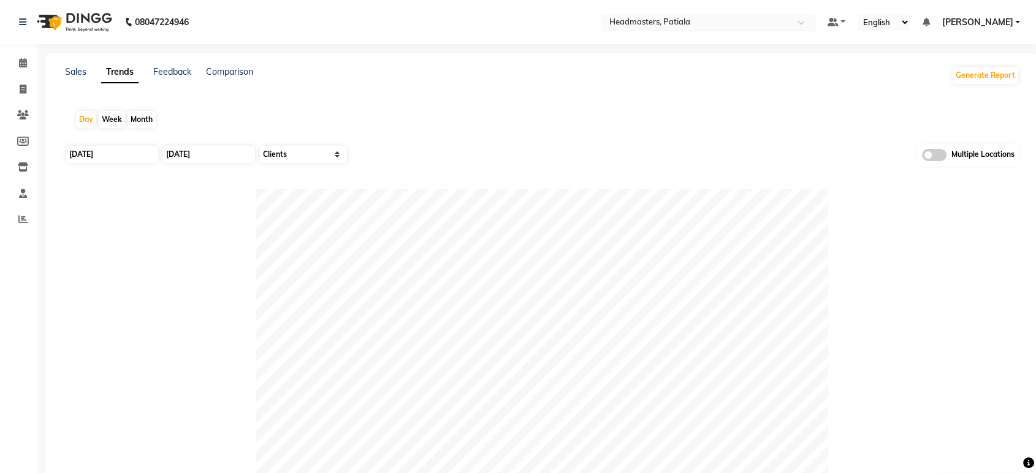
click at [751, 17] on input "text" at bounding box center [696, 23] width 178 height 12
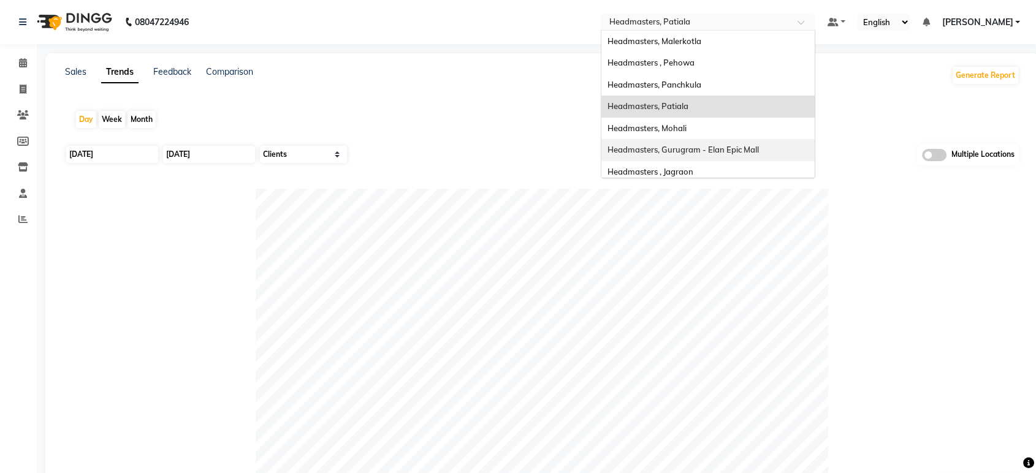
click at [746, 149] on span "Headmasters, Gurugram - Elan Epic Mall" at bounding box center [682, 150] width 151 height 10
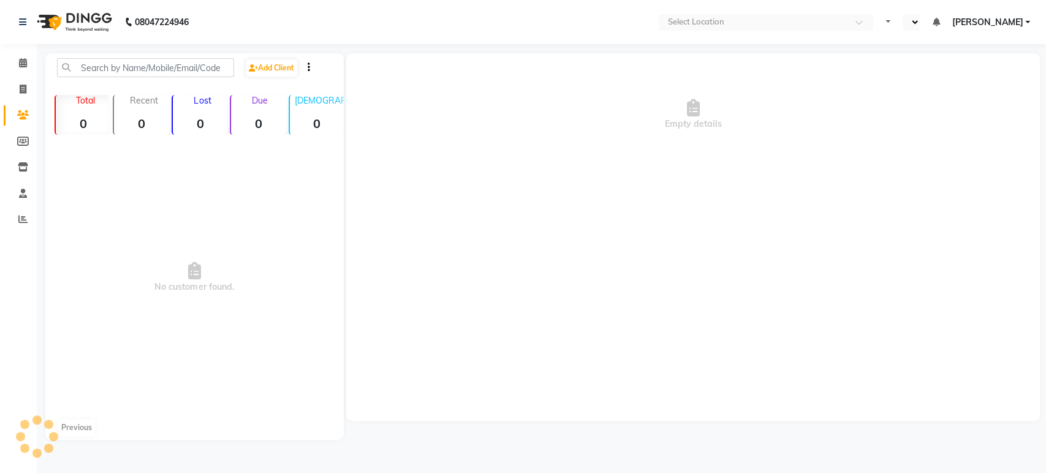
select select "en"
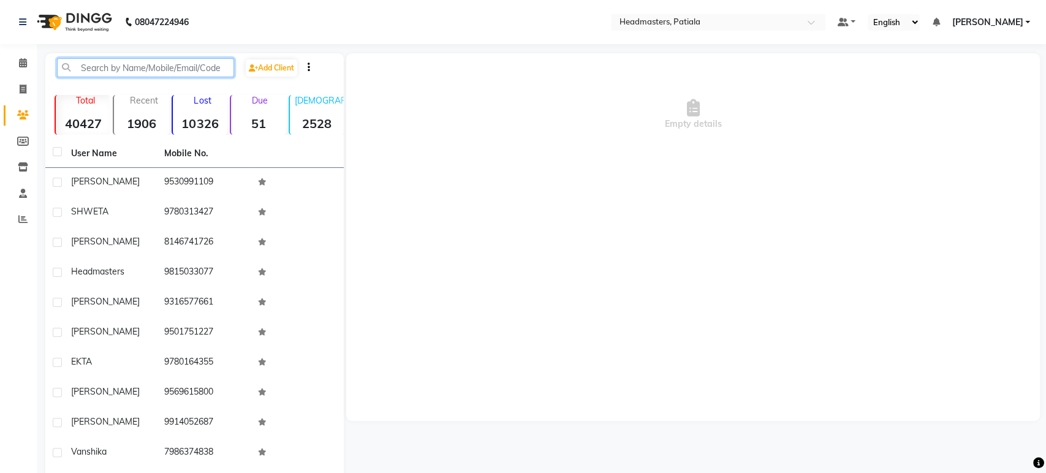
click at [93, 66] on input "text" at bounding box center [145, 67] width 177 height 19
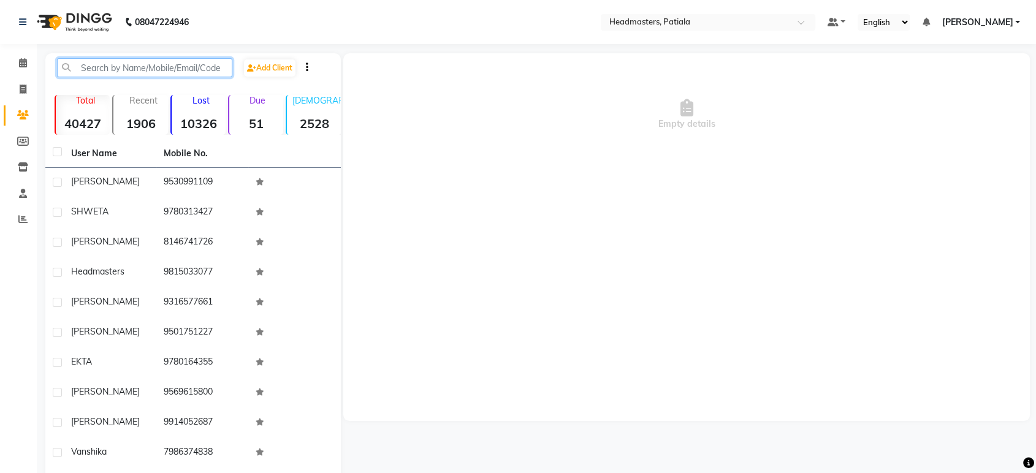
paste input "919357295746"
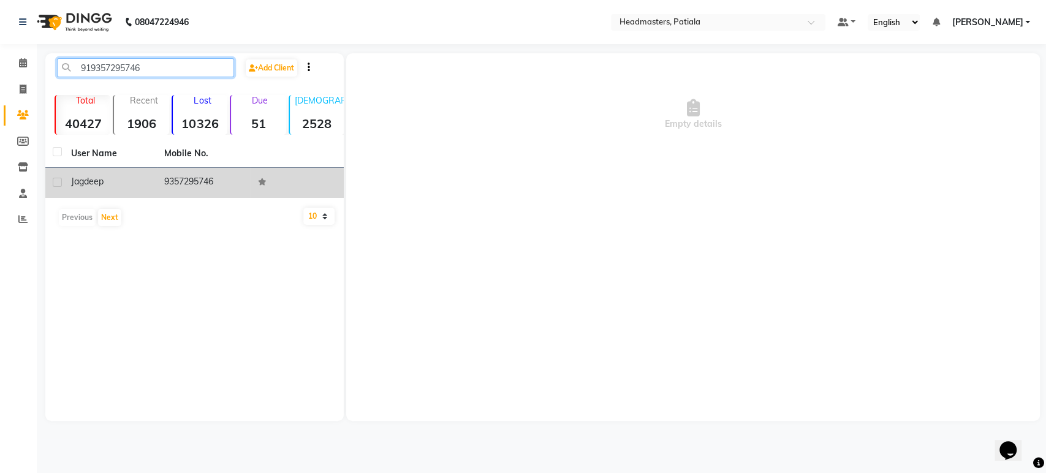
type input "919357295746"
click at [118, 177] on div "Jagdeep" at bounding box center [110, 181] width 78 height 13
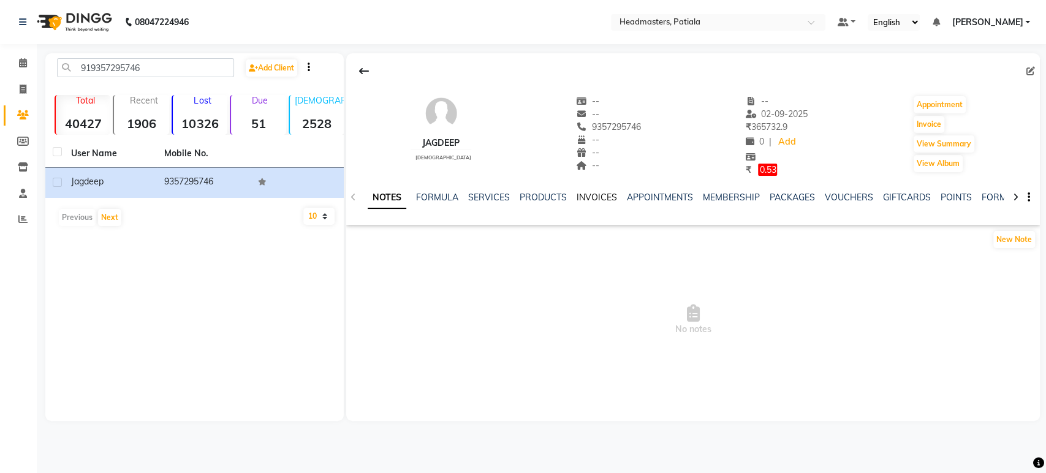
click at [587, 201] on link "INVOICES" at bounding box center [597, 197] width 40 height 11
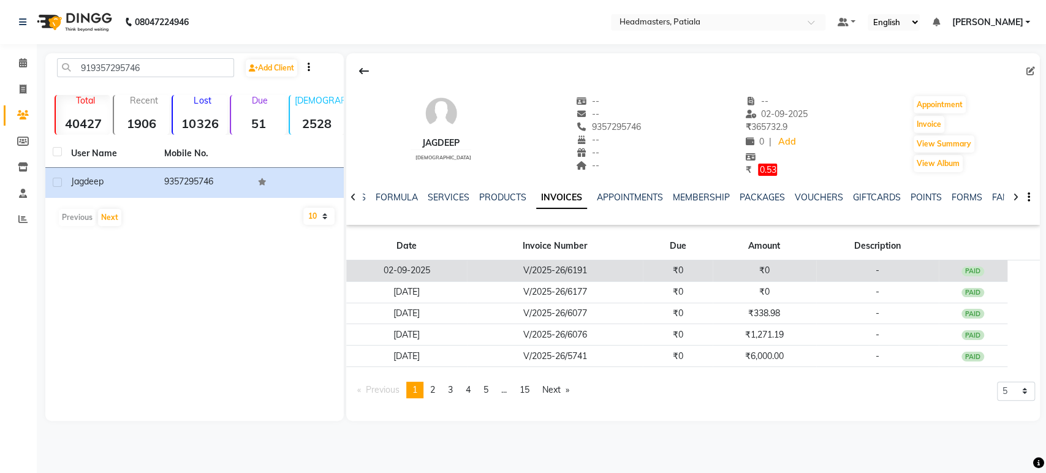
click at [660, 262] on td "₹0" at bounding box center [677, 270] width 69 height 21
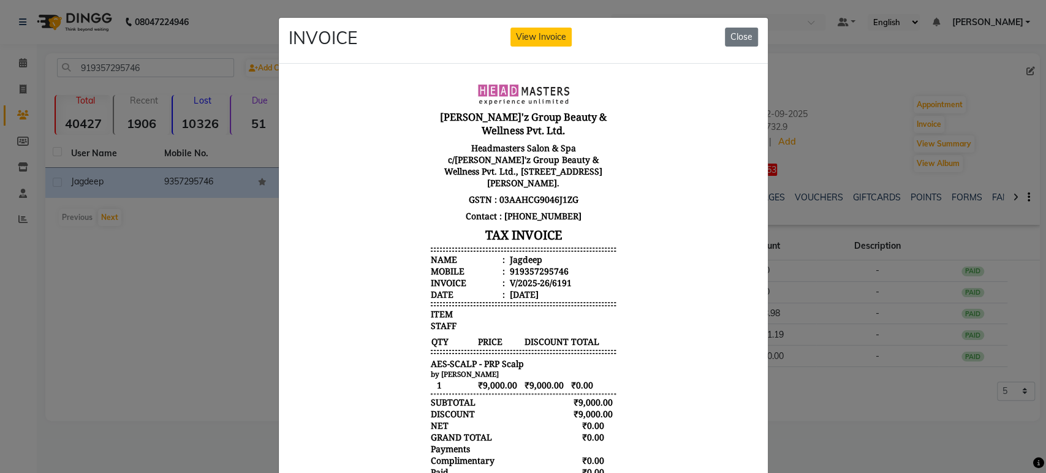
click at [897, 332] on ngb-modal-window "INVOICE View Invoice Close" at bounding box center [523, 236] width 1046 height 473
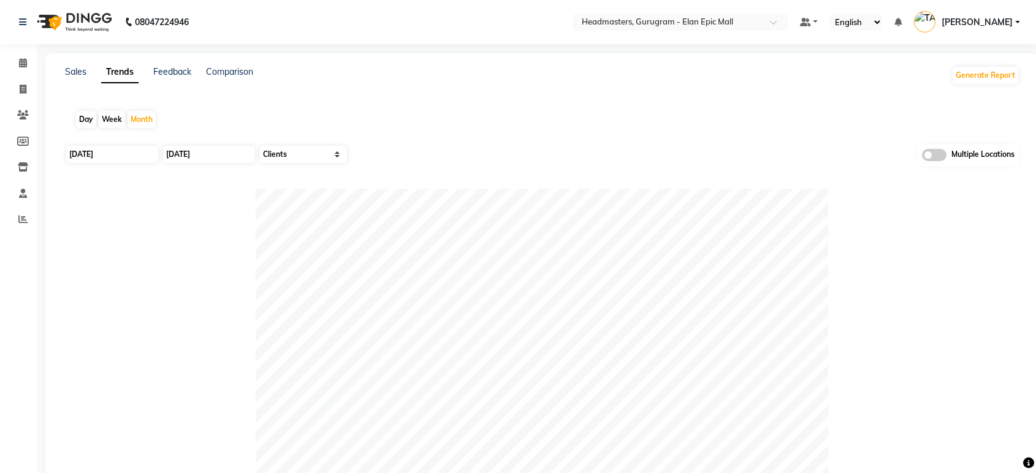
select select "by_client"
click at [76, 75] on link "Sales" at bounding box center [75, 71] width 21 height 11
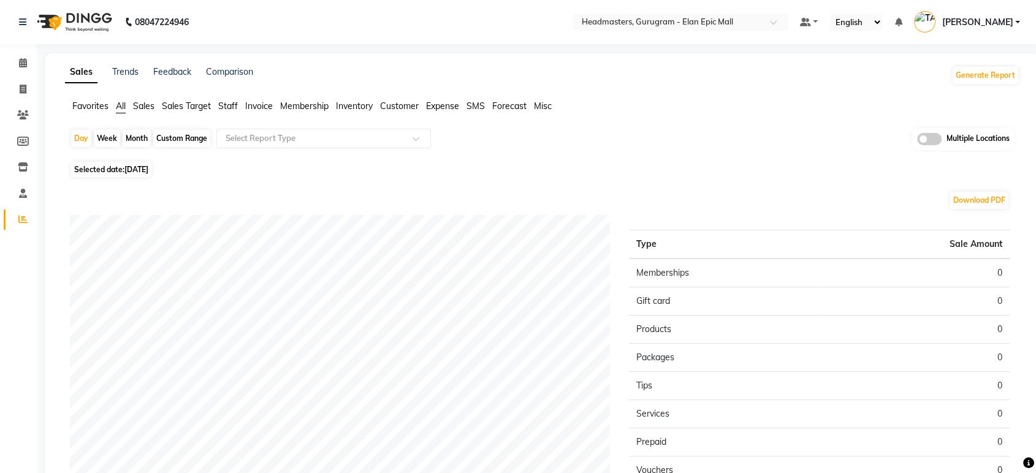
click at [96, 104] on span "Favorites" at bounding box center [90, 106] width 36 height 11
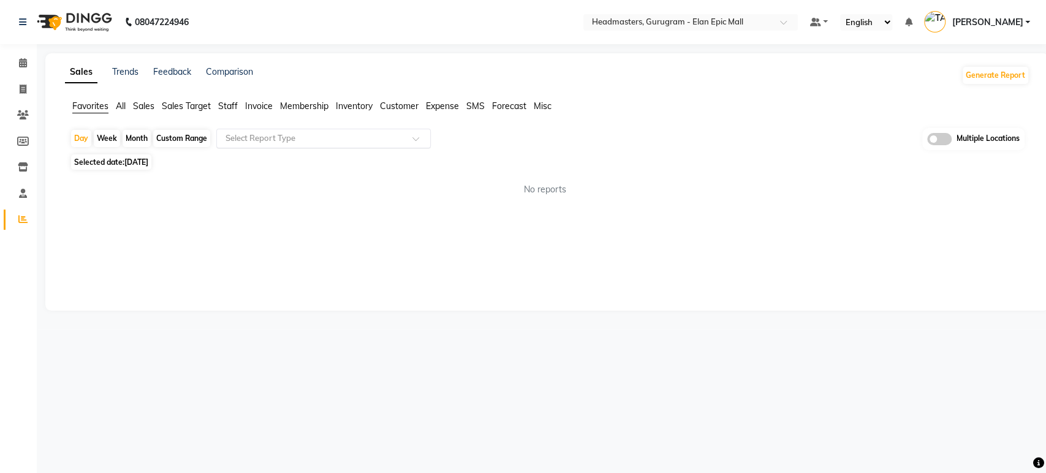
click at [266, 141] on input "text" at bounding box center [311, 138] width 177 height 12
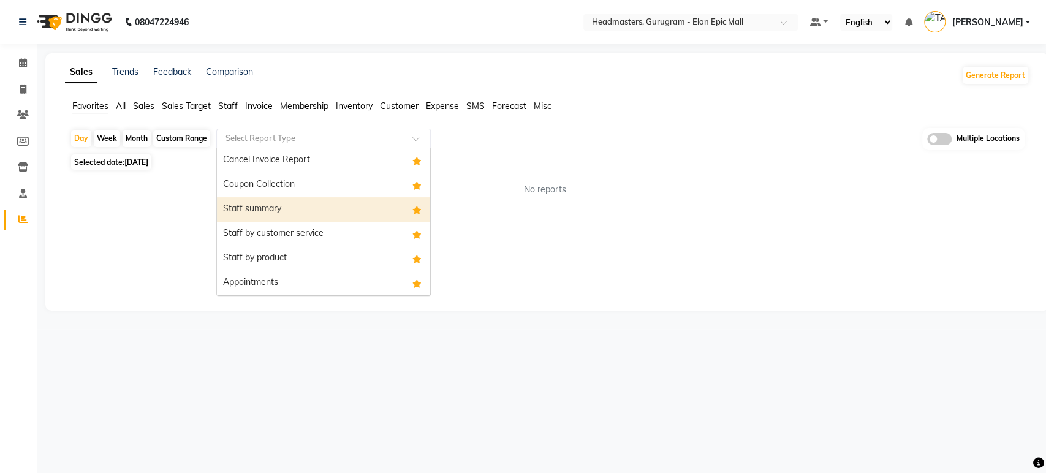
click at [267, 213] on div "Staff summary" at bounding box center [323, 209] width 213 height 25
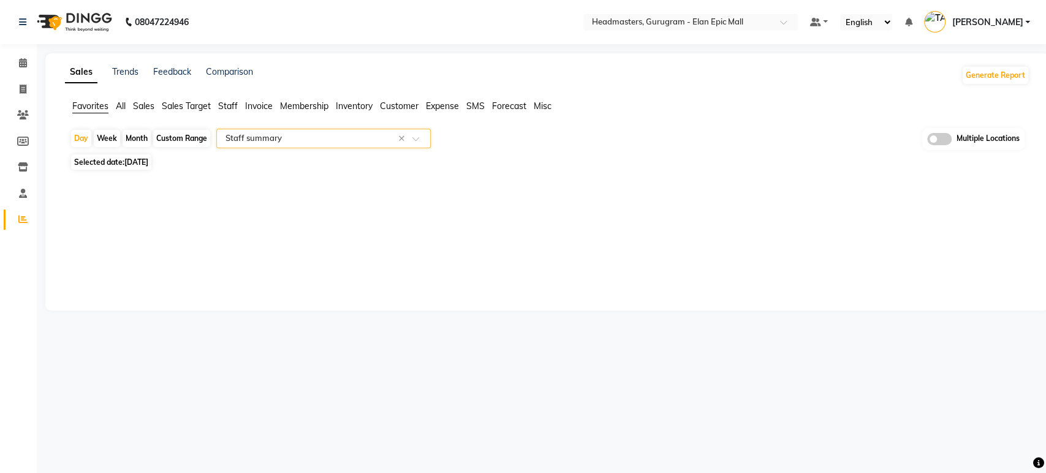
click at [147, 163] on span "[DATE]" at bounding box center [136, 162] width 24 height 9
select select "9"
select select "2025"
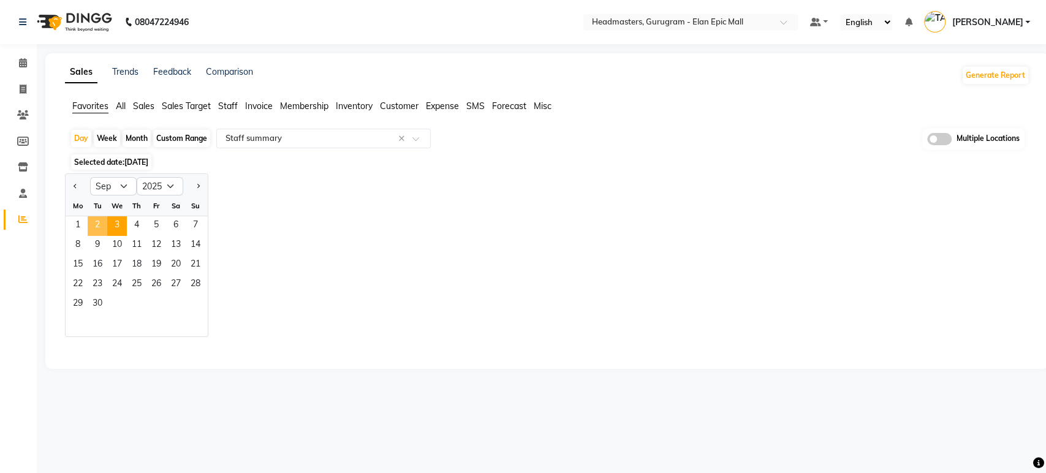
click at [103, 219] on span "2" at bounding box center [98, 226] width 20 height 20
select select "full_report"
select select "csv"
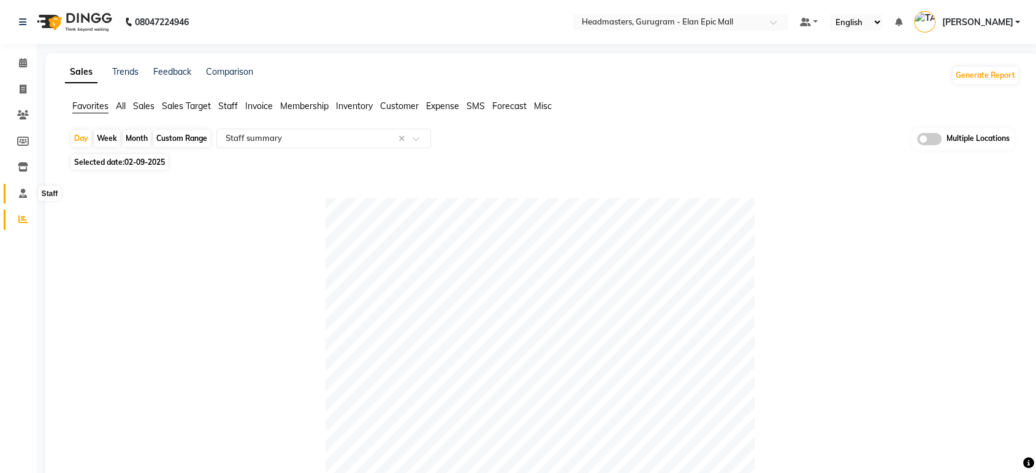
click at [18, 197] on span at bounding box center [22, 194] width 21 height 14
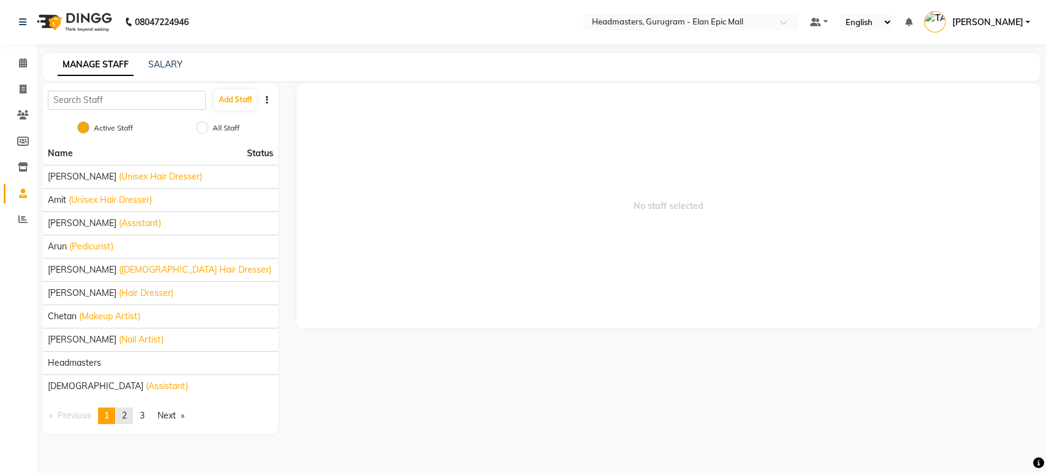
click at [127, 414] on span "2" at bounding box center [124, 415] width 5 height 11
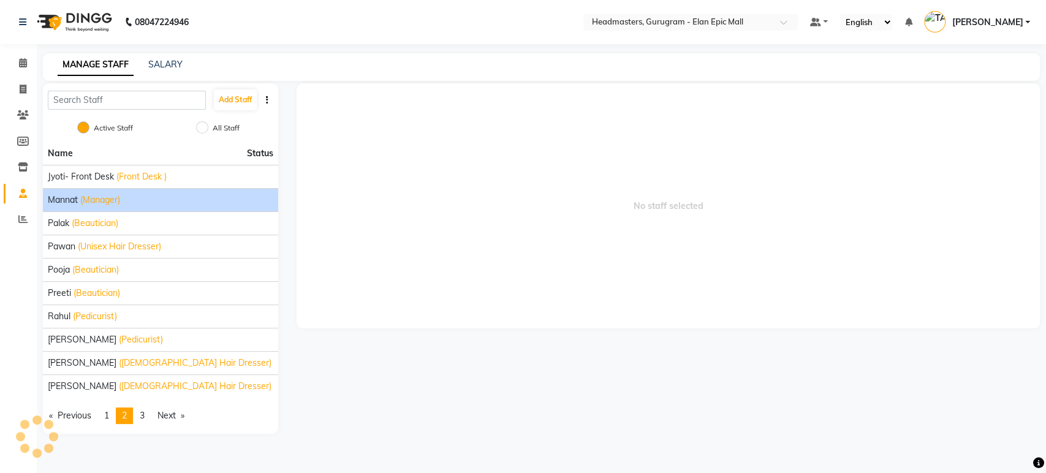
click at [157, 197] on div "[PERSON_NAME] (Manager)" at bounding box center [161, 200] width 226 height 13
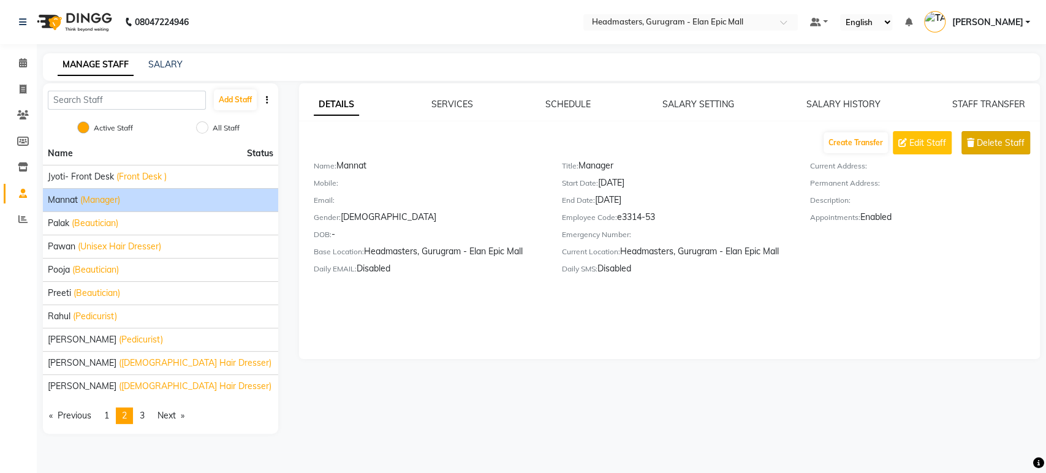
click at [985, 142] on span "Delete Staff" at bounding box center [1001, 143] width 48 height 13
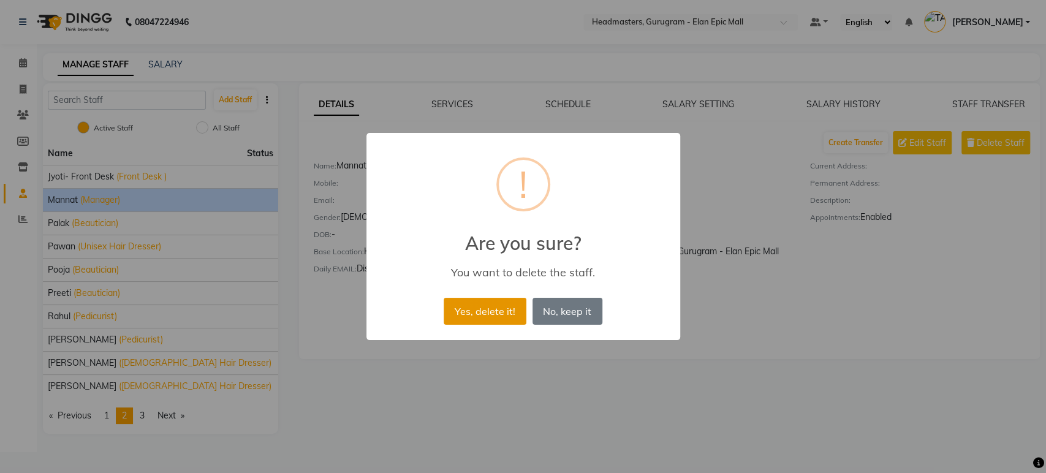
click at [504, 308] on button "Yes, delete it!" at bounding box center [485, 311] width 82 height 27
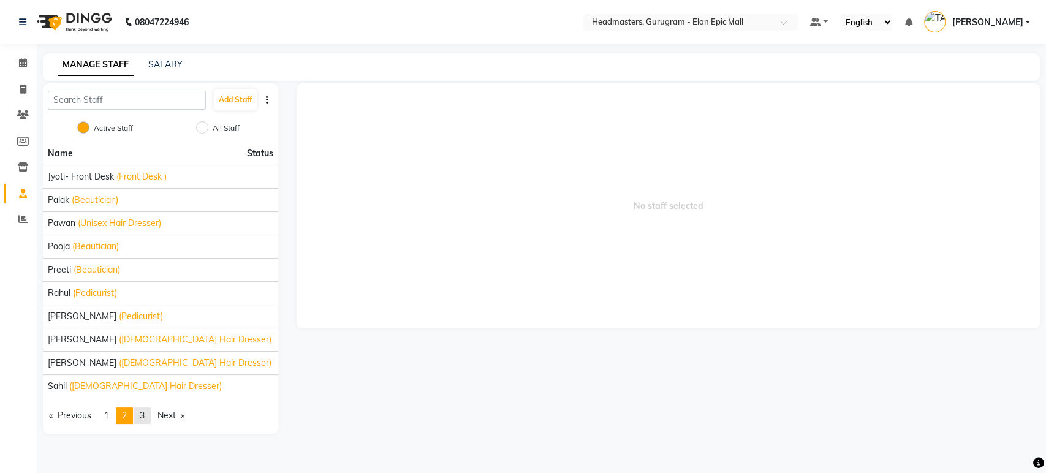
click at [148, 416] on link "page 3" at bounding box center [142, 416] width 17 height 17
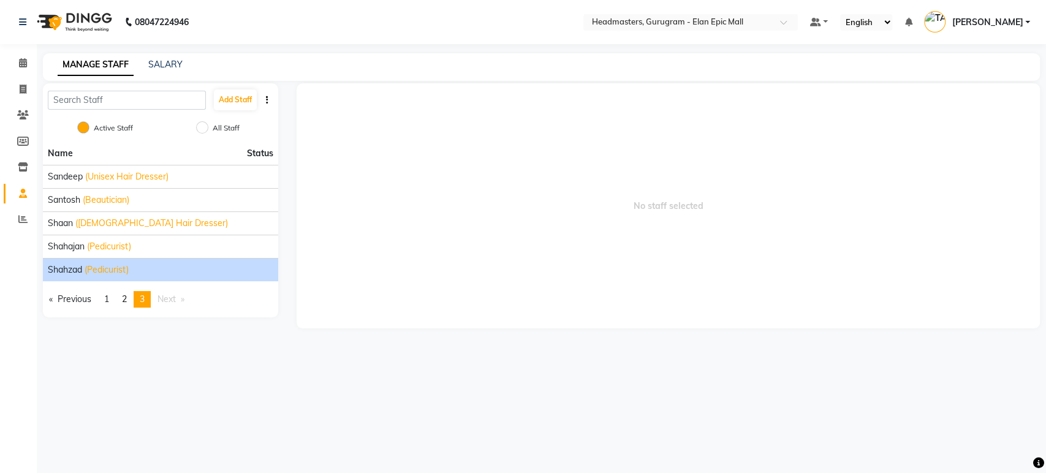
click at [102, 273] on span "(Pedicurist)" at bounding box center [107, 270] width 44 height 13
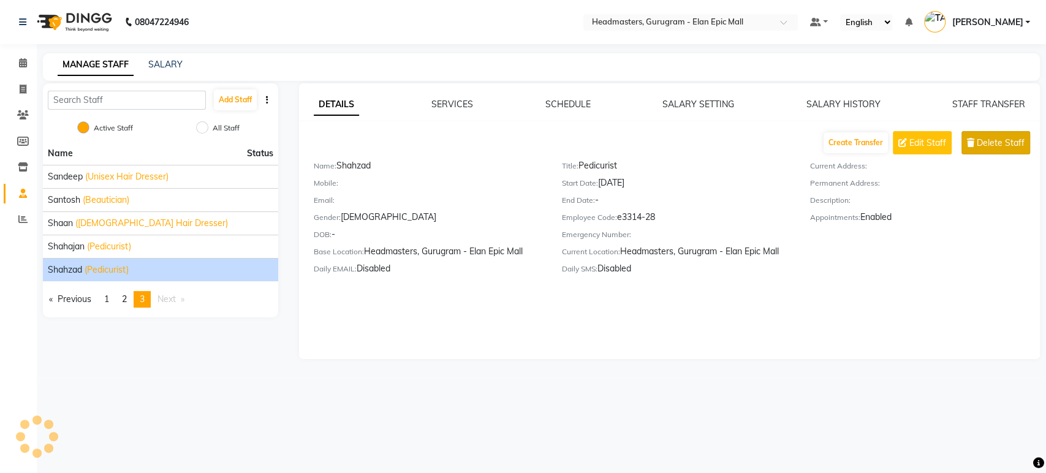
click at [1001, 143] on span "Delete Staff" at bounding box center [1001, 143] width 48 height 13
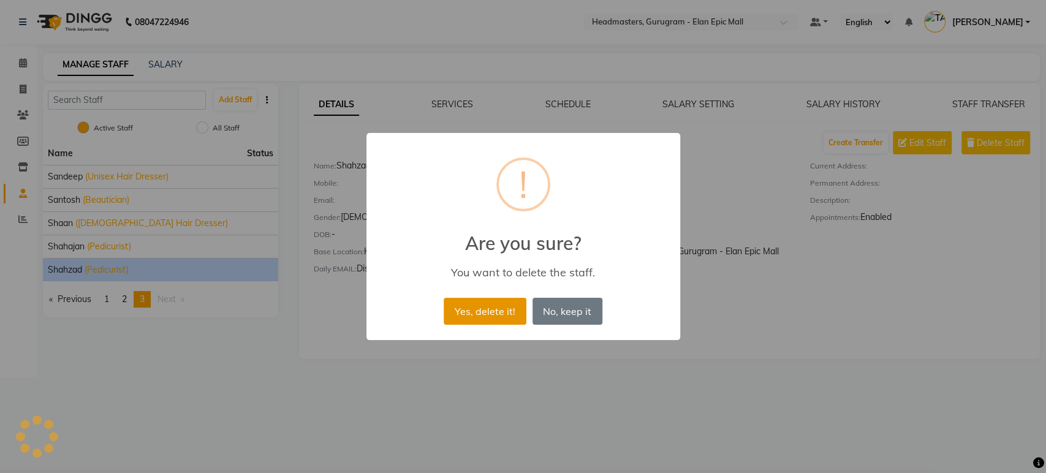
click at [516, 305] on button "Yes, delete it!" at bounding box center [485, 311] width 82 height 27
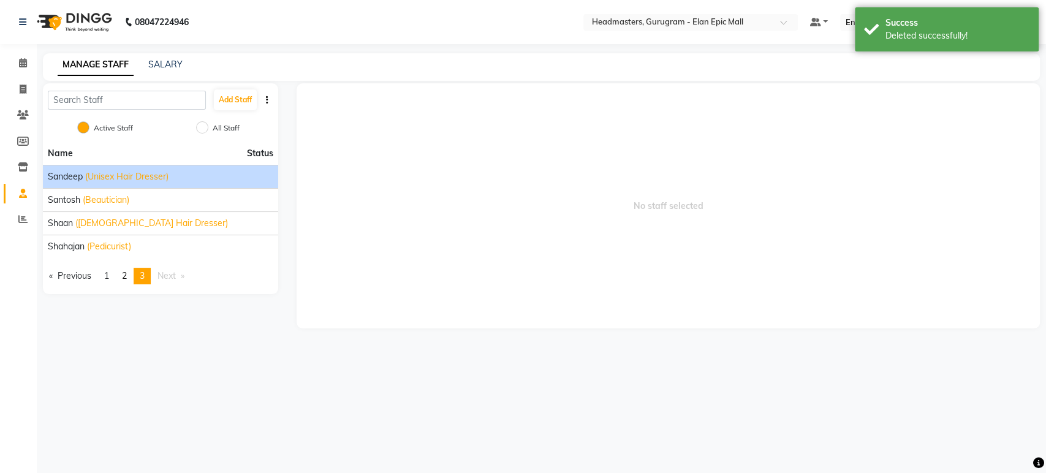
click at [123, 171] on span "(Unisex Hair Dresser)" at bounding box center [126, 176] width 83 height 13
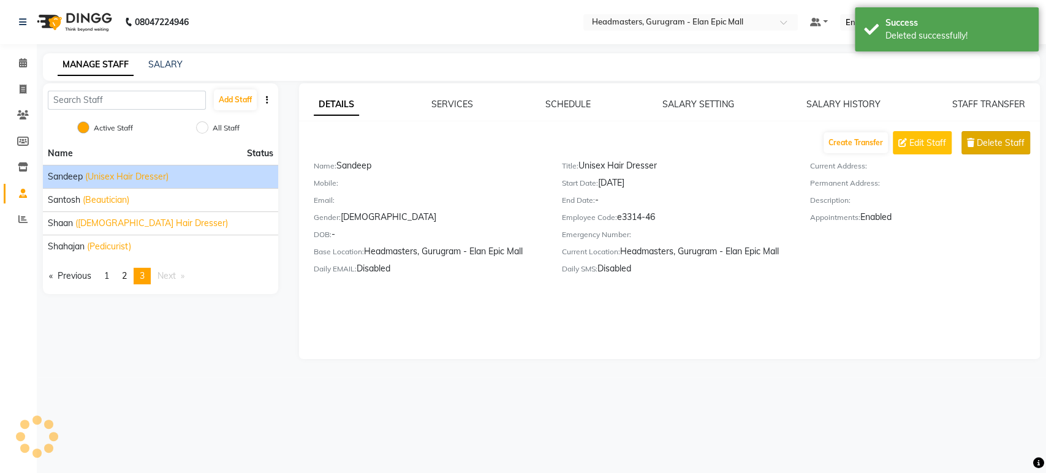
click at [1005, 143] on span "Delete Staff" at bounding box center [1001, 143] width 48 height 13
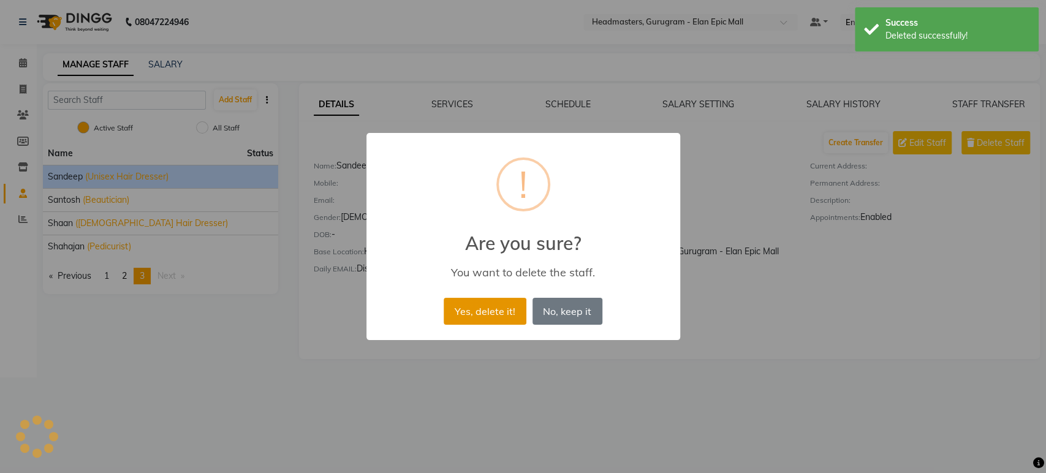
click at [471, 311] on button "Yes, delete it!" at bounding box center [485, 311] width 82 height 27
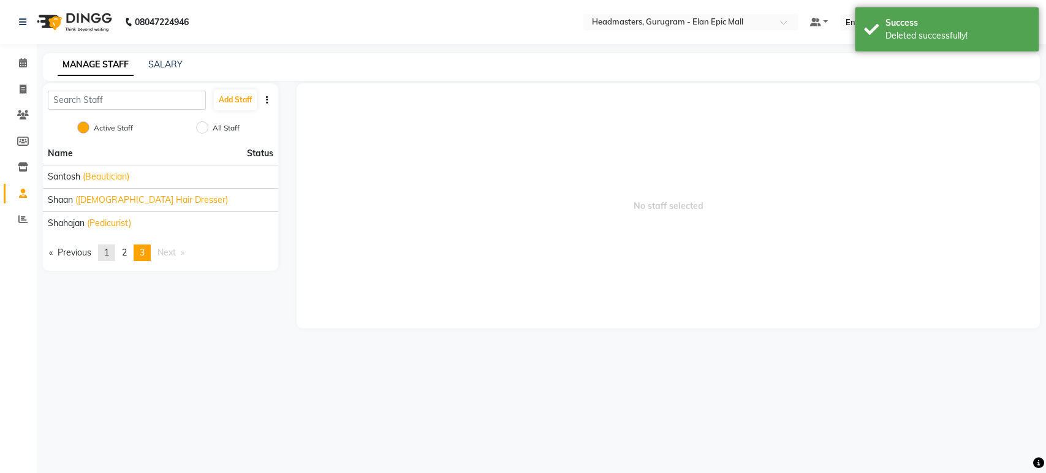
click at [109, 249] on span "1" at bounding box center [106, 252] width 5 height 11
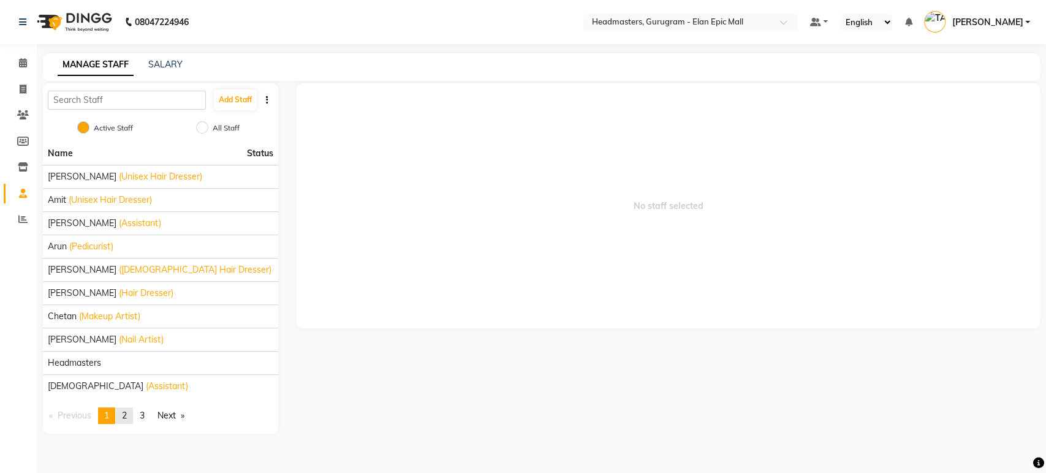
click at [127, 413] on span "2" at bounding box center [124, 415] width 5 height 11
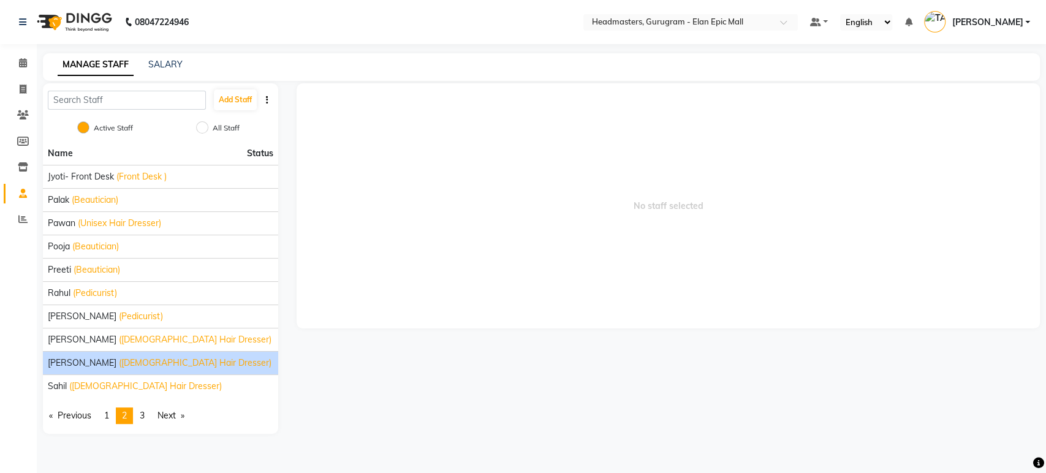
click at [119, 358] on span "([DEMOGRAPHIC_DATA] Hair Dresser)" at bounding box center [195, 363] width 153 height 13
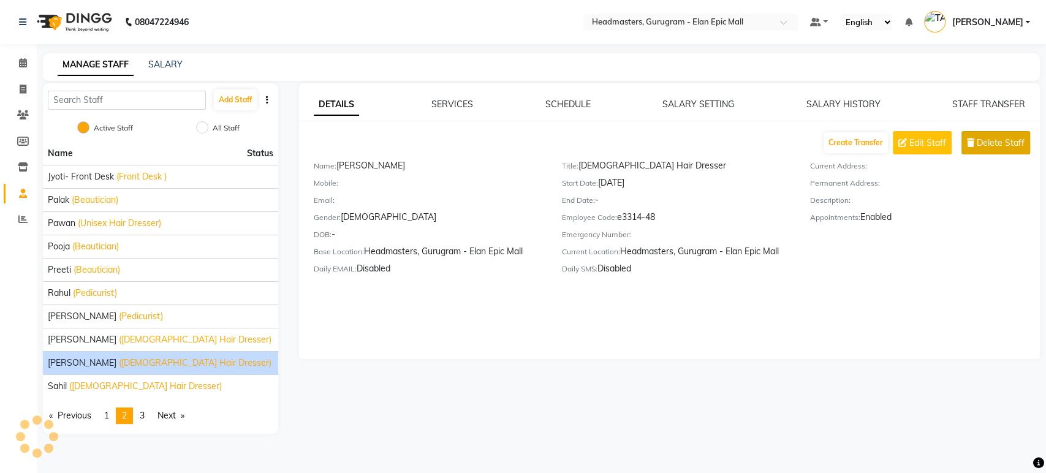
click at [1000, 146] on span "Delete Staff" at bounding box center [1001, 143] width 48 height 13
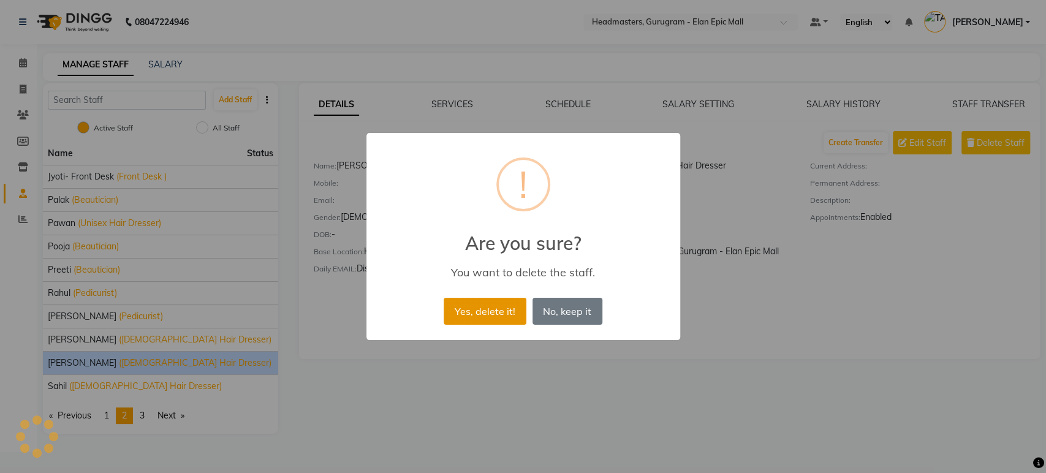
click at [460, 307] on button "Yes, delete it!" at bounding box center [485, 311] width 82 height 27
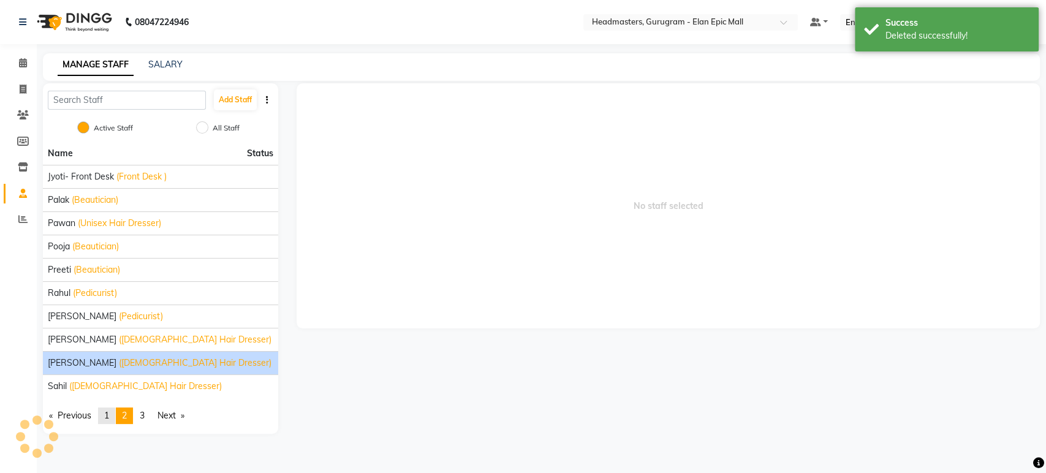
click at [108, 411] on span "1" at bounding box center [106, 415] width 5 height 11
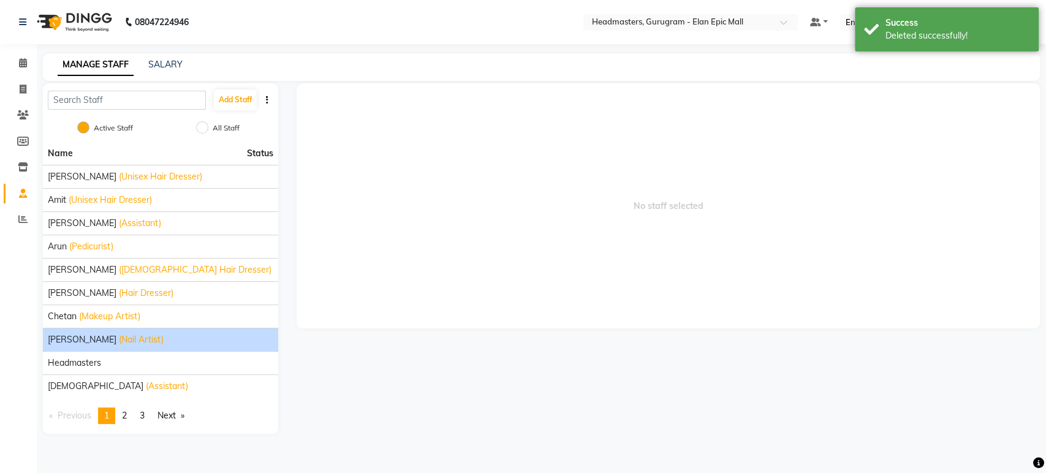
click at [119, 341] on span "(Nail Artist)" at bounding box center [141, 339] width 45 height 13
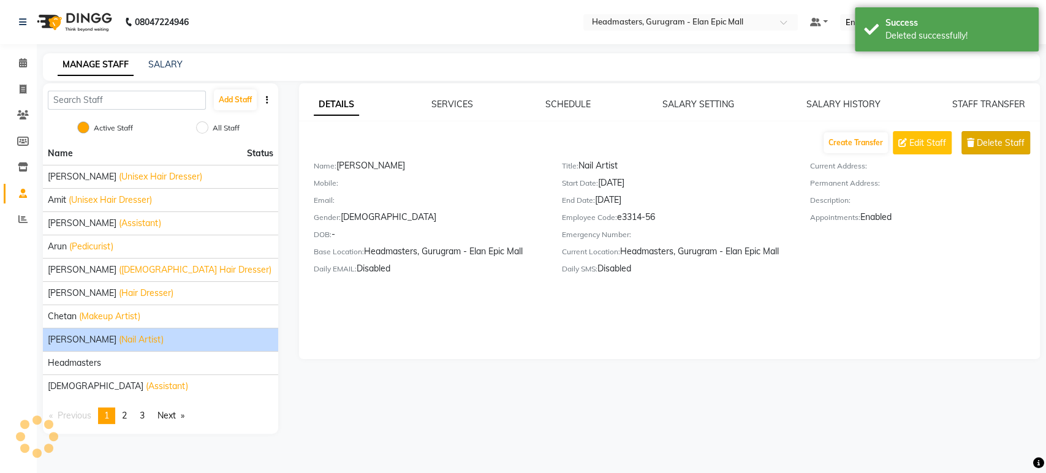
click at [977, 134] on button "Delete Staff" at bounding box center [996, 142] width 69 height 23
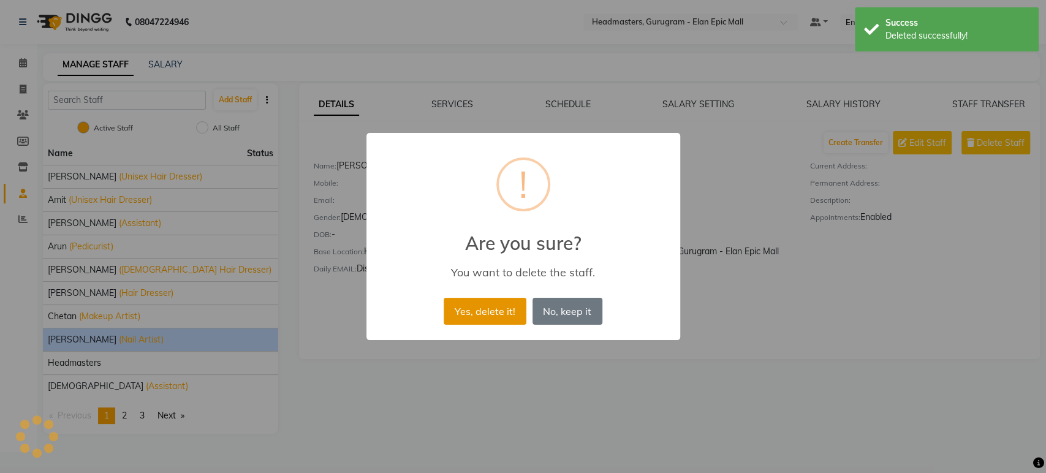
click at [521, 313] on button "Yes, delete it!" at bounding box center [485, 311] width 82 height 27
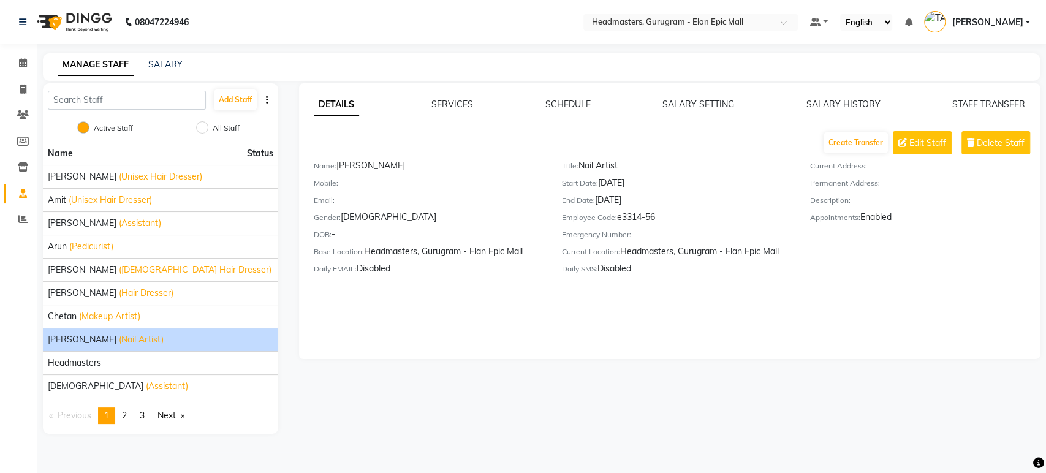
click at [204, 342] on div "[PERSON_NAME] (Nail Artist)" at bounding box center [161, 339] width 226 height 13
click at [991, 151] on button "Delete Staff" at bounding box center [996, 142] width 69 height 23
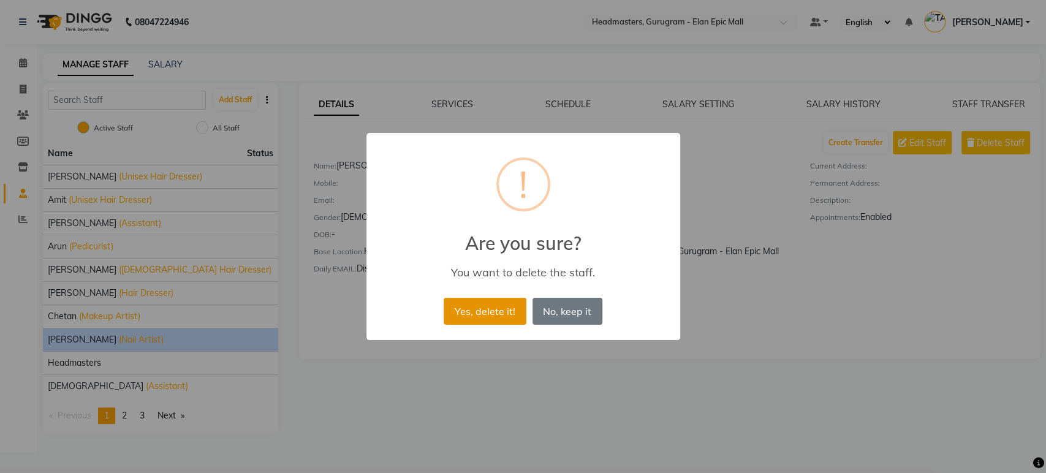
click at [506, 309] on button "Yes, delete it!" at bounding box center [485, 311] width 82 height 27
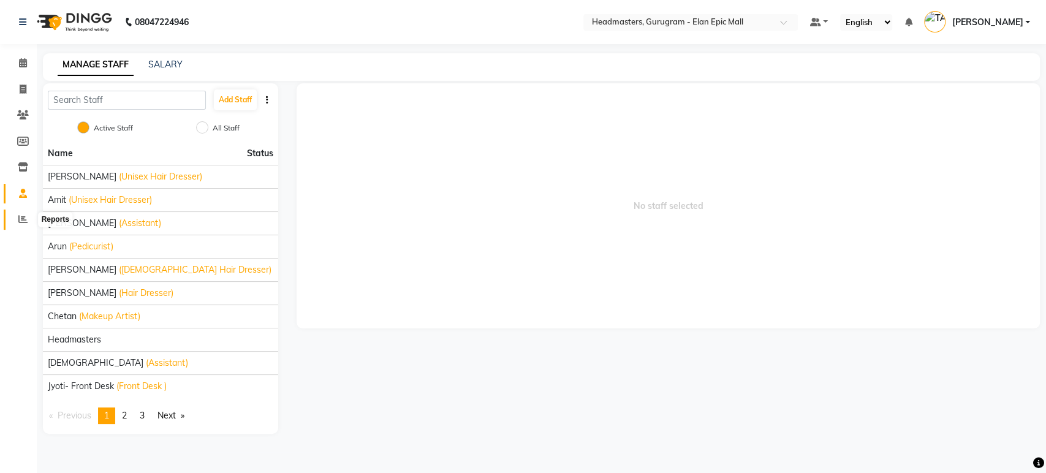
click at [15, 219] on span at bounding box center [22, 220] width 21 height 14
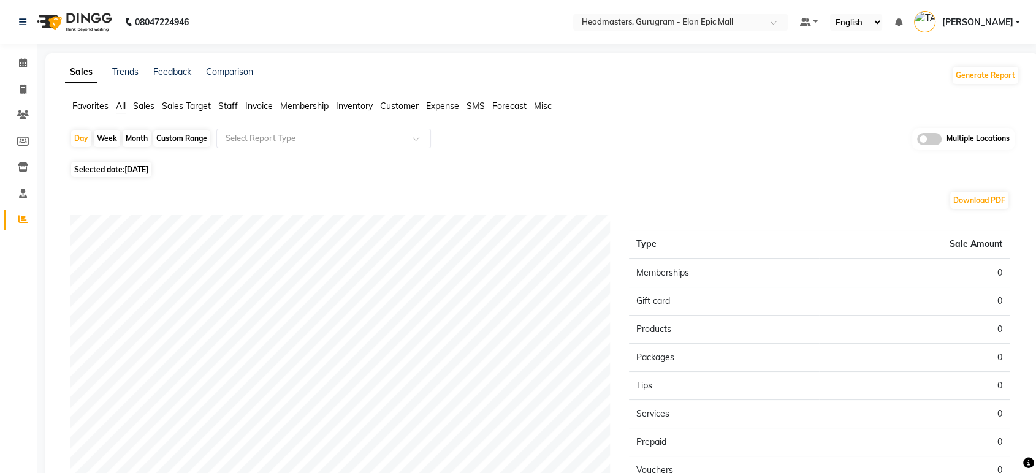
click at [86, 102] on span "Favorites" at bounding box center [90, 106] width 36 height 11
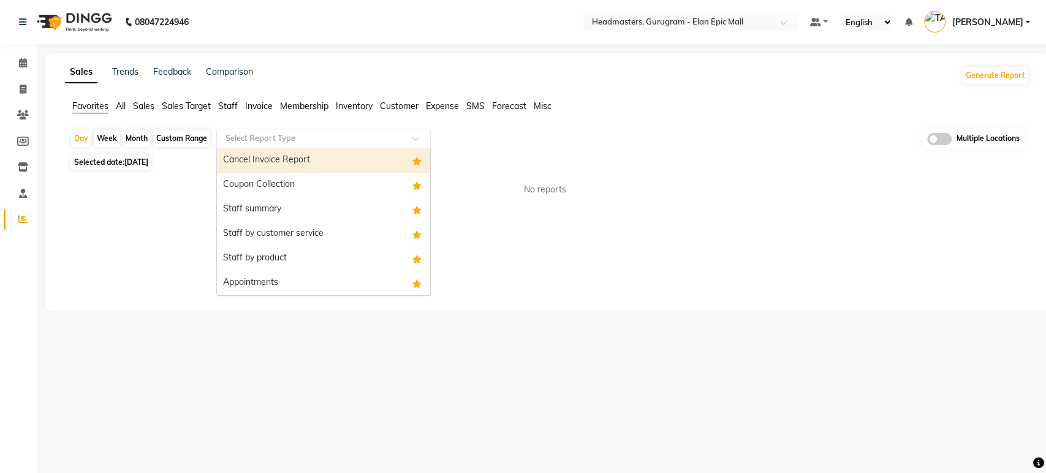
click at [351, 139] on input "text" at bounding box center [311, 138] width 177 height 12
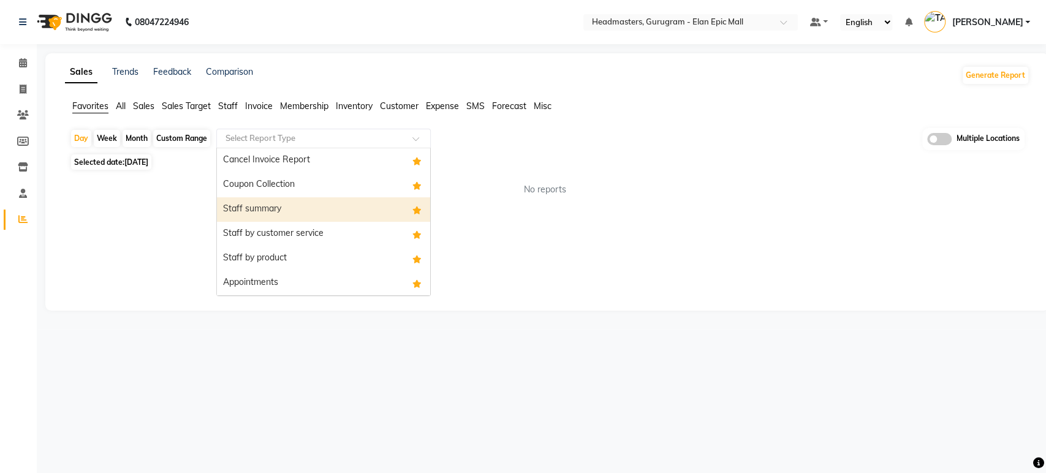
click at [323, 217] on div "Staff summary" at bounding box center [323, 209] width 213 height 25
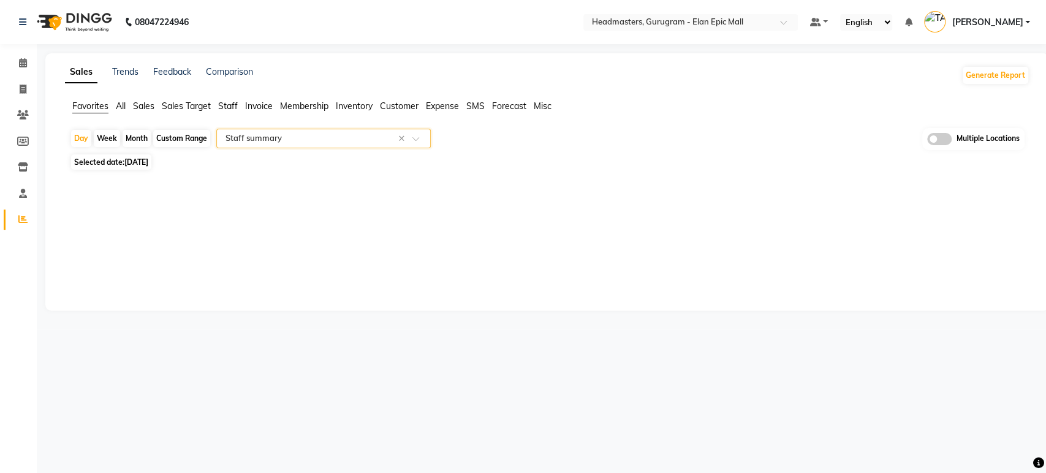
click at [140, 158] on span "[DATE]" at bounding box center [136, 162] width 24 height 9
select select "9"
select select "2025"
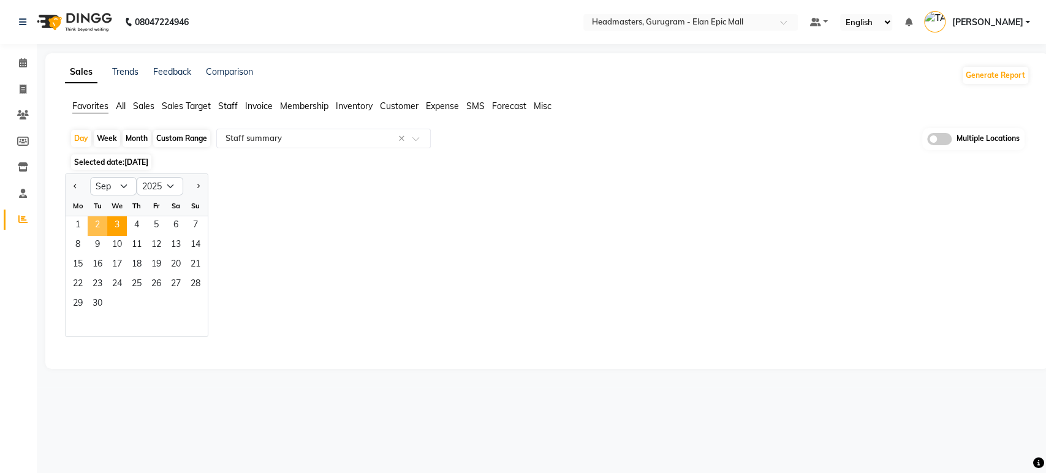
click at [101, 224] on span "2" at bounding box center [98, 226] width 20 height 20
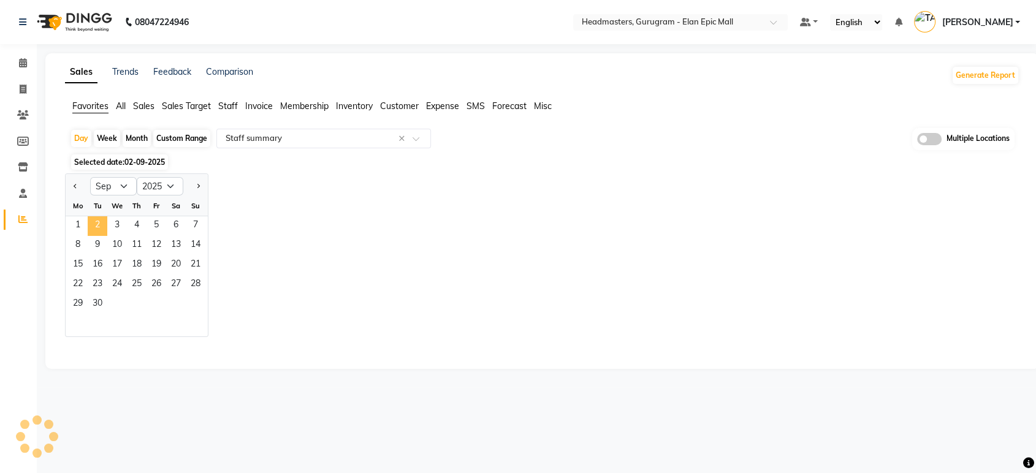
select select "full_report"
select select "csv"
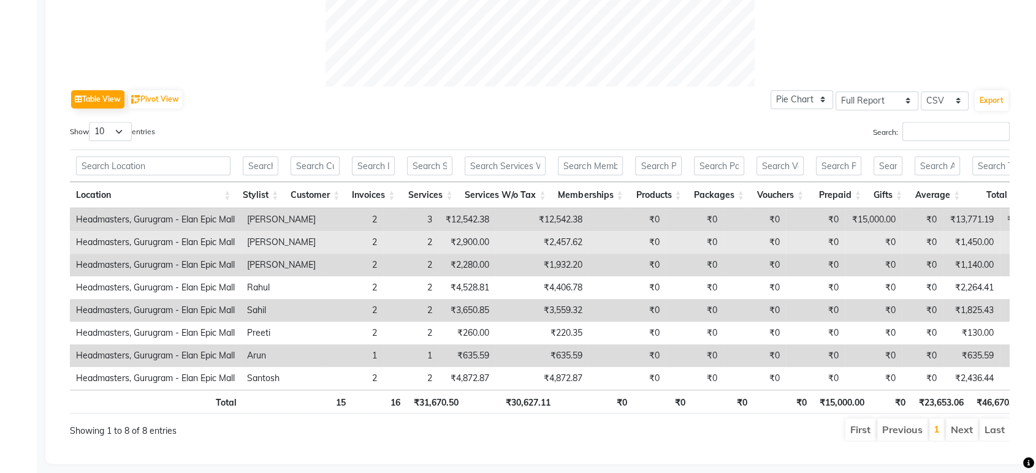
scroll to position [569, 0]
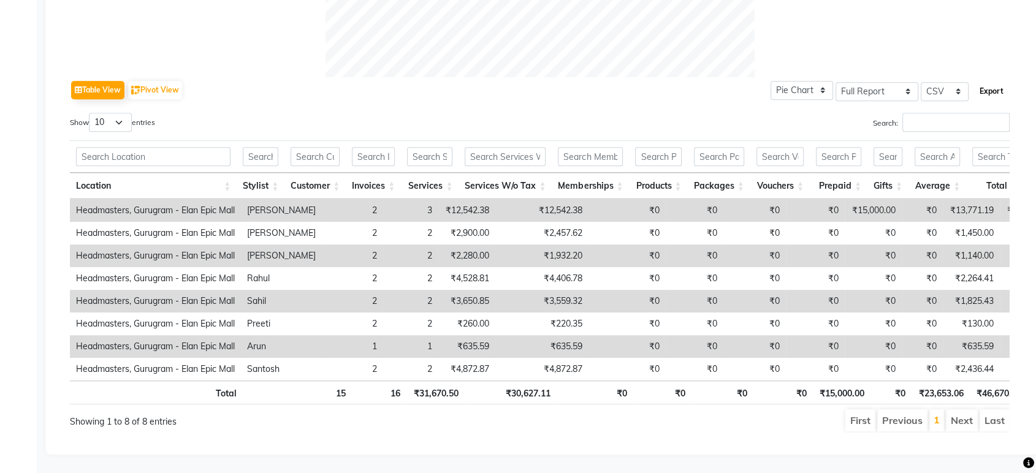
click at [986, 81] on button "Export" at bounding box center [992, 91] width 34 height 21
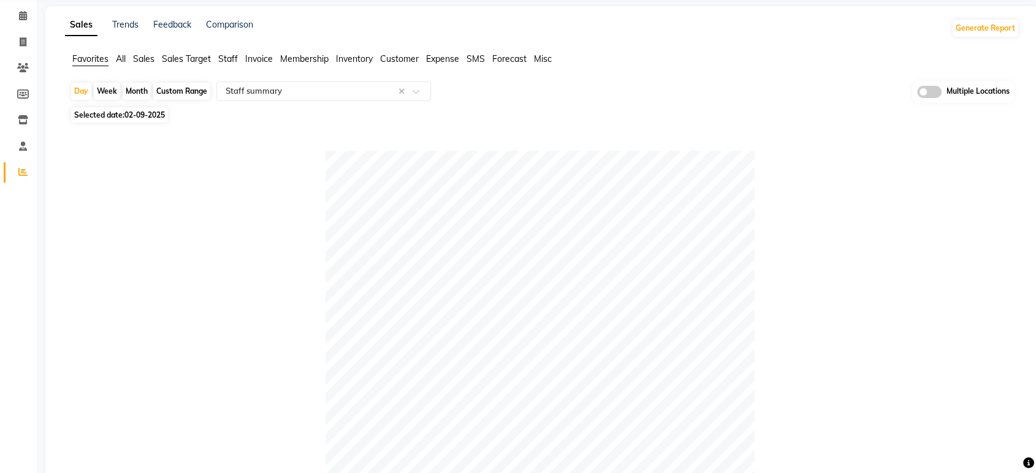
scroll to position [0, 0]
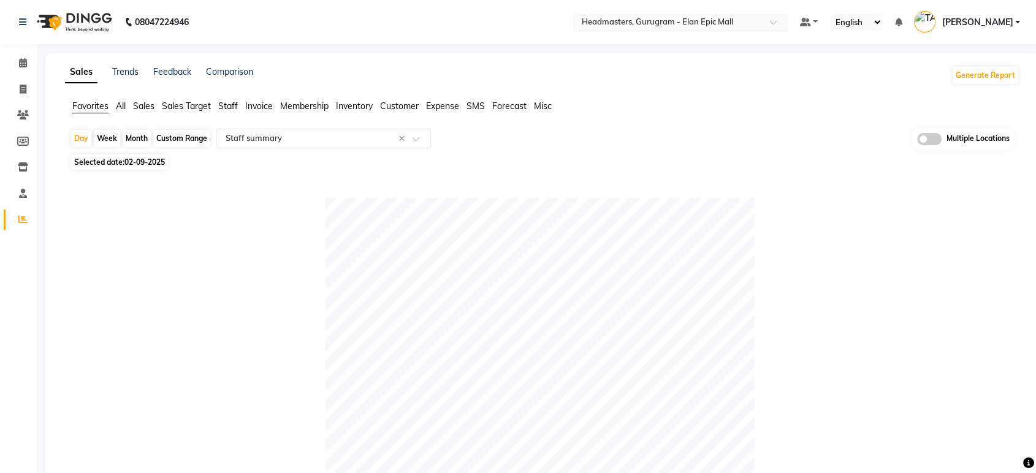
click at [745, 23] on input "text" at bounding box center [668, 23] width 178 height 12
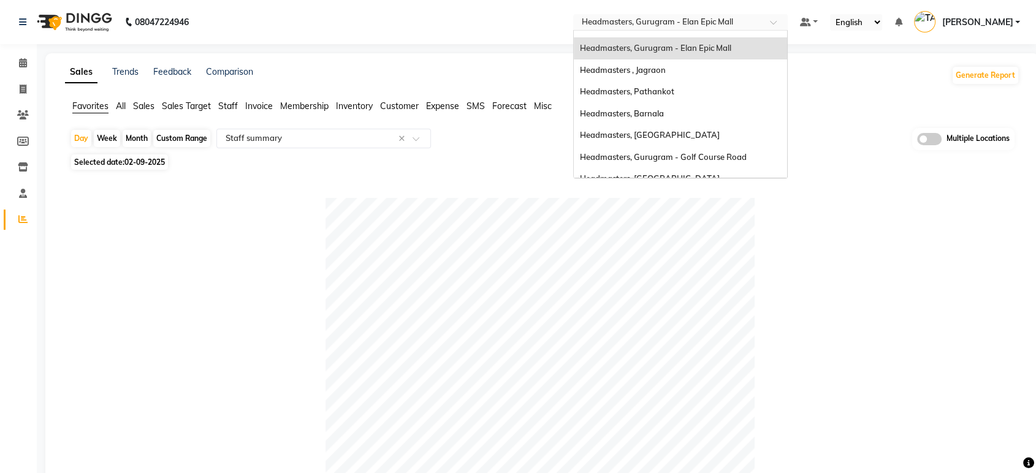
scroll to position [136, 0]
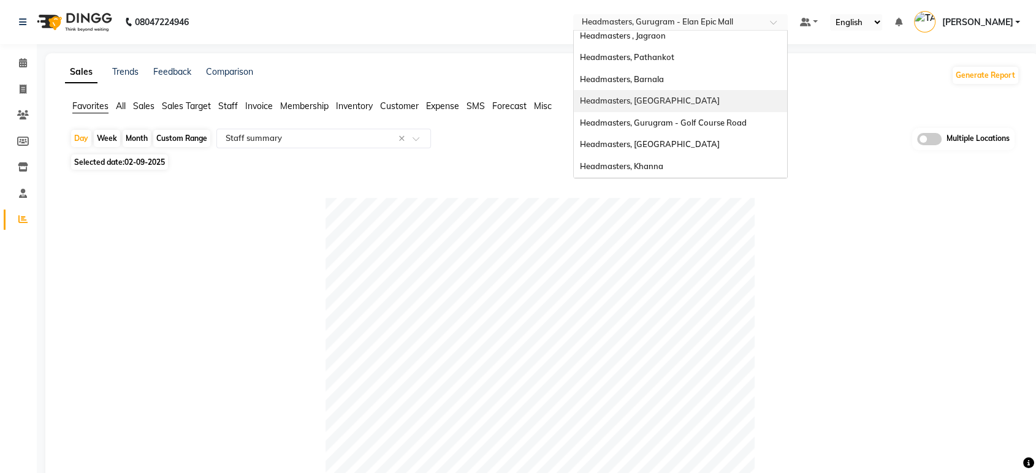
click at [735, 100] on div "Headmasters, [GEOGRAPHIC_DATA]" at bounding box center [680, 101] width 213 height 22
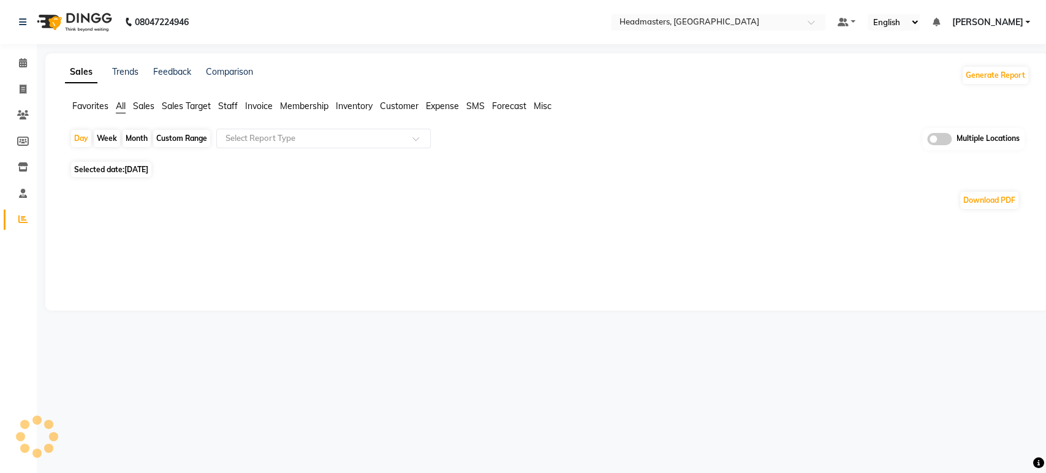
click at [95, 110] on span "Favorites" at bounding box center [90, 106] width 36 height 11
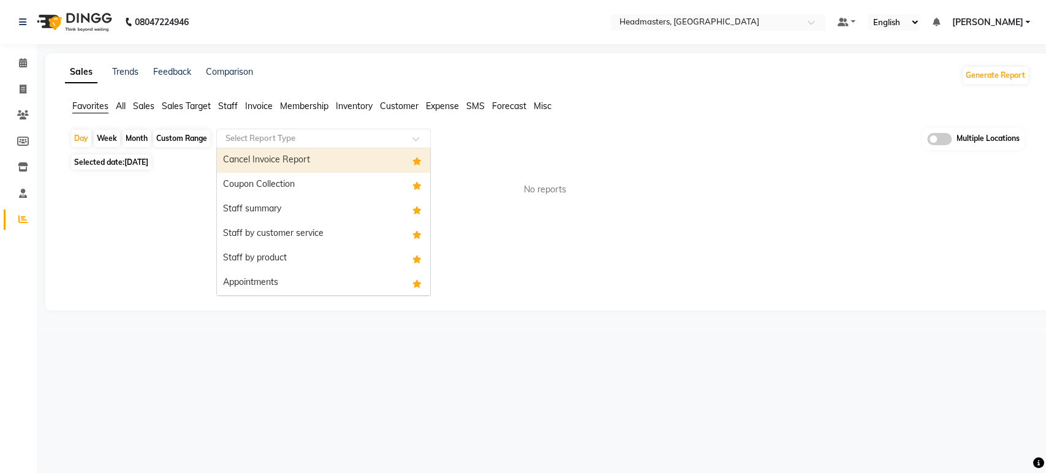
click at [273, 137] on input "text" at bounding box center [311, 138] width 177 height 12
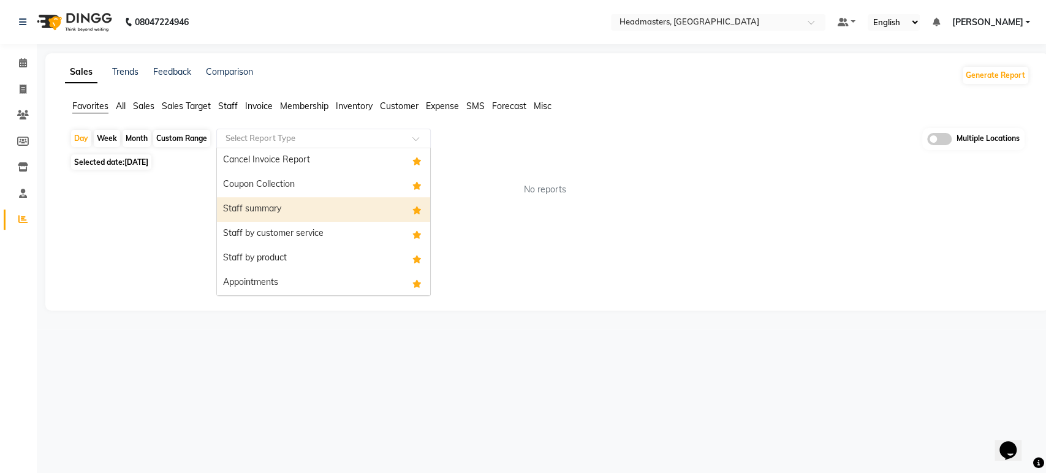
click at [260, 200] on div "Staff summary" at bounding box center [323, 209] width 213 height 25
select select "full_report"
select select "csv"
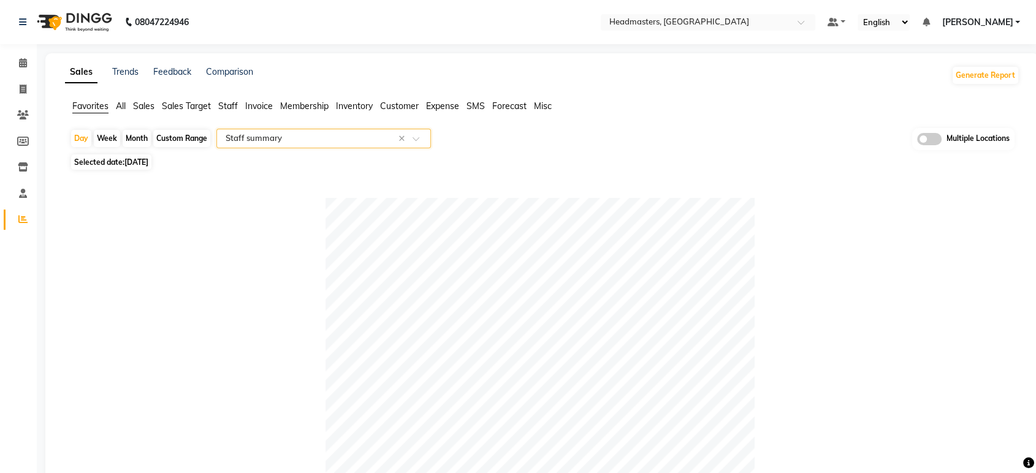
click at [151, 168] on span "Selected date: 03-09-2025" at bounding box center [111, 161] width 80 height 15
select select "9"
select select "2025"
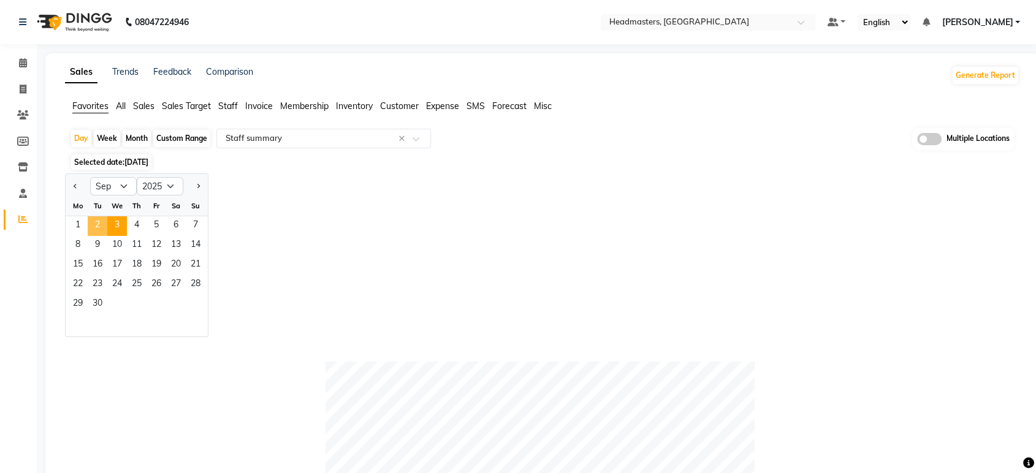
click at [98, 227] on span "2" at bounding box center [98, 226] width 20 height 20
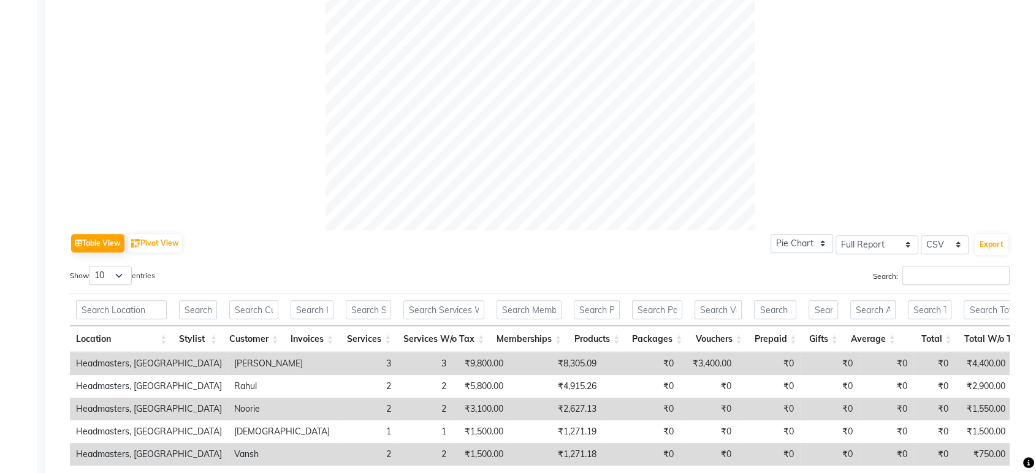
scroll to position [476, 0]
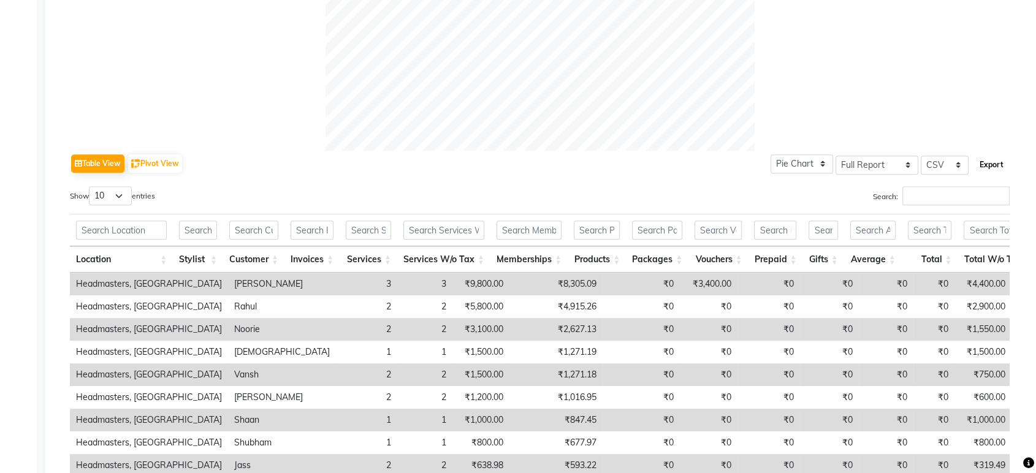
click at [990, 165] on button "Export" at bounding box center [992, 164] width 34 height 21
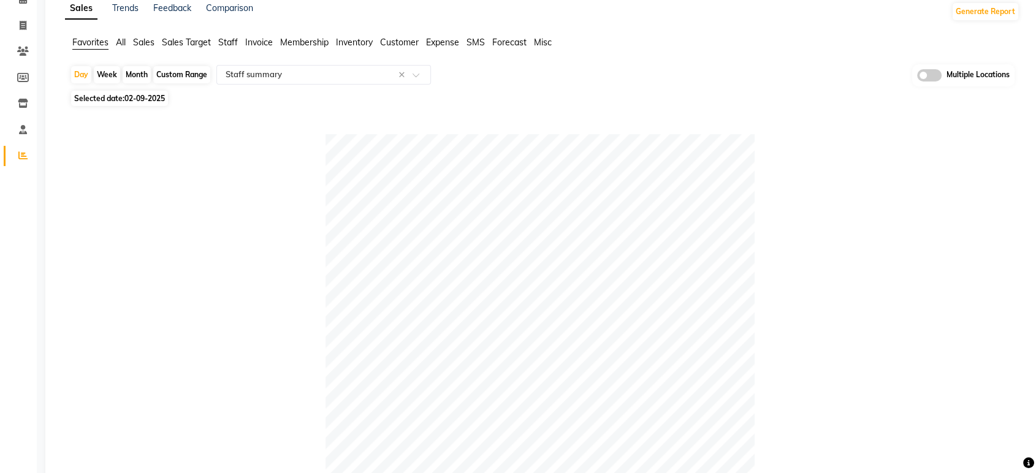
scroll to position [0, 0]
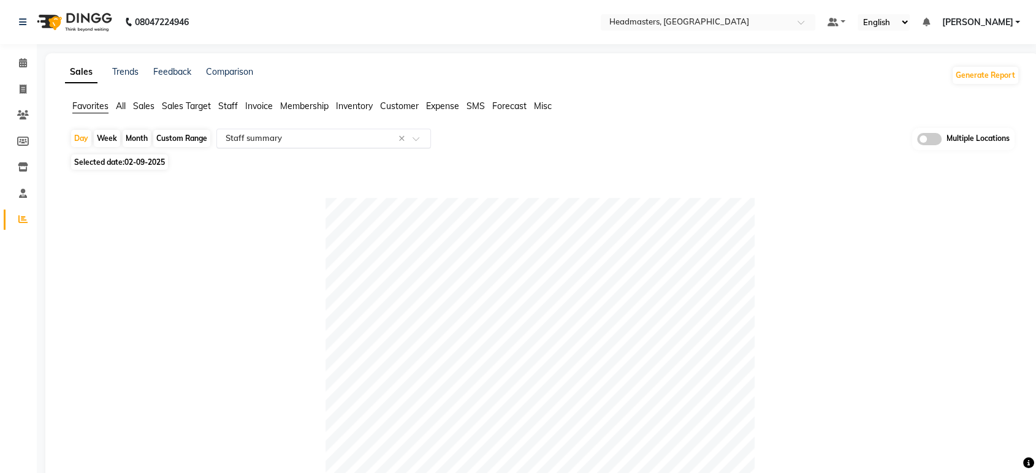
click at [286, 142] on input "text" at bounding box center [311, 138] width 177 height 12
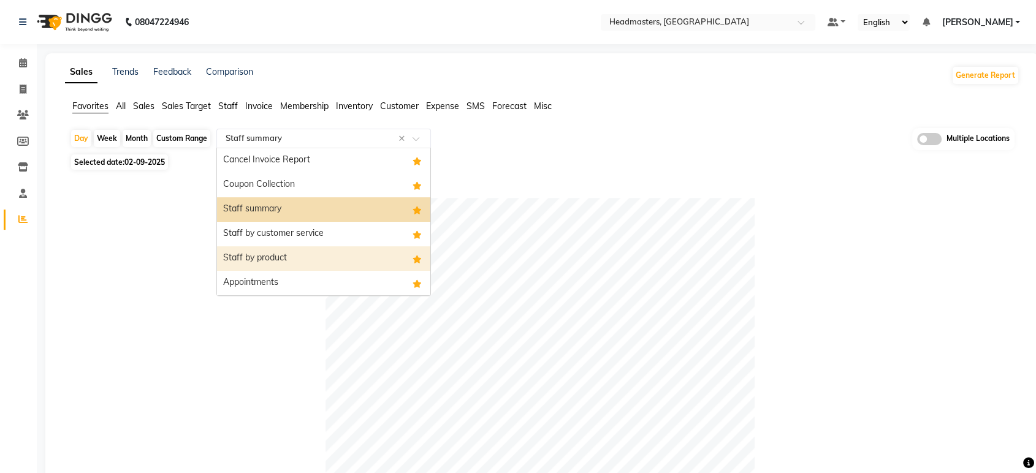
click at [295, 251] on div "Staff by product" at bounding box center [323, 258] width 213 height 25
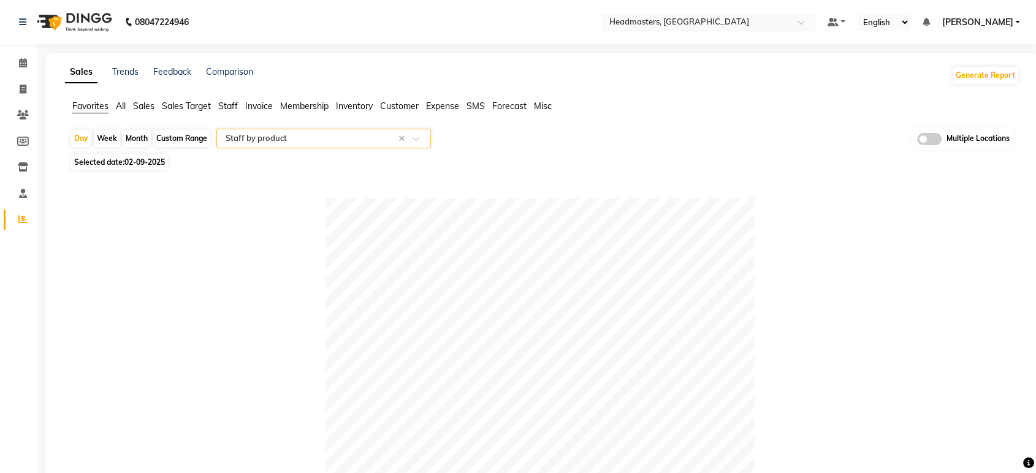
click at [761, 23] on input "text" at bounding box center [696, 23] width 178 height 12
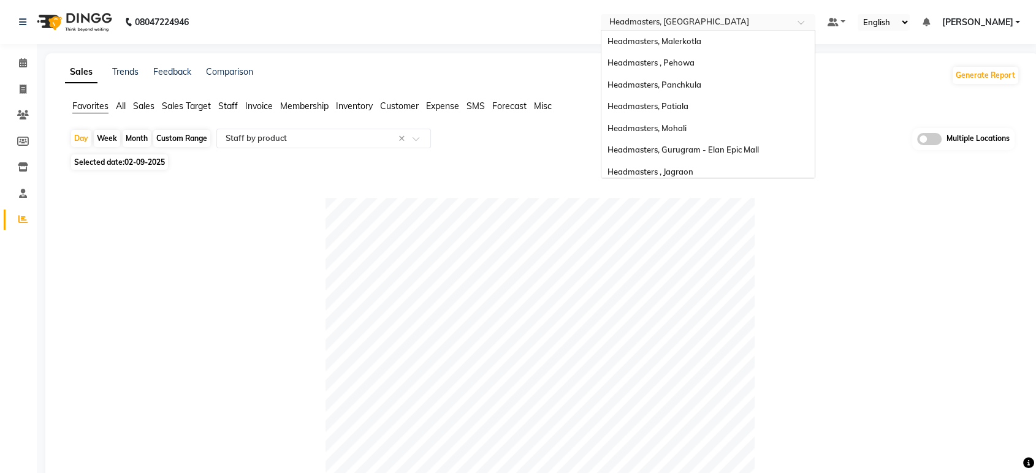
scroll to position [196, 0]
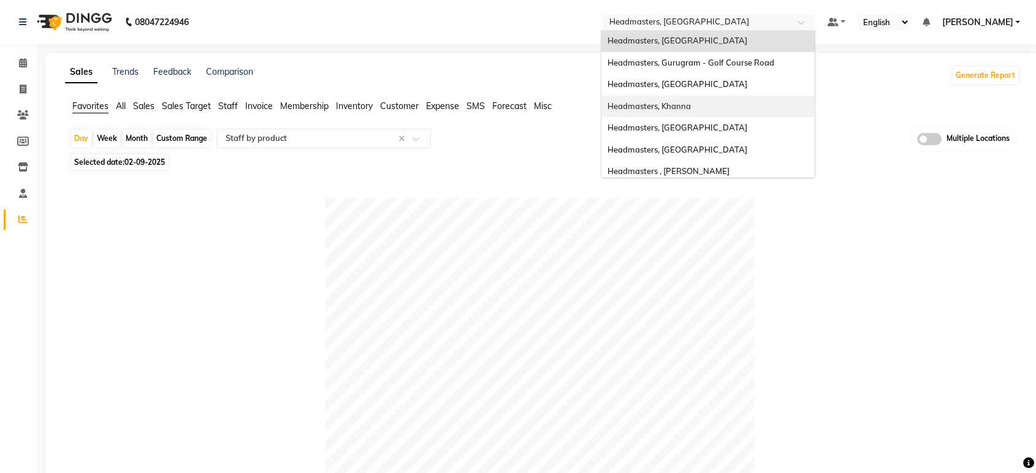
click at [755, 112] on div "Headmasters, Khanna" at bounding box center [707, 107] width 213 height 22
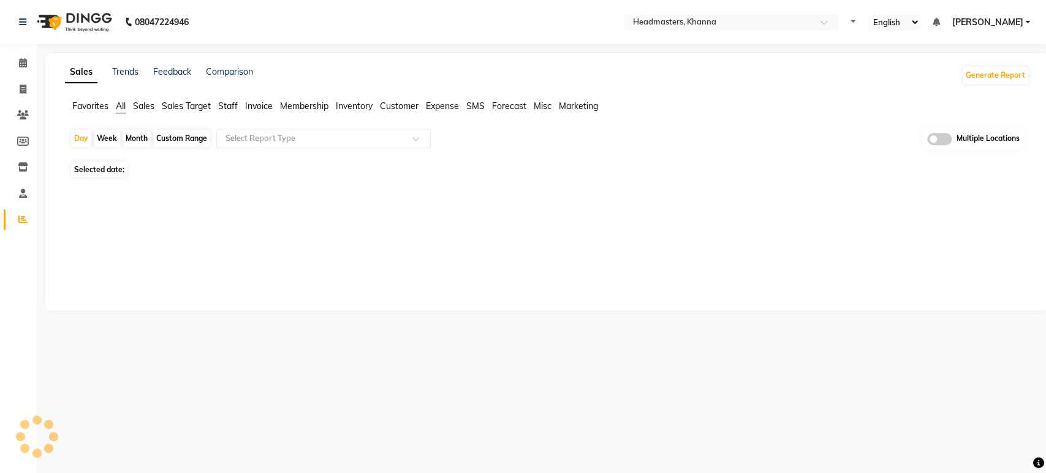
select select "en"
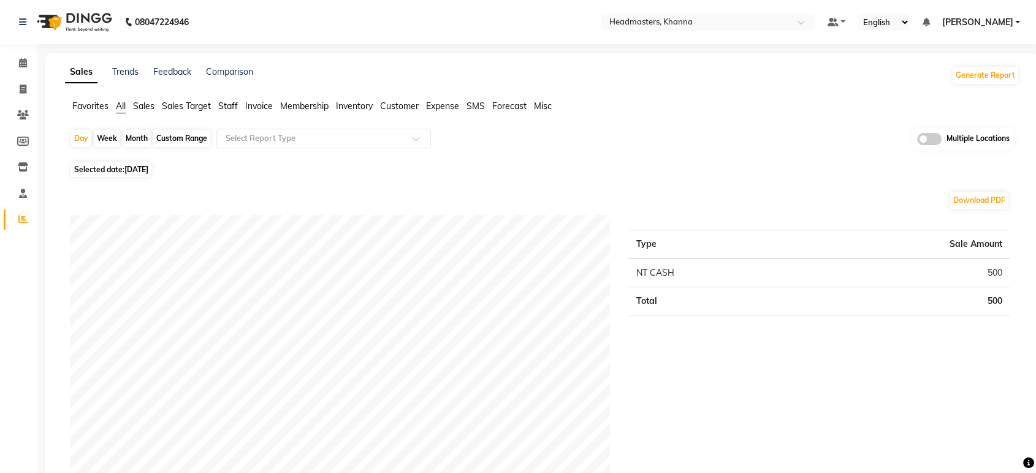
click at [95, 101] on span "Favorites" at bounding box center [90, 106] width 36 height 11
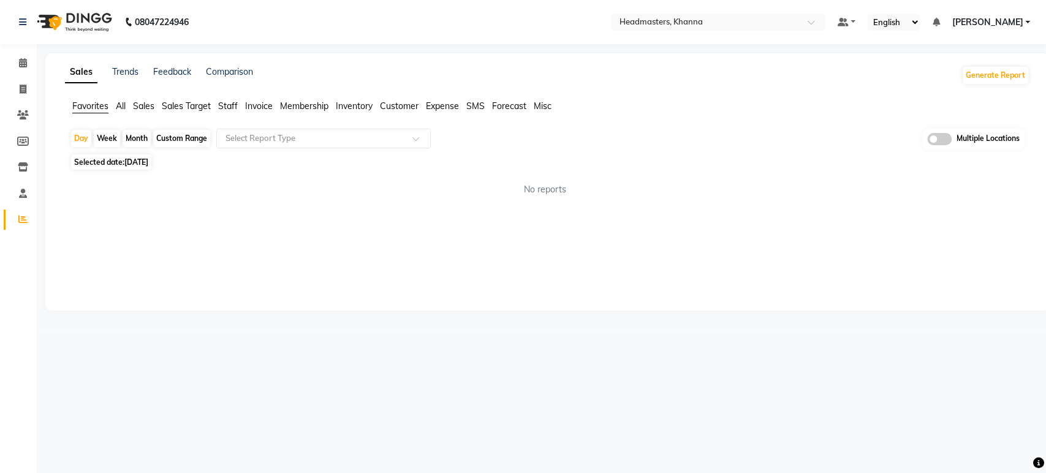
click at [312, 148] on div "Day Week Month Custom Range Select Report Type Multiple Locations" at bounding box center [547, 139] width 955 height 23
click at [283, 131] on div "Select Report Type" at bounding box center [323, 139] width 215 height 20
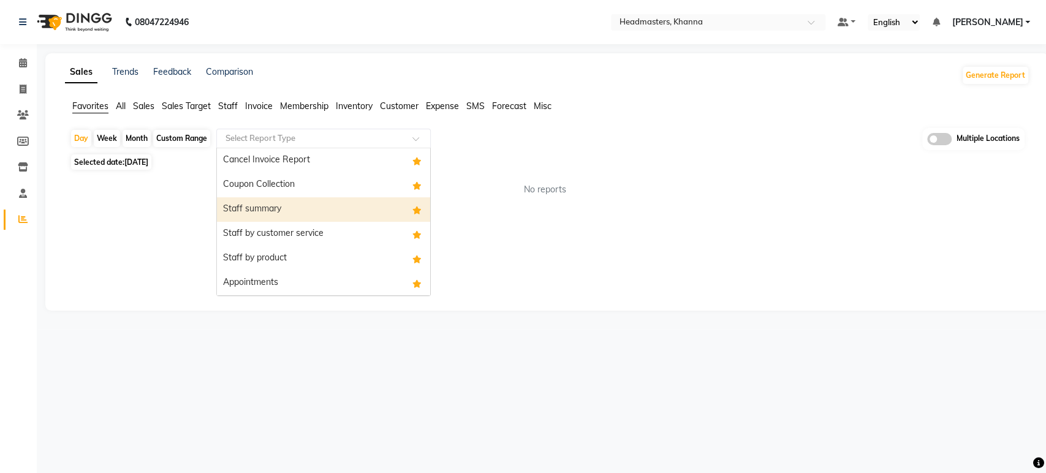
click at [275, 215] on div "Staff summary" at bounding box center [323, 209] width 213 height 25
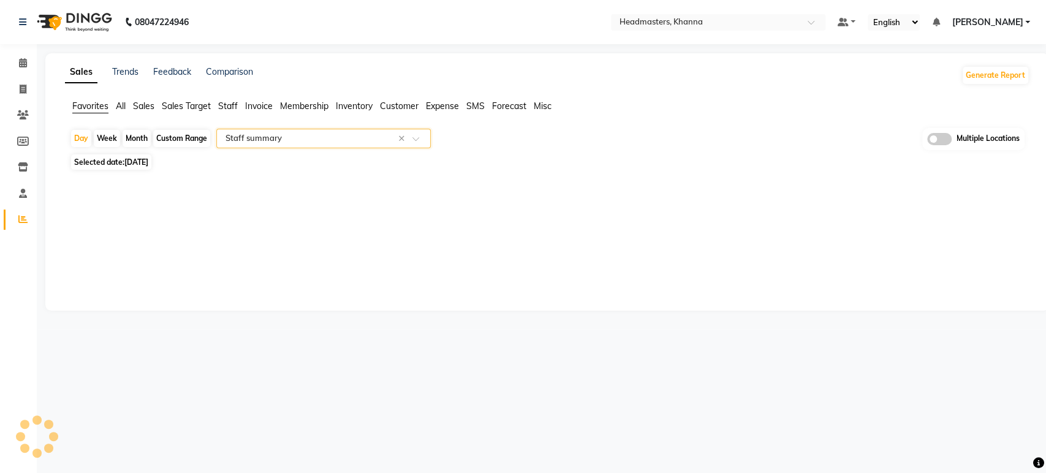
select select "full_report"
select select "csv"
click at [151, 167] on span "Selected date: [DATE]" at bounding box center [111, 161] width 80 height 15
select select "9"
select select "2025"
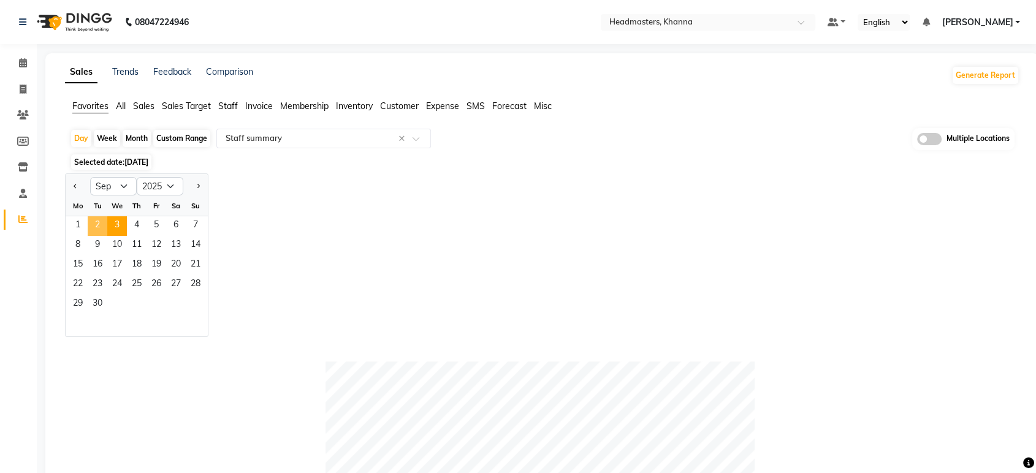
click at [98, 223] on span "2" at bounding box center [98, 226] width 20 height 20
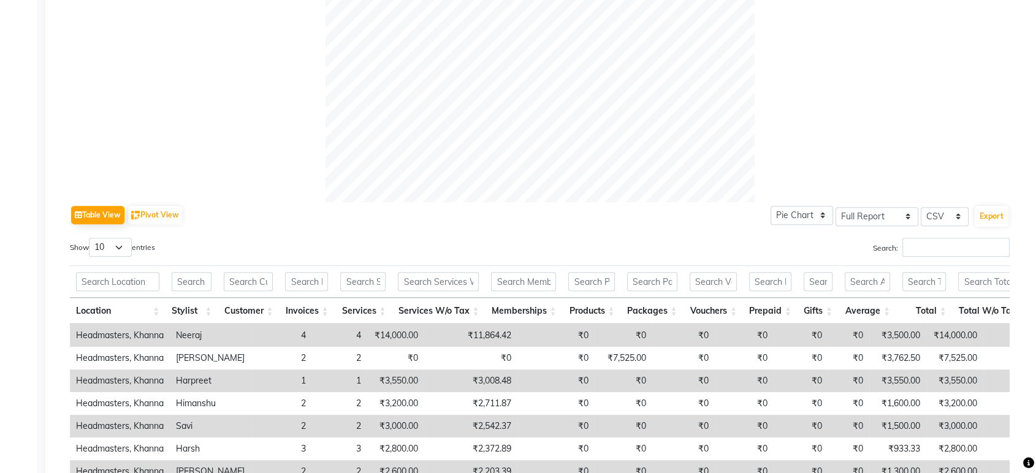
scroll to position [476, 0]
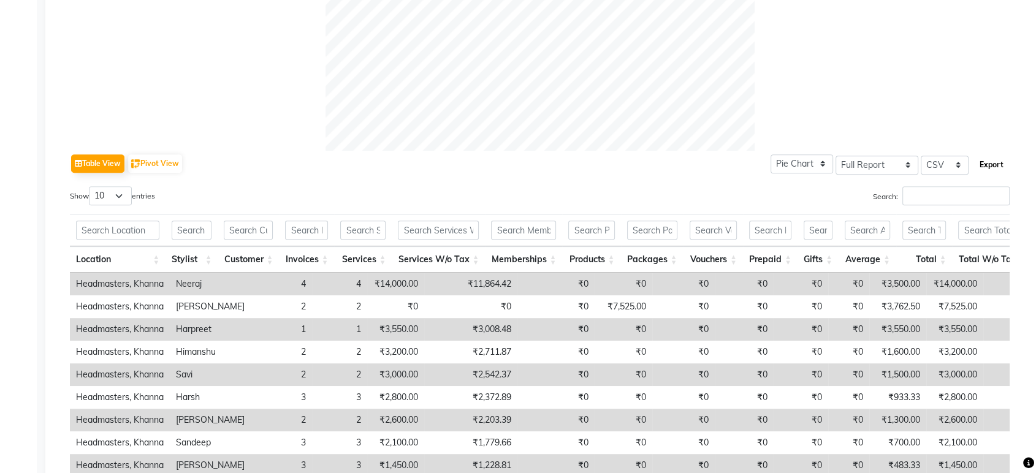
click at [988, 163] on button "Export" at bounding box center [992, 164] width 34 height 21
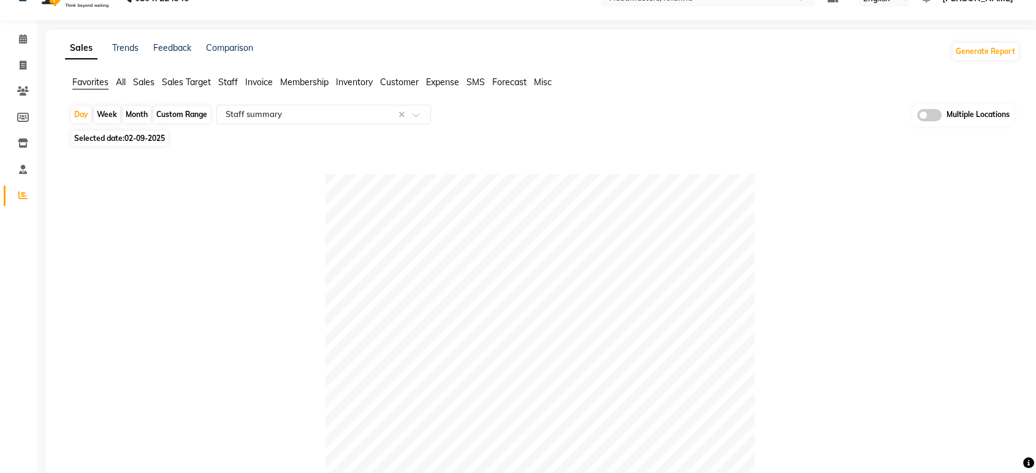
scroll to position [0, 0]
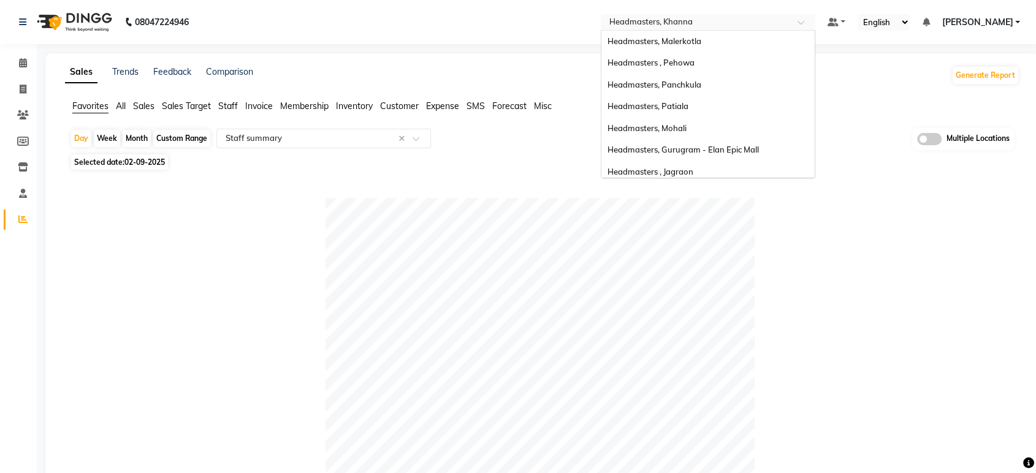
click at [745, 20] on input "text" at bounding box center [696, 23] width 178 height 12
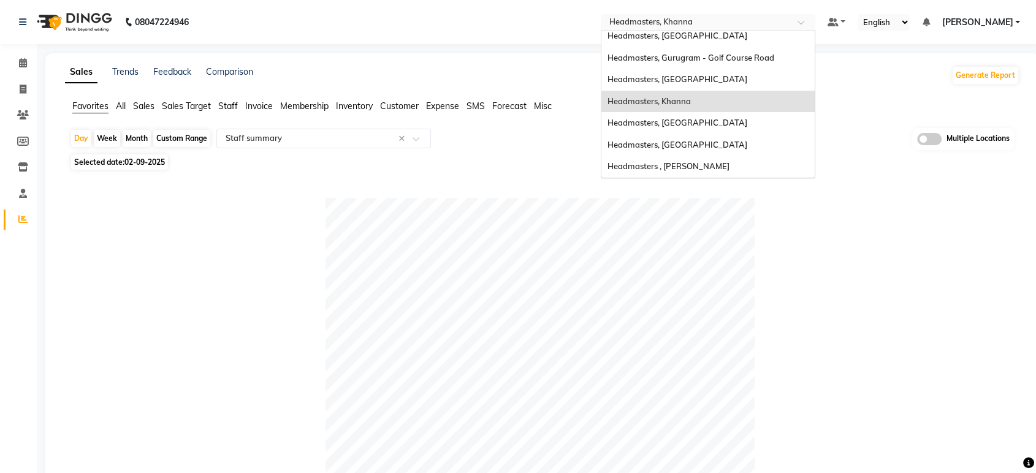
scroll to position [64, 0]
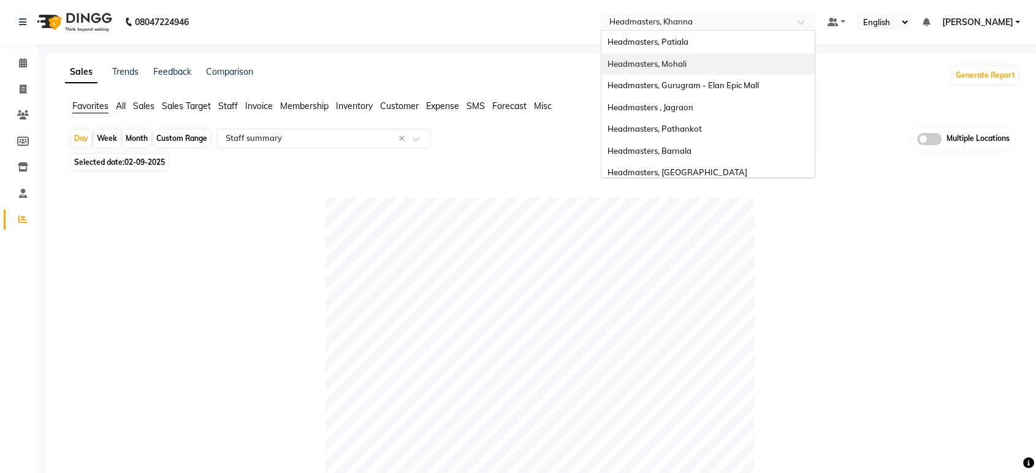
click at [687, 63] on span "Headmasters, Mohali" at bounding box center [646, 64] width 79 height 10
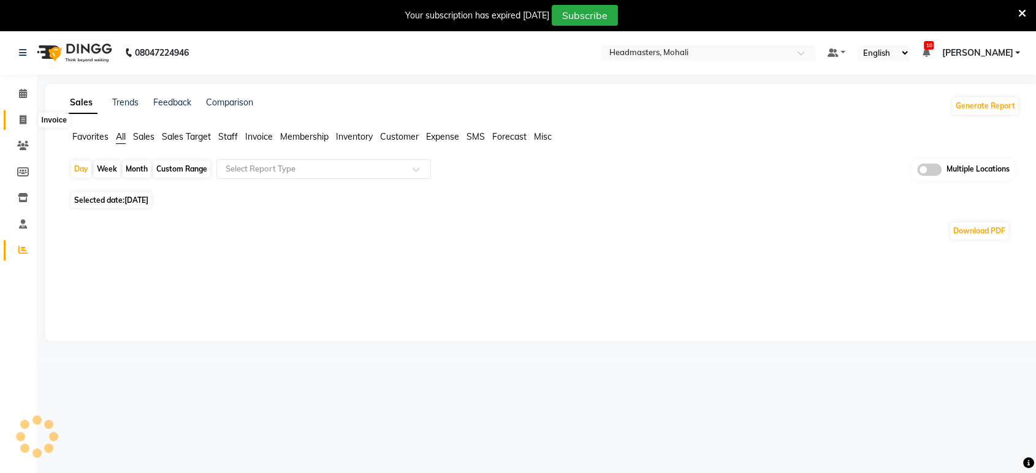
click at [23, 118] on icon at bounding box center [23, 119] width 7 height 9
select select "service"
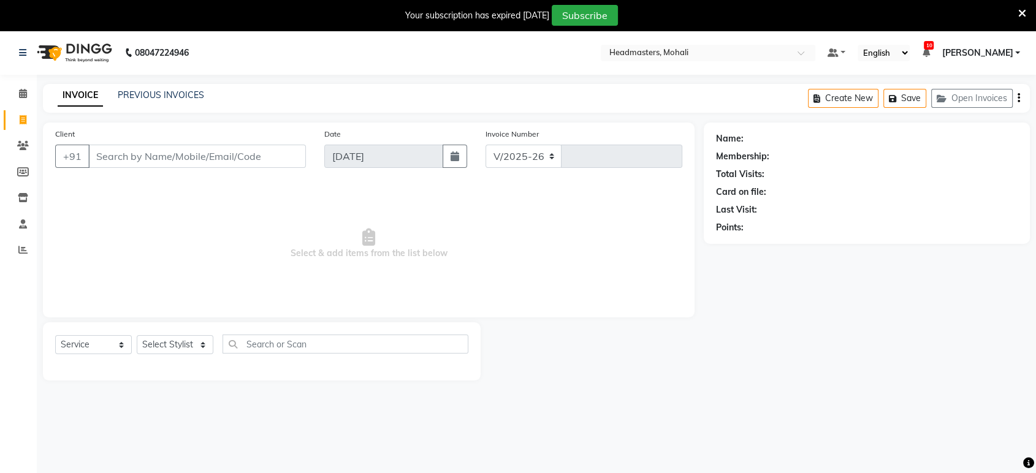
select select "6604"
type input "8647"
click at [170, 98] on link "PREVIOUS INVOICES" at bounding box center [161, 94] width 86 height 11
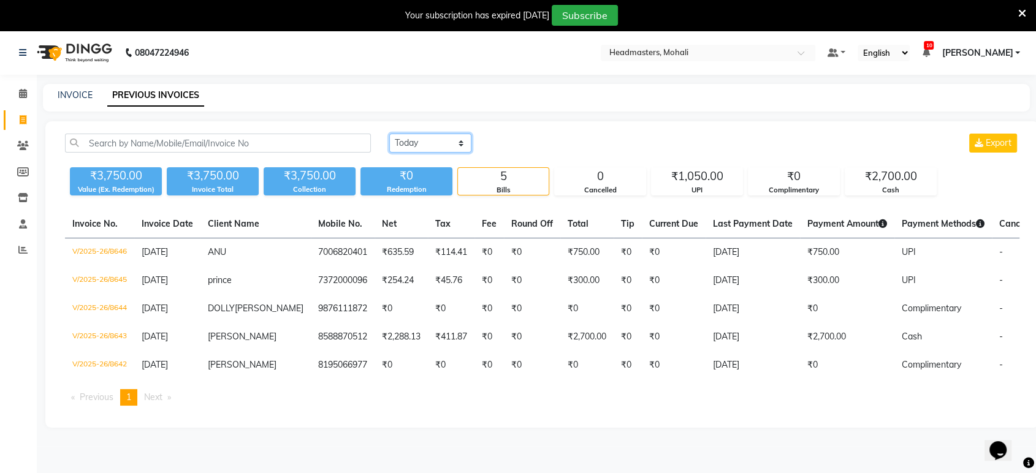
click at [405, 134] on select "[DATE] [DATE] Custom Range" at bounding box center [430, 143] width 82 height 19
select select "[DATE]"
click at [389, 134] on select "[DATE] [DATE] Custom Range" at bounding box center [430, 143] width 82 height 19
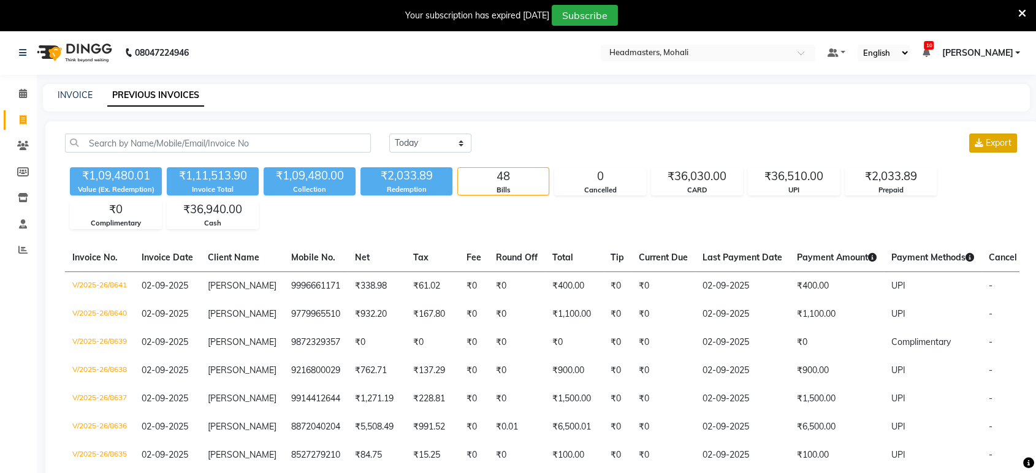
click at [1000, 139] on span "Export" at bounding box center [999, 142] width 26 height 11
click at [16, 254] on span at bounding box center [22, 250] width 21 height 14
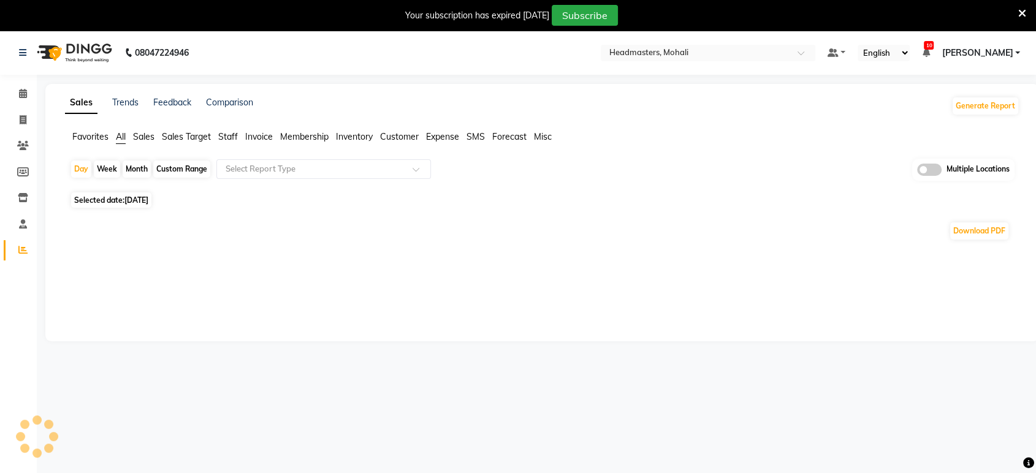
click at [736, 63] on nav "08047224946 Select Location × Headmasters, Mohali Default Panel My Panel Englis…" at bounding box center [518, 53] width 1036 height 44
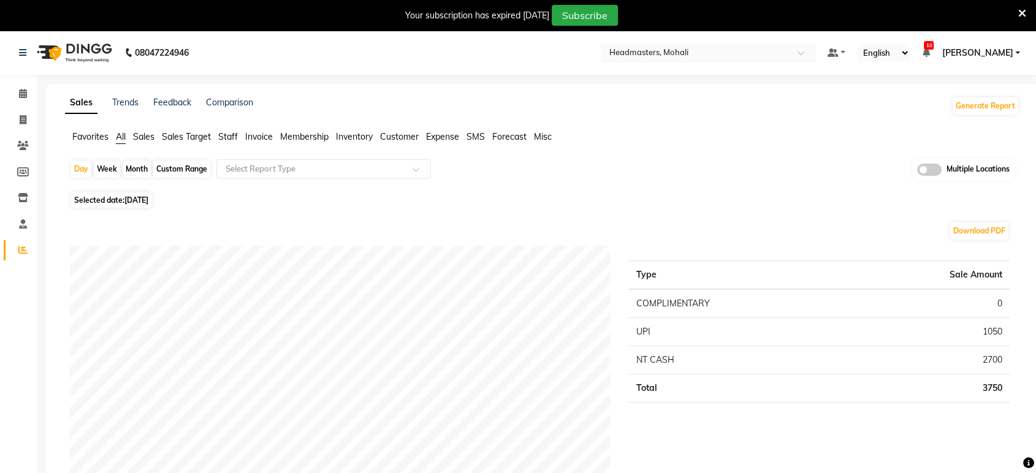
click at [749, 54] on input "text" at bounding box center [696, 54] width 178 height 12
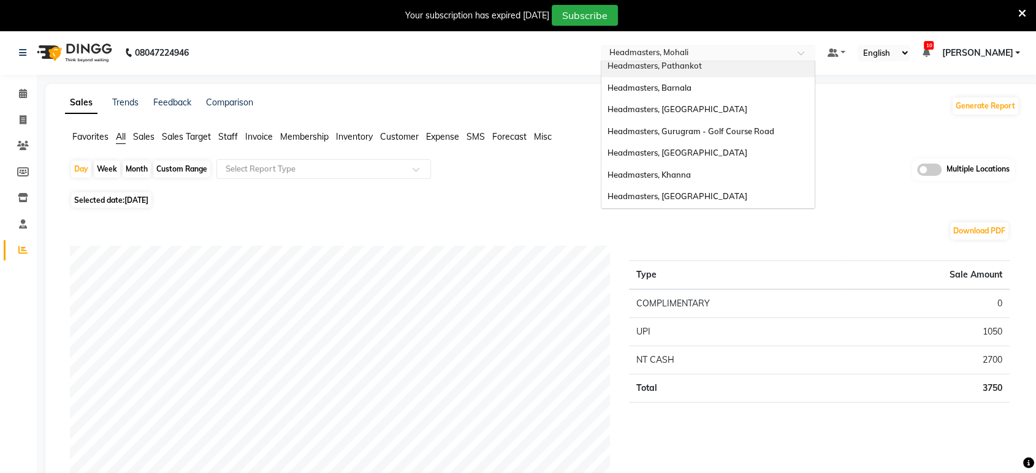
scroll to position [201, 0]
click at [760, 135] on div "Headmasters, Khanna" at bounding box center [707, 132] width 213 height 22
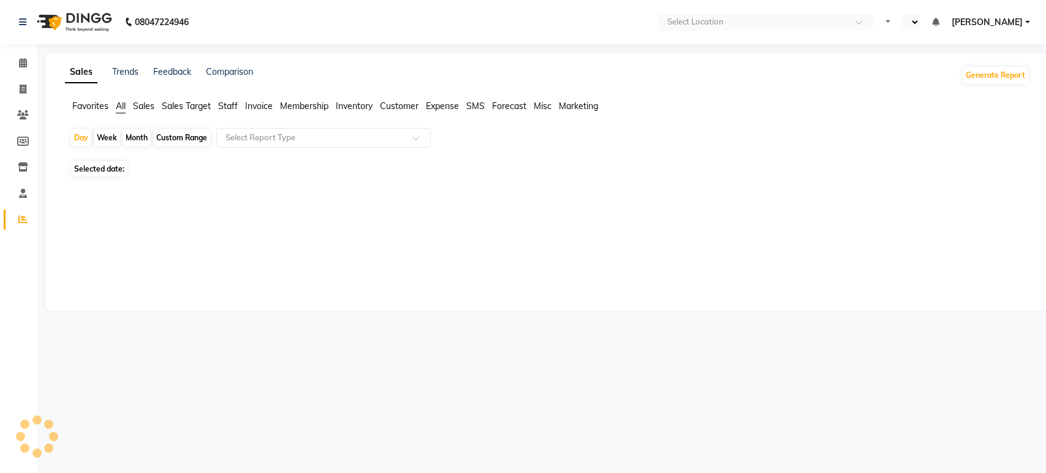
select select "en"
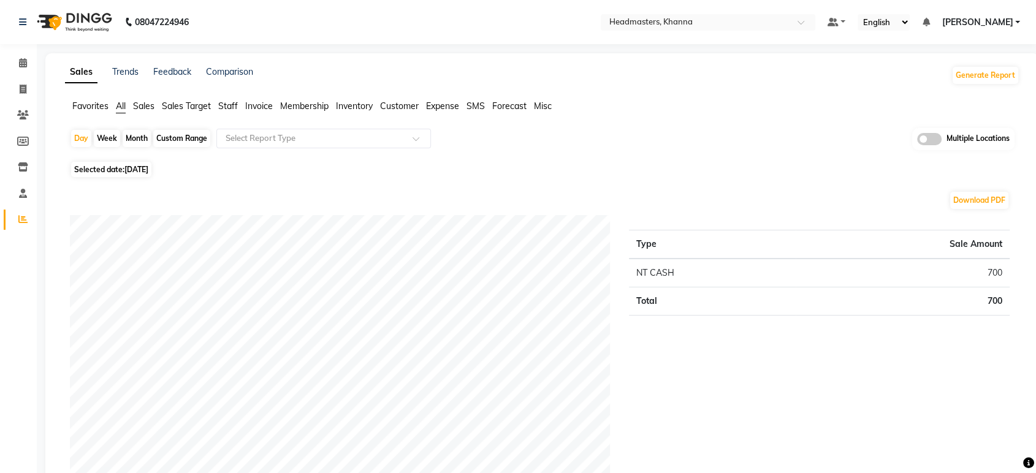
click at [82, 103] on span "Favorites" at bounding box center [90, 106] width 36 height 11
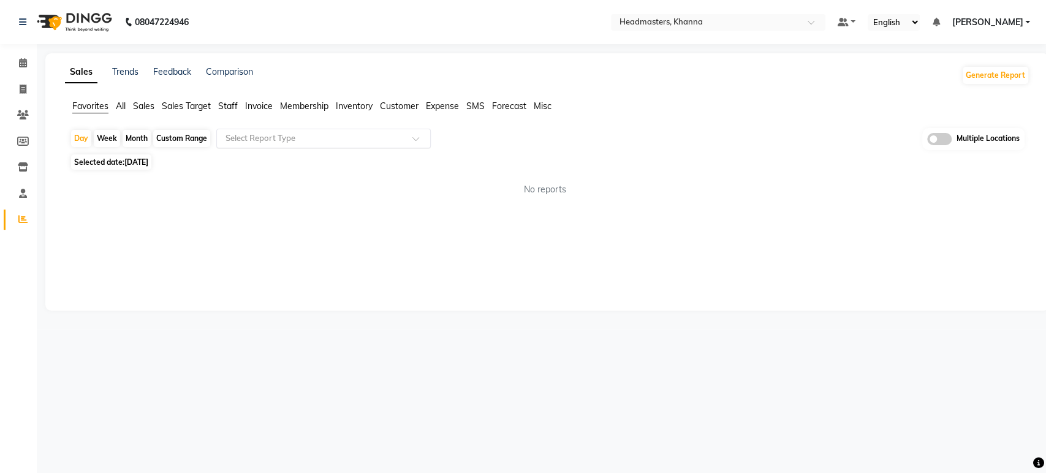
click at [250, 130] on div "Select Report Type" at bounding box center [323, 139] width 215 height 20
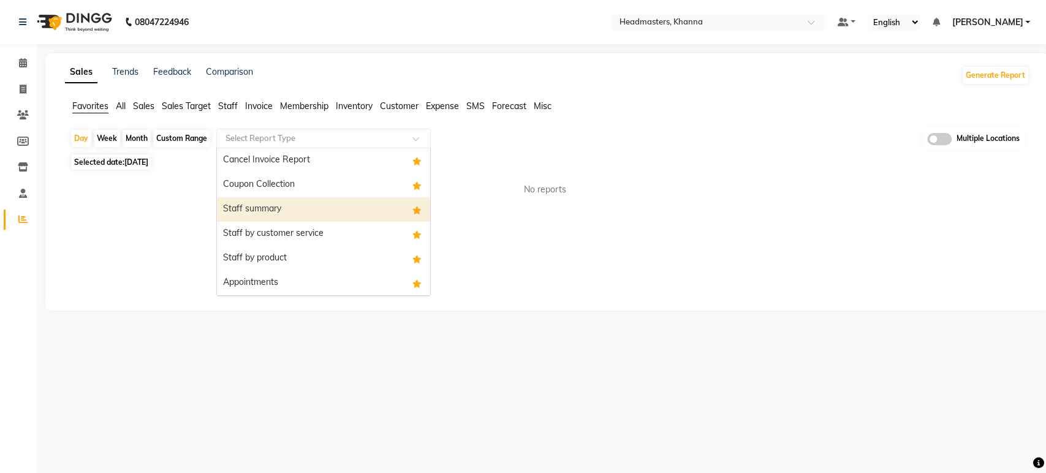
click at [294, 225] on div "Staff by customer service" at bounding box center [323, 234] width 213 height 25
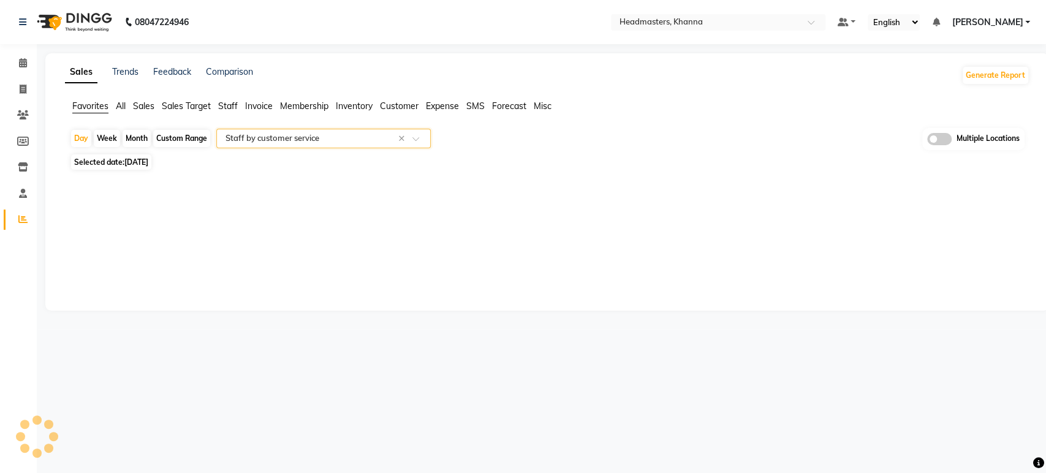
select select "full_report"
select select "csv"
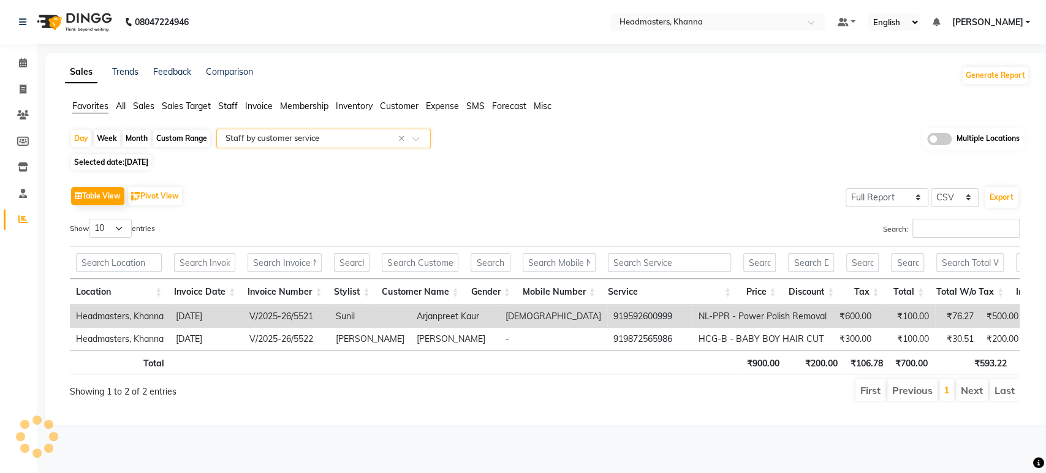
click at [148, 164] on span "[DATE]" at bounding box center [136, 162] width 24 height 9
select select "9"
select select "2025"
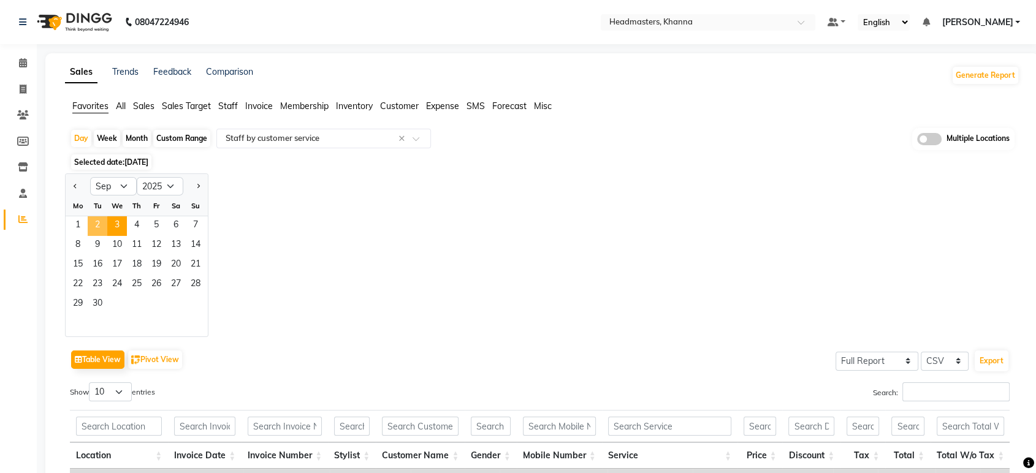
click at [94, 225] on span "2" at bounding box center [98, 226] width 20 height 20
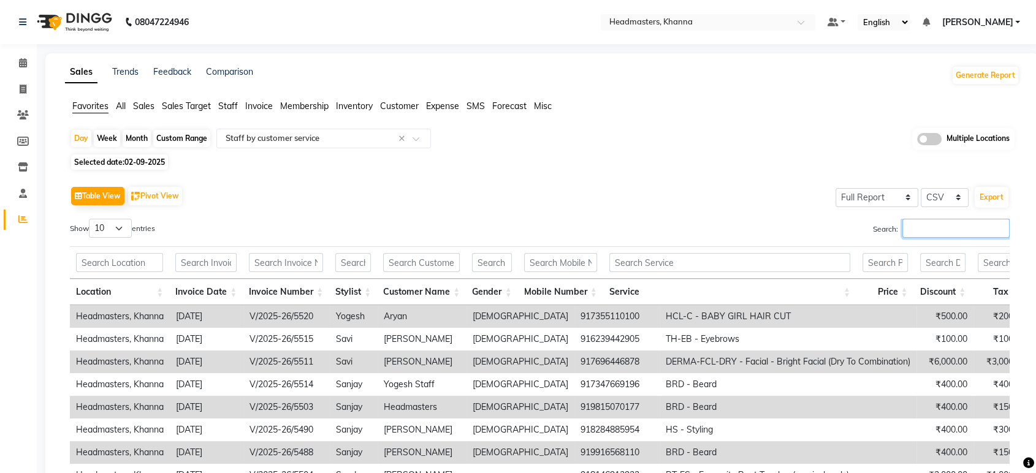
click at [945, 231] on input "Search:" at bounding box center [955, 228] width 107 height 19
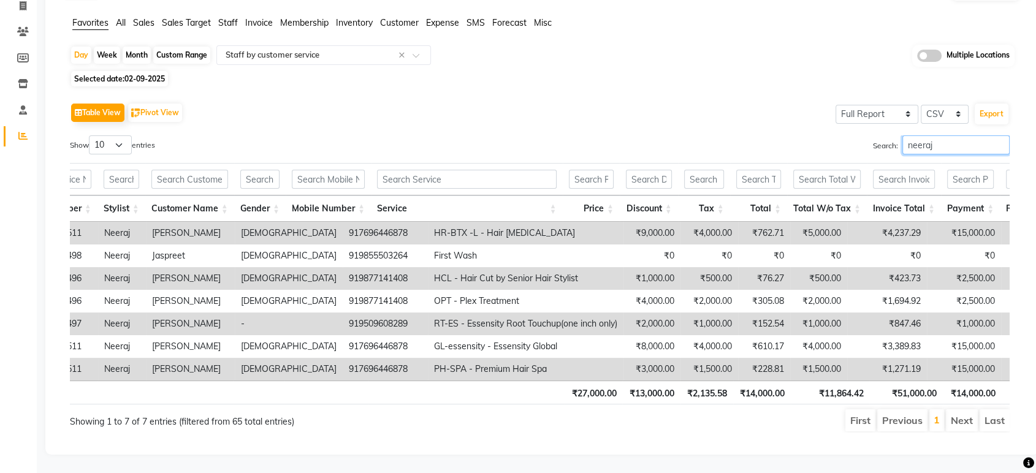
scroll to position [0, 270]
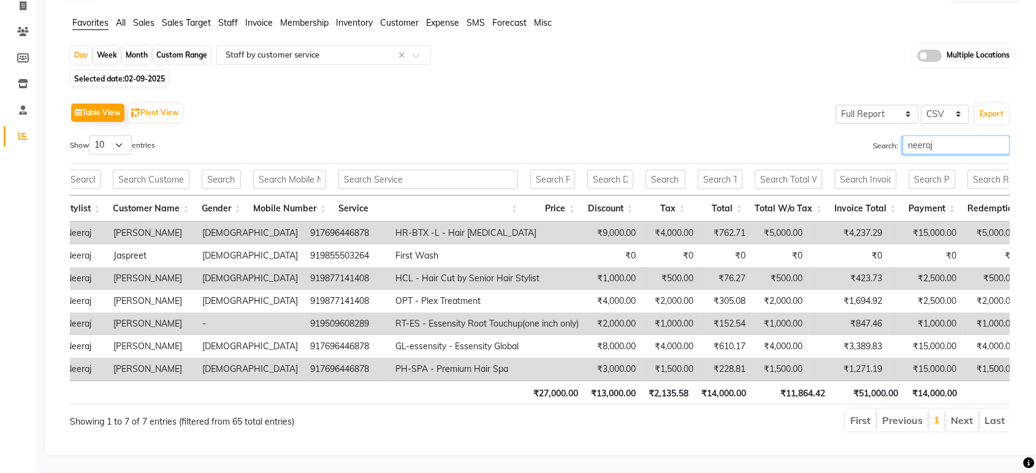
drag, startPoint x: 958, startPoint y: 118, endPoint x: 739, endPoint y: 131, distance: 219.2
click at [739, 135] on div "Search: neeraj" at bounding box center [779, 147] width 461 height 24
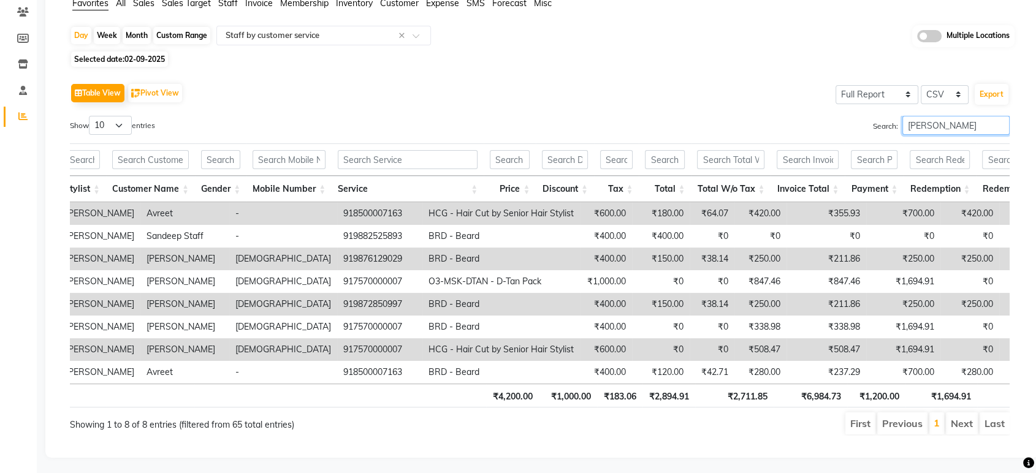
type input "[PERSON_NAME]"
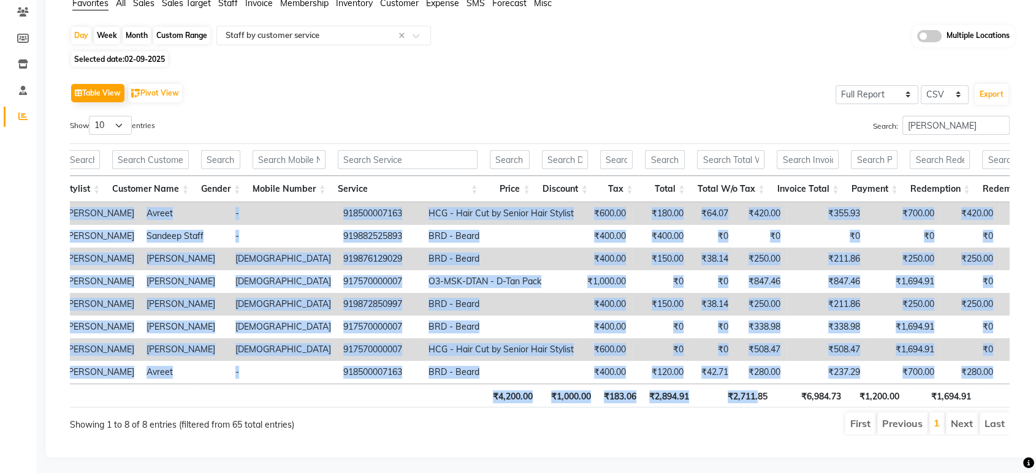
drag, startPoint x: 756, startPoint y: 394, endPoint x: 843, endPoint y: 384, distance: 87.5
click at [843, 384] on div "Location Invoice Date Invoice Number Stylist Customer Name Gender Mobile Number…" at bounding box center [540, 276] width 940 height 272
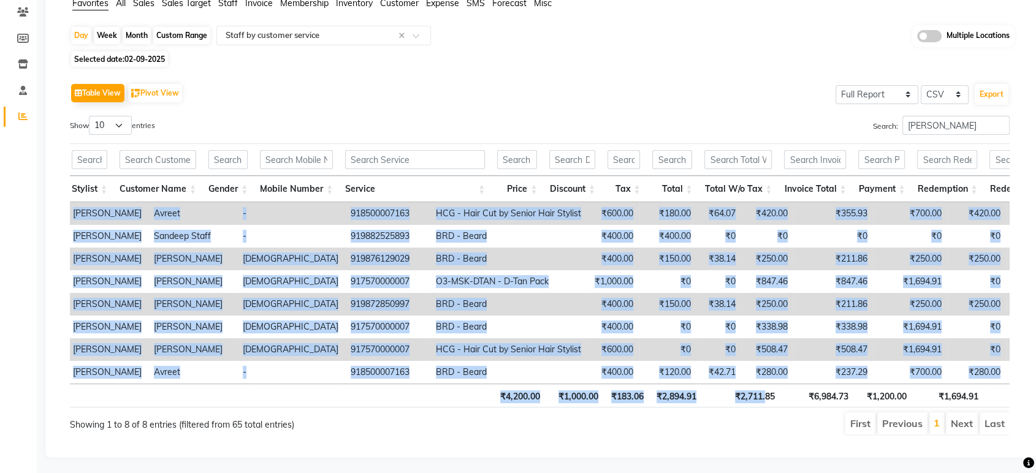
scroll to position [0, 232]
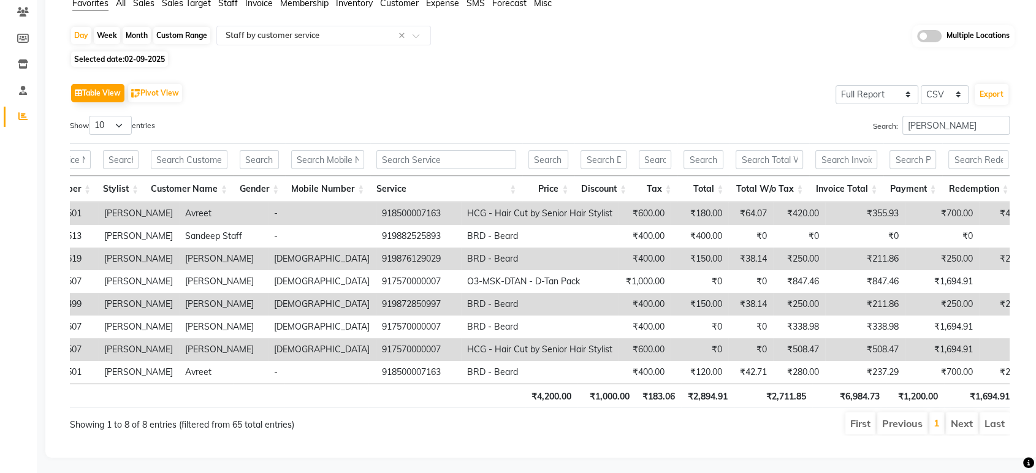
click at [490, 435] on ul "First Previous 1 Next Last" at bounding box center [739, 424] width 541 height 22
click at [314, 37] on input "text" at bounding box center [311, 35] width 177 height 12
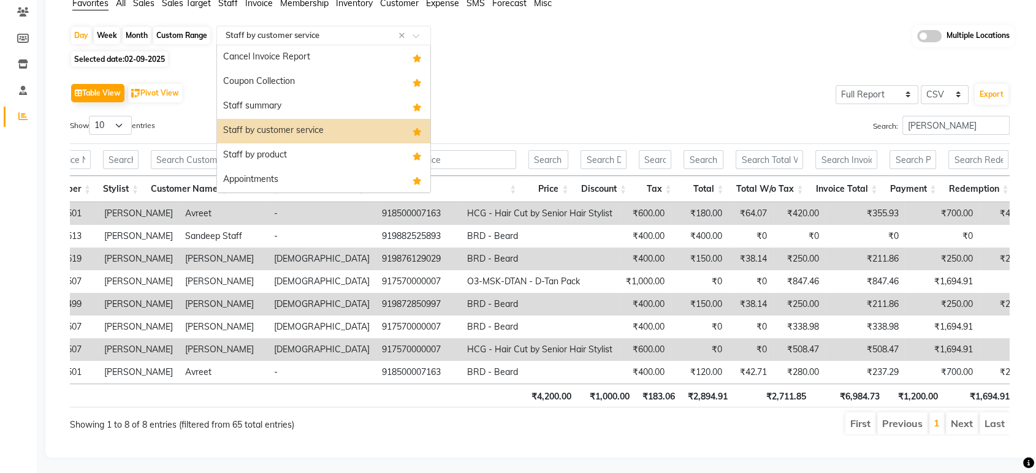
click at [301, 153] on div "Staff by product" at bounding box center [323, 155] width 213 height 25
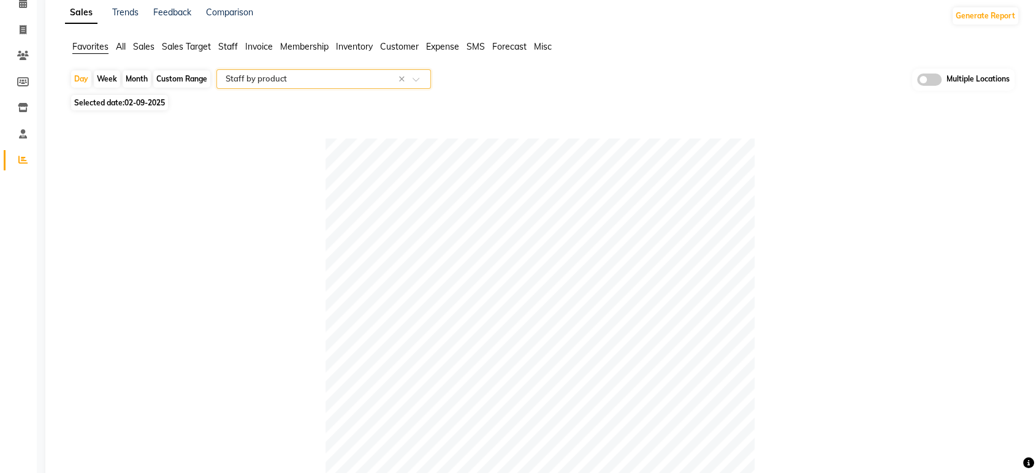
scroll to position [0, 0]
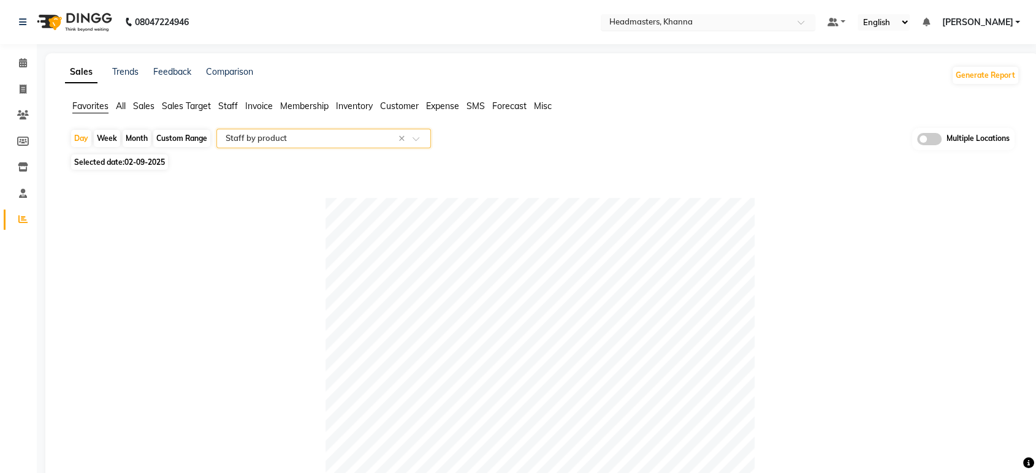
click at [727, 21] on input "text" at bounding box center [696, 23] width 178 height 12
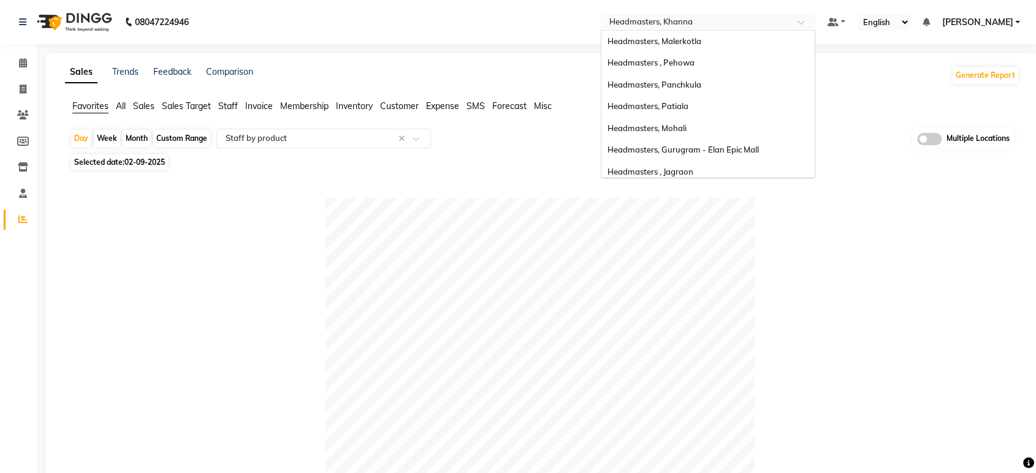
scroll to position [201, 0]
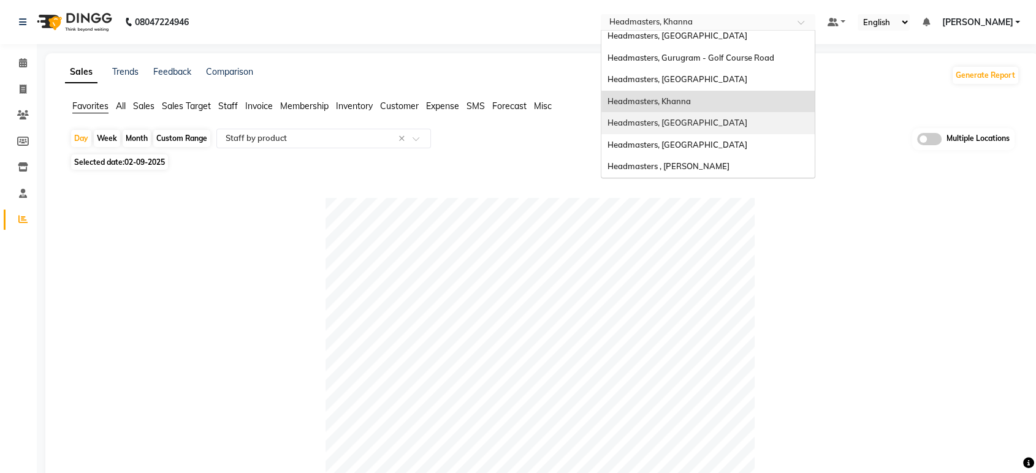
click at [731, 125] on span "Headmasters, [GEOGRAPHIC_DATA]" at bounding box center [677, 123] width 140 height 10
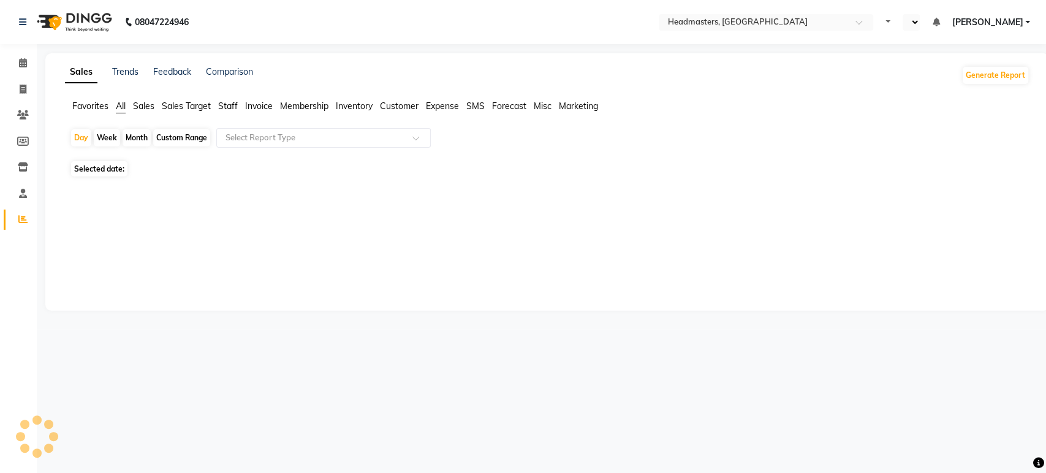
select select "en"
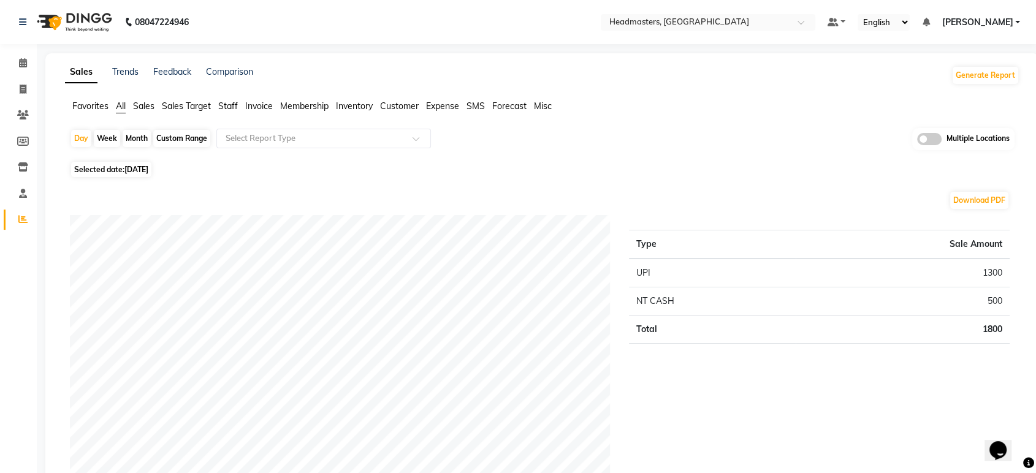
click at [86, 102] on span "Favorites" at bounding box center [90, 106] width 36 height 11
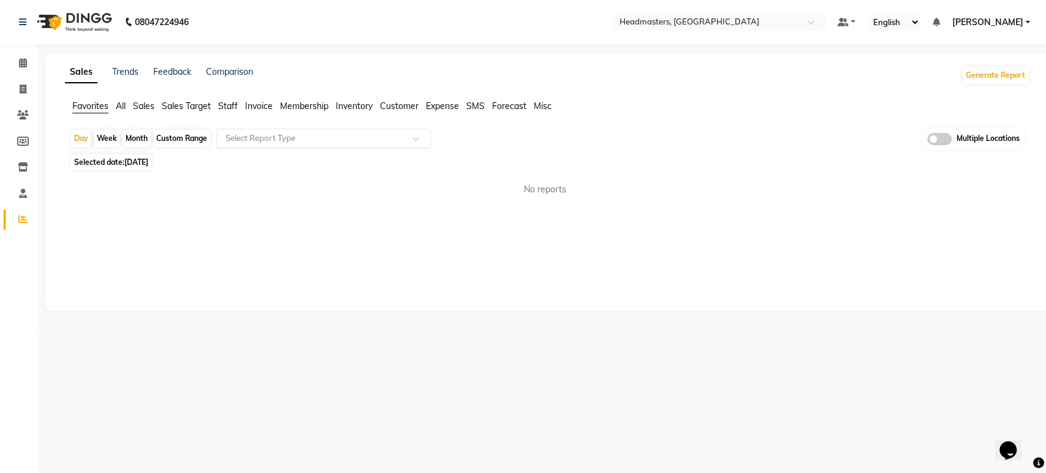
click at [285, 134] on input "text" at bounding box center [311, 138] width 177 height 12
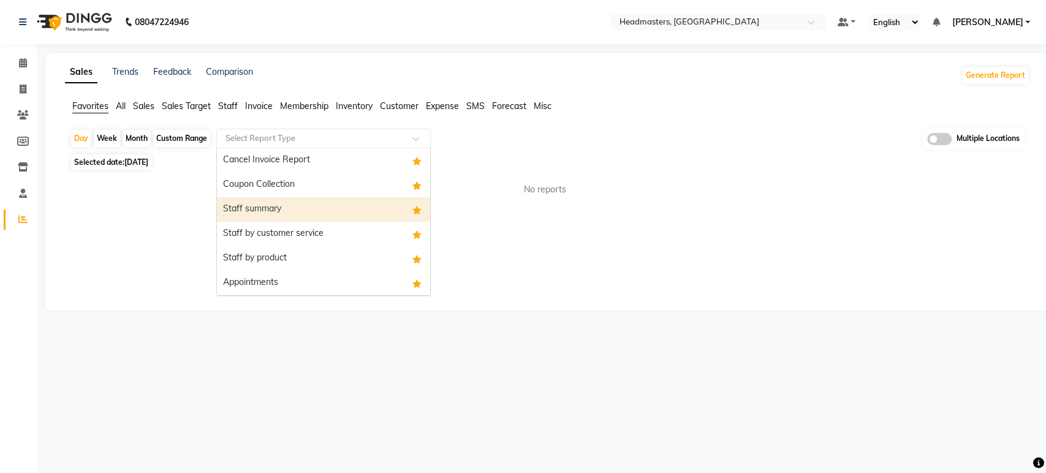
click at [283, 203] on div "Staff summary" at bounding box center [323, 209] width 213 height 25
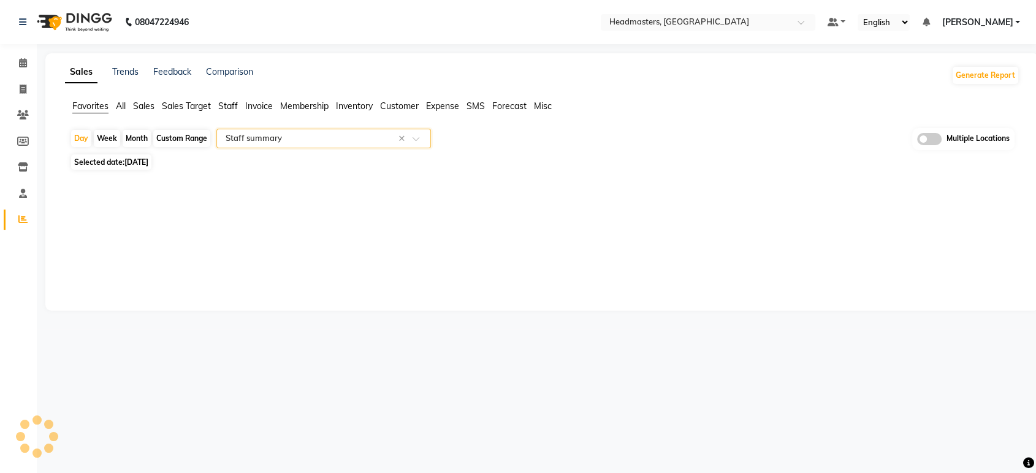
select select "full_report"
select select "csv"
click at [142, 161] on span "[DATE]" at bounding box center [136, 162] width 24 height 9
select select "9"
select select "2025"
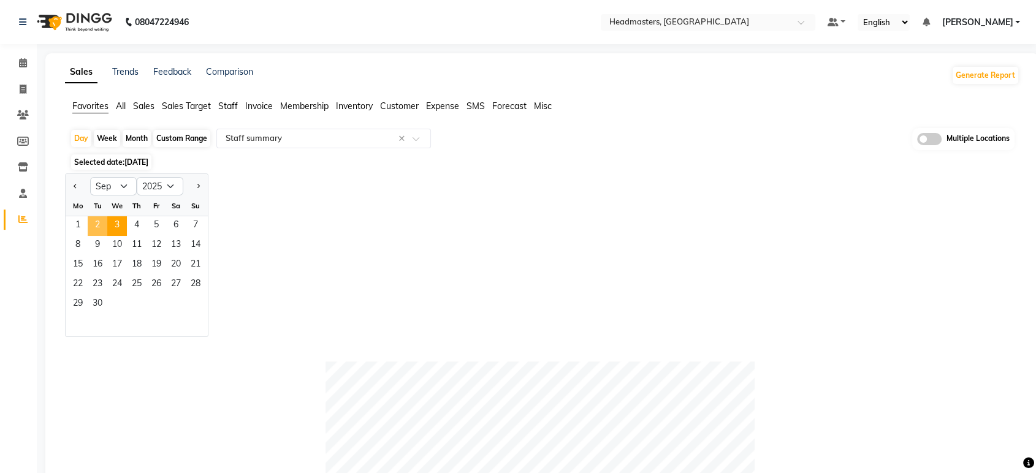
click at [95, 223] on span "2" at bounding box center [98, 226] width 20 height 20
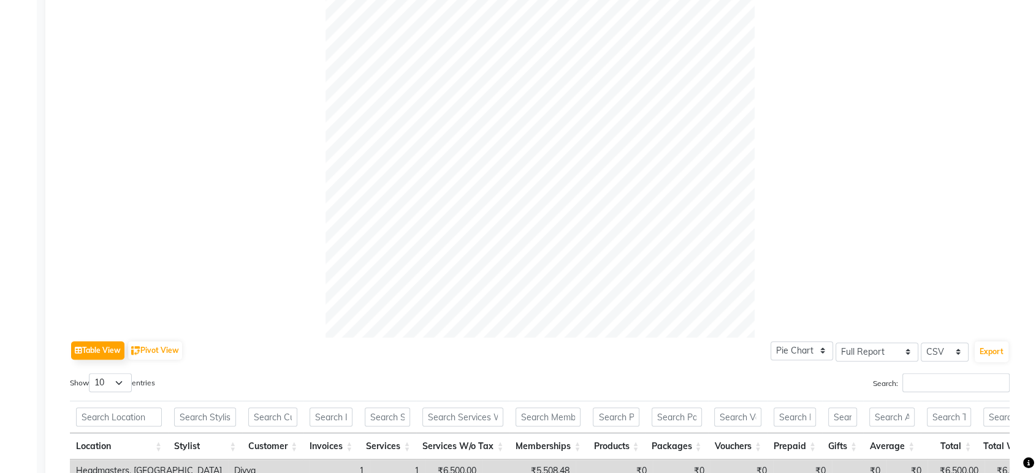
scroll to position [408, 0]
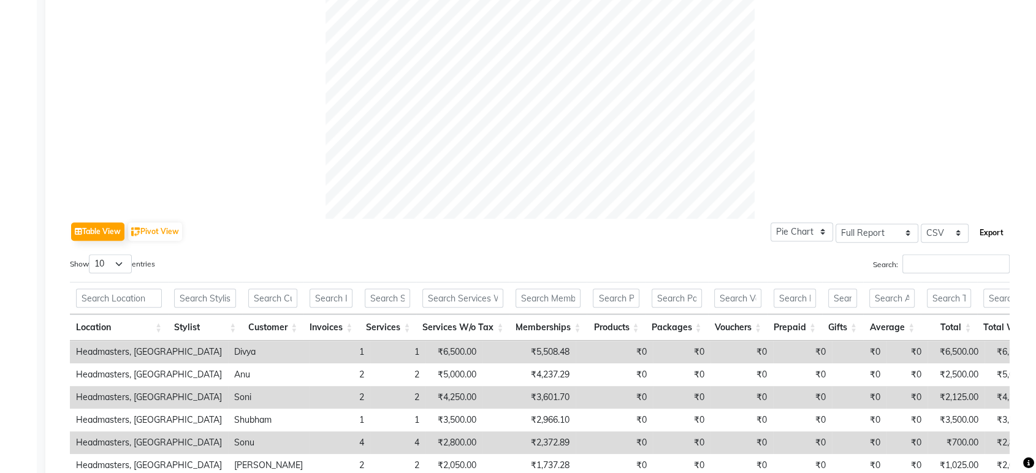
click at [986, 233] on button "Export" at bounding box center [992, 233] width 34 height 21
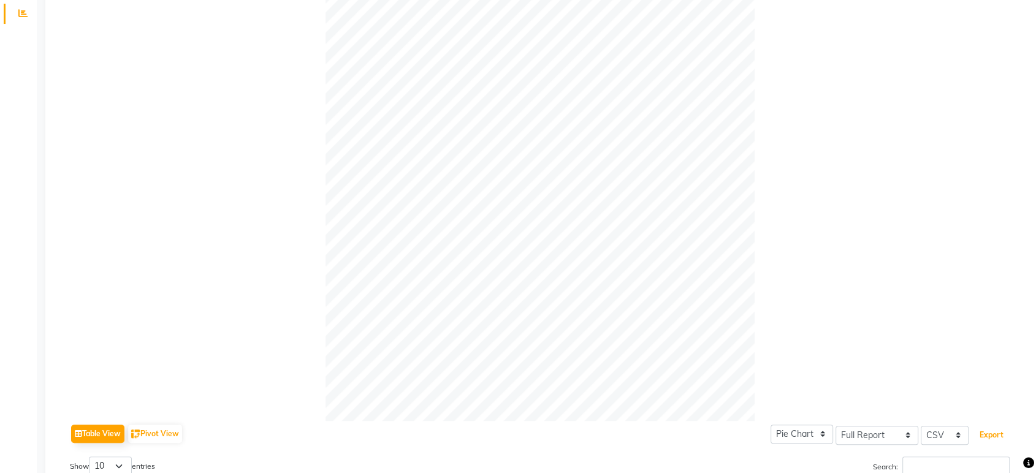
scroll to position [0, 0]
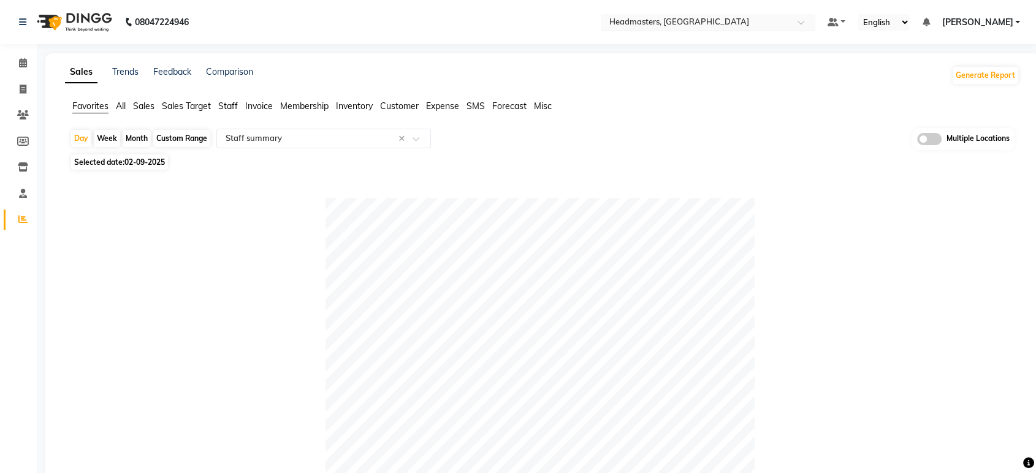
click at [723, 18] on input "text" at bounding box center [696, 23] width 178 height 12
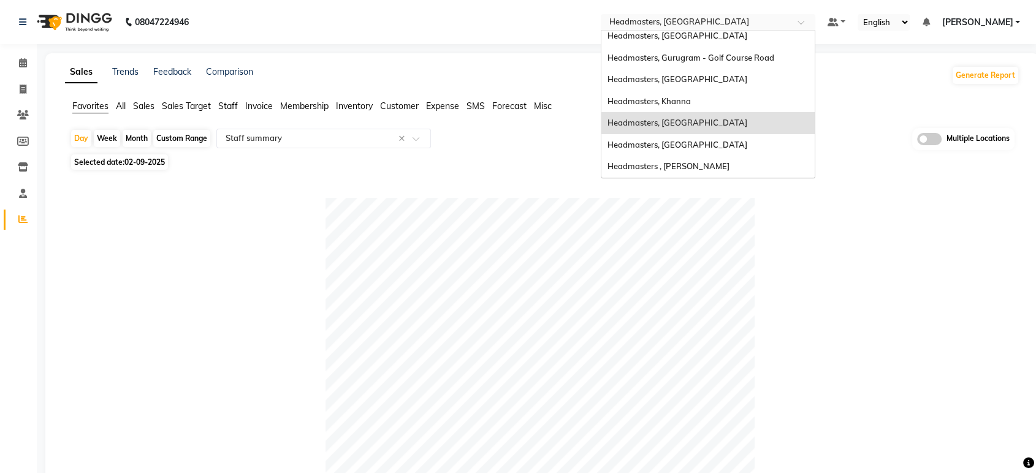
scroll to position [64, 0]
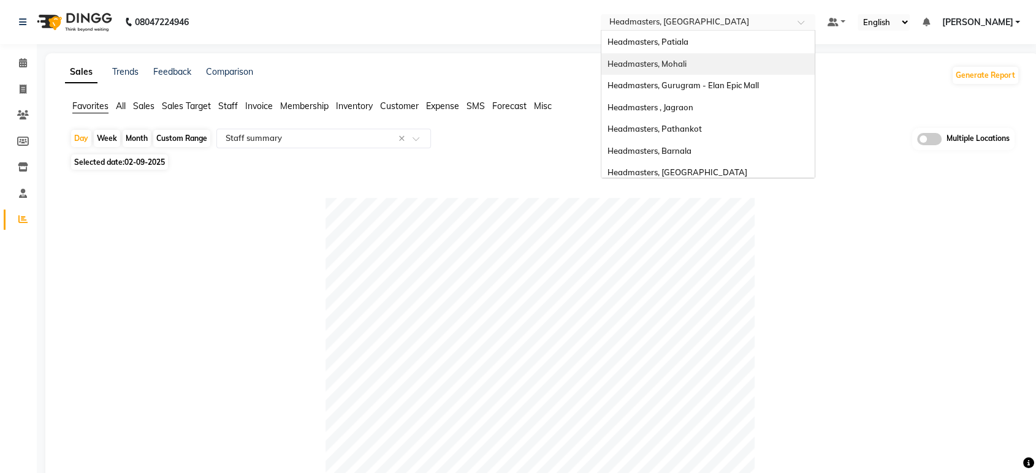
click at [759, 67] on div "Headmasters, Mohali" at bounding box center [707, 64] width 213 height 22
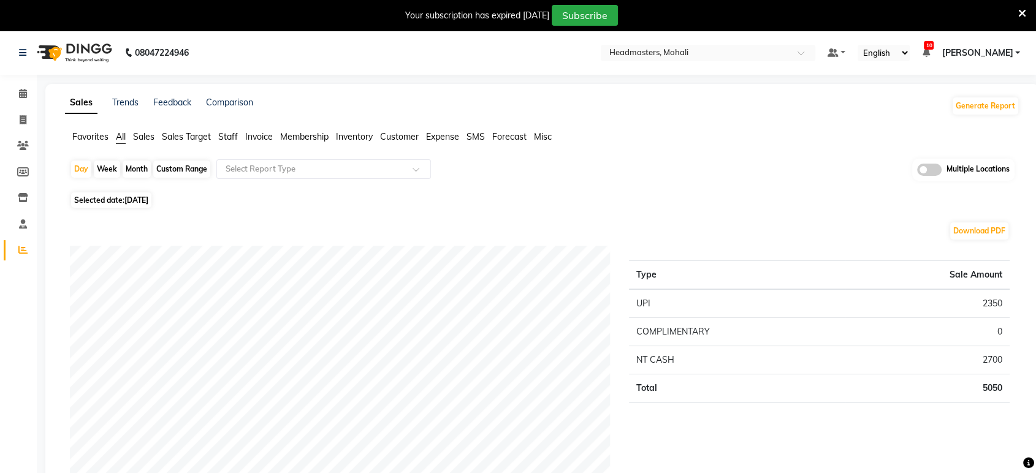
click at [76, 135] on span "Favorites" at bounding box center [90, 136] width 36 height 11
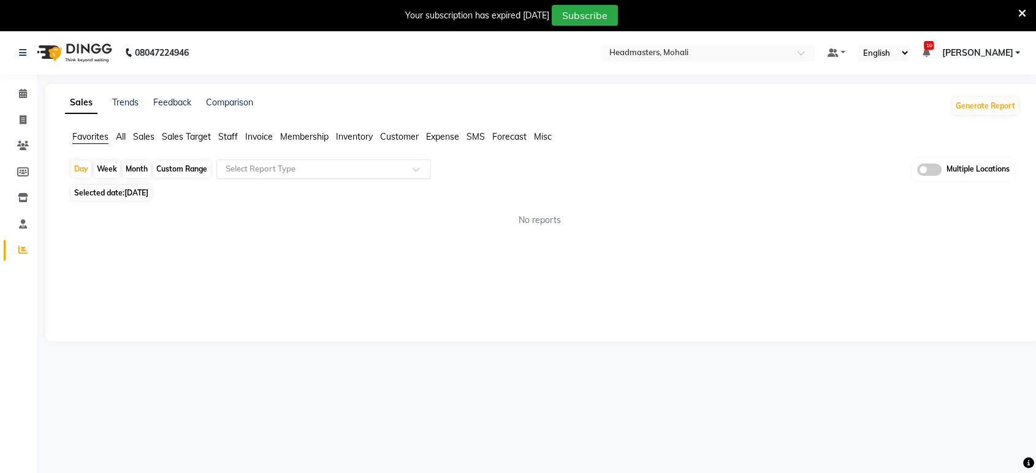
click at [291, 178] on ng-select "Select Report Type" at bounding box center [323, 169] width 215 height 20
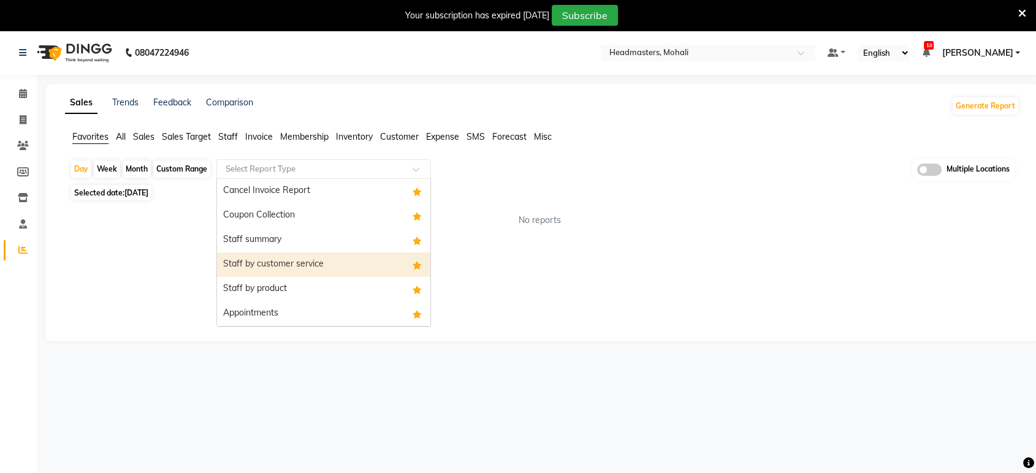
click at [283, 246] on div "Staff summary" at bounding box center [323, 240] width 213 height 25
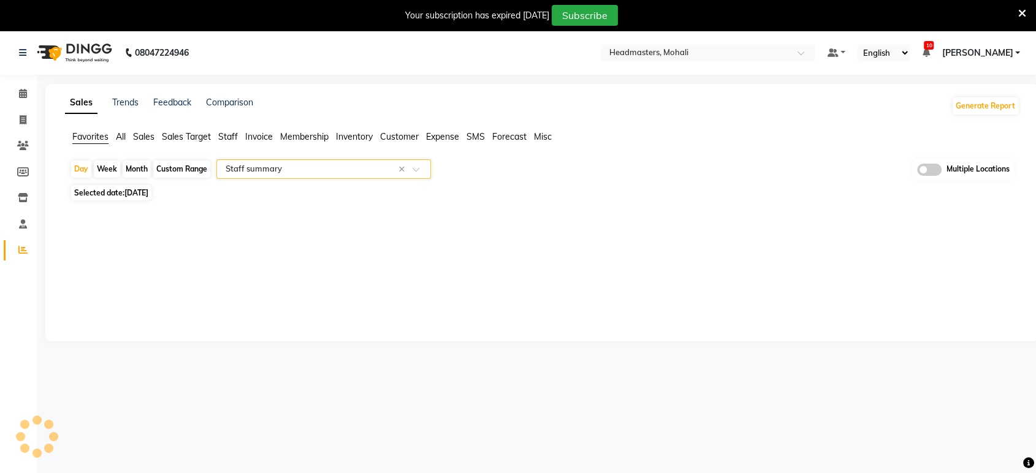
select select "full_report"
select select "csv"
click at [144, 196] on span "[DATE]" at bounding box center [136, 192] width 24 height 9
select select "9"
select select "2025"
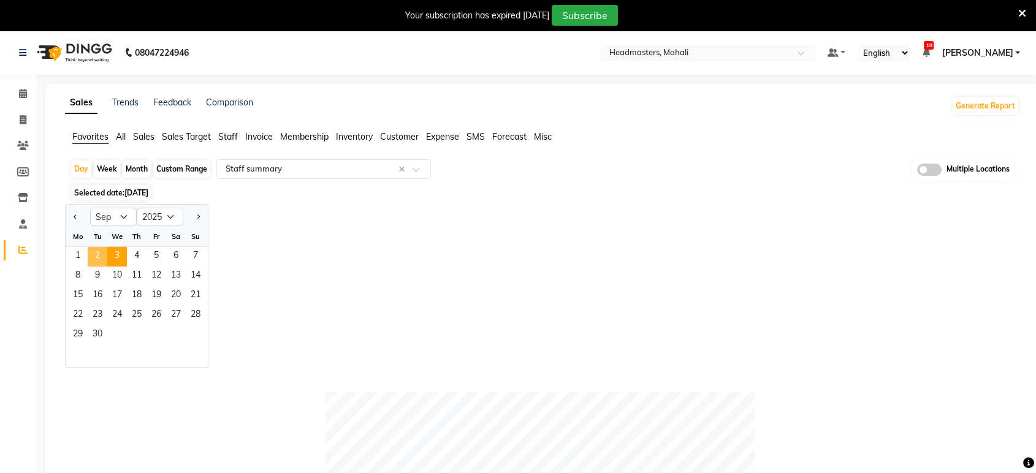
click at [92, 259] on span "2" at bounding box center [98, 257] width 20 height 20
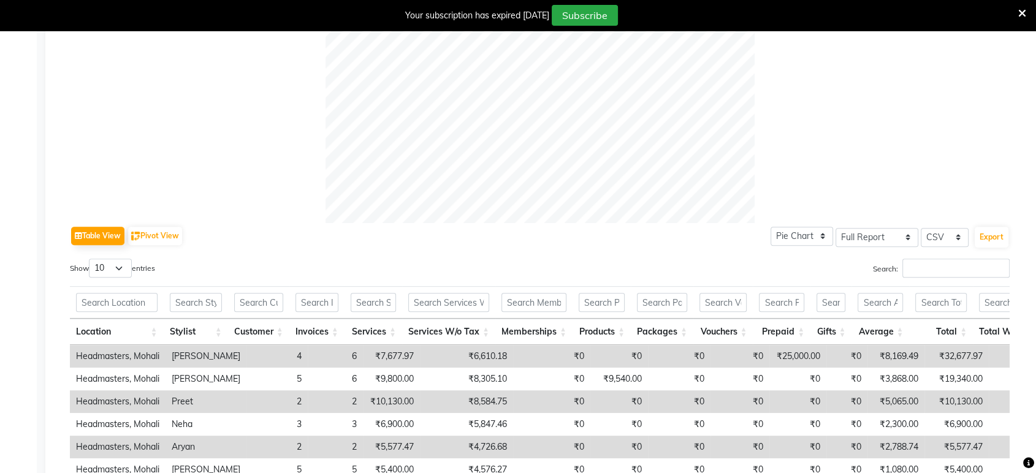
scroll to position [476, 0]
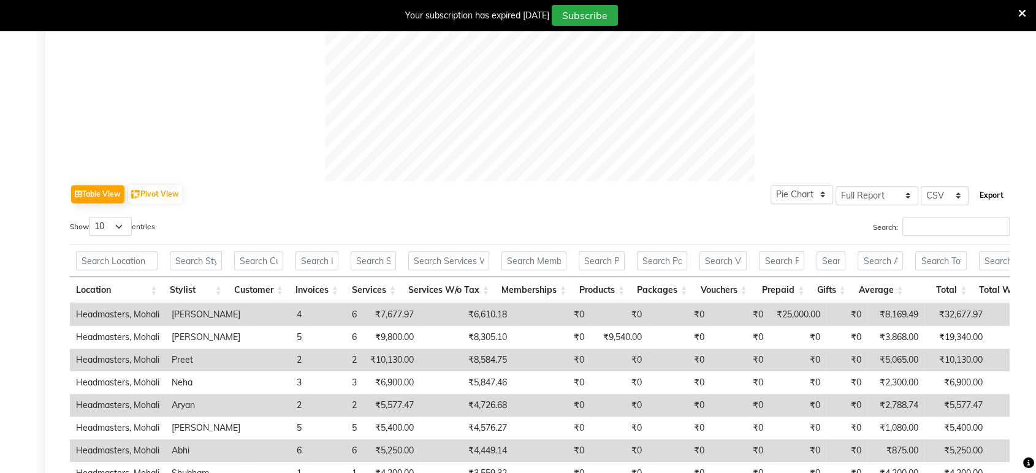
click at [997, 194] on button "Export" at bounding box center [992, 195] width 34 height 21
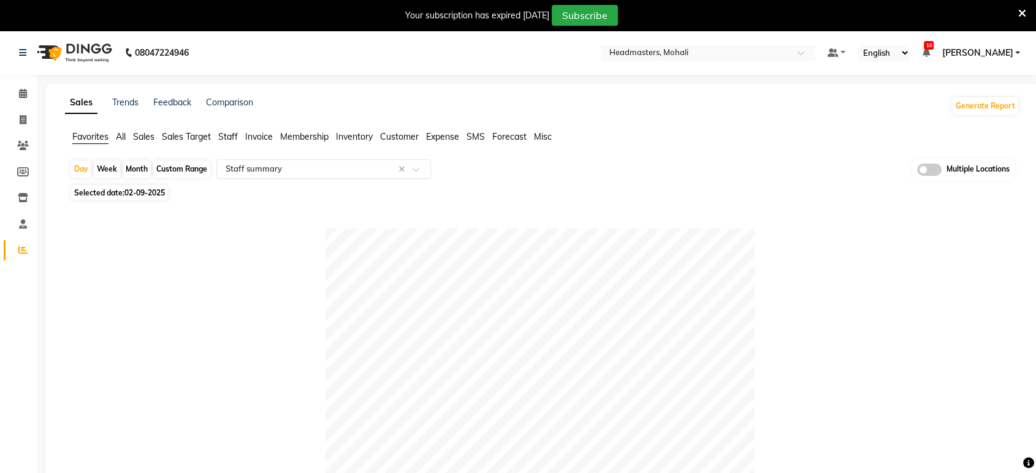
click at [289, 161] on div "Select Report Type × Staff summary ×" at bounding box center [323, 169] width 215 height 20
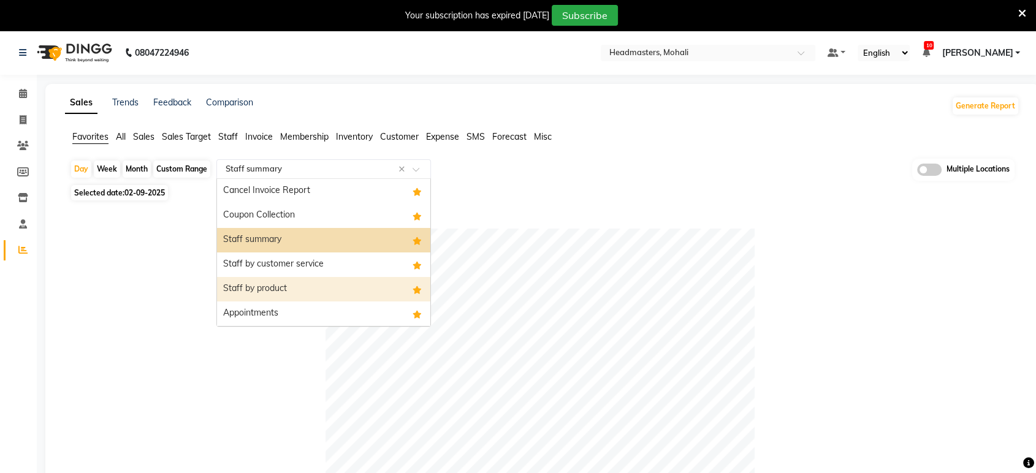
click at [291, 283] on div "Staff by product" at bounding box center [323, 289] width 213 height 25
